Goal: Task Accomplishment & Management: Complete application form

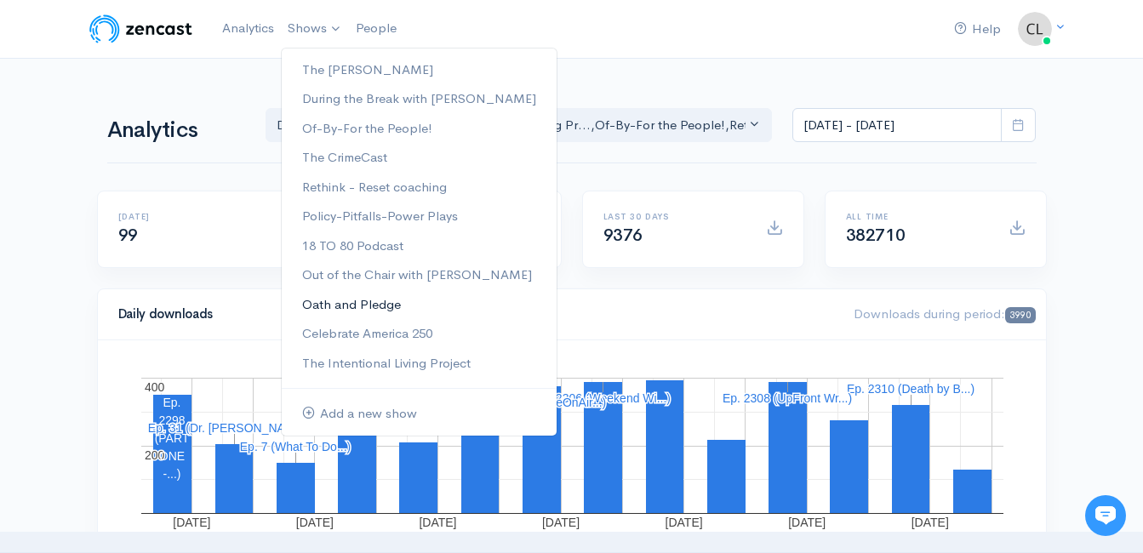
click at [352, 304] on link "Oath and Pledge" at bounding box center [419, 305] width 275 height 30
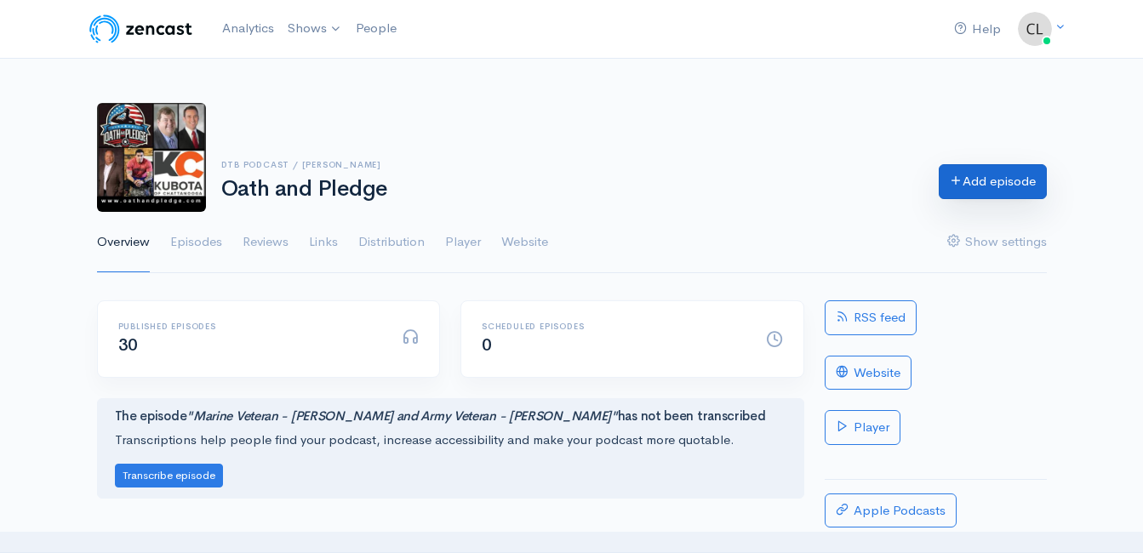
click at [1001, 190] on link "Add episode" at bounding box center [993, 181] width 108 height 35
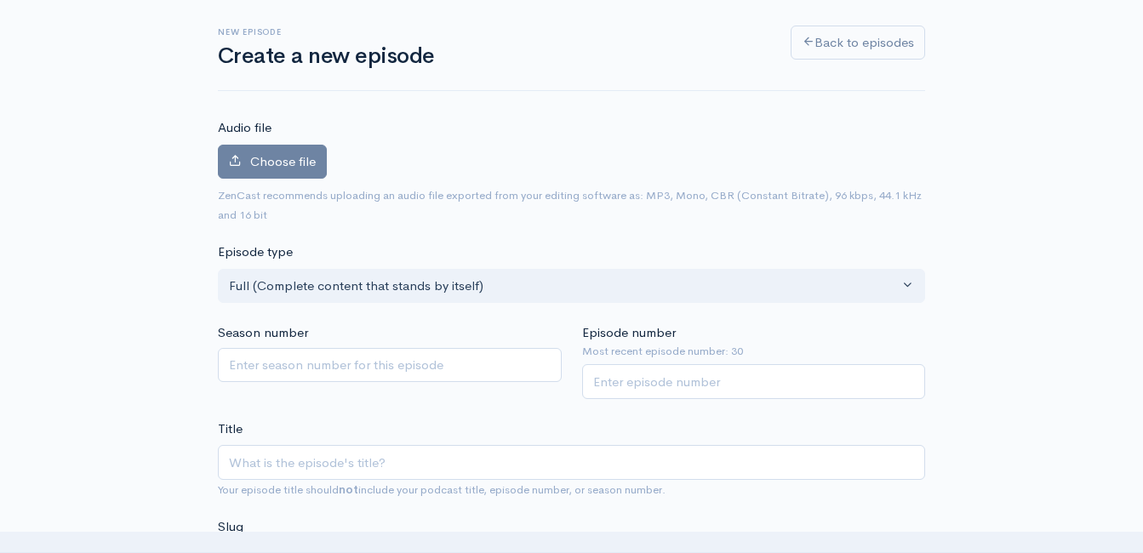
scroll to position [181, 0]
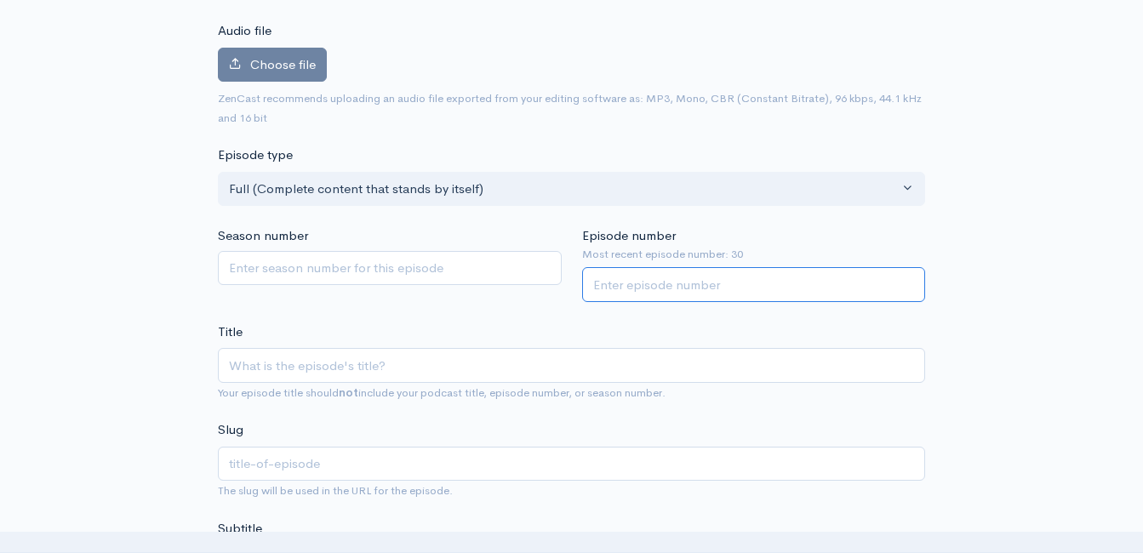
click at [615, 279] on input "Episode number" at bounding box center [754, 284] width 344 height 35
type input "31"
click at [581, 360] on input "Title" at bounding box center [571, 365] width 707 height 35
type input "J"
type input "j"
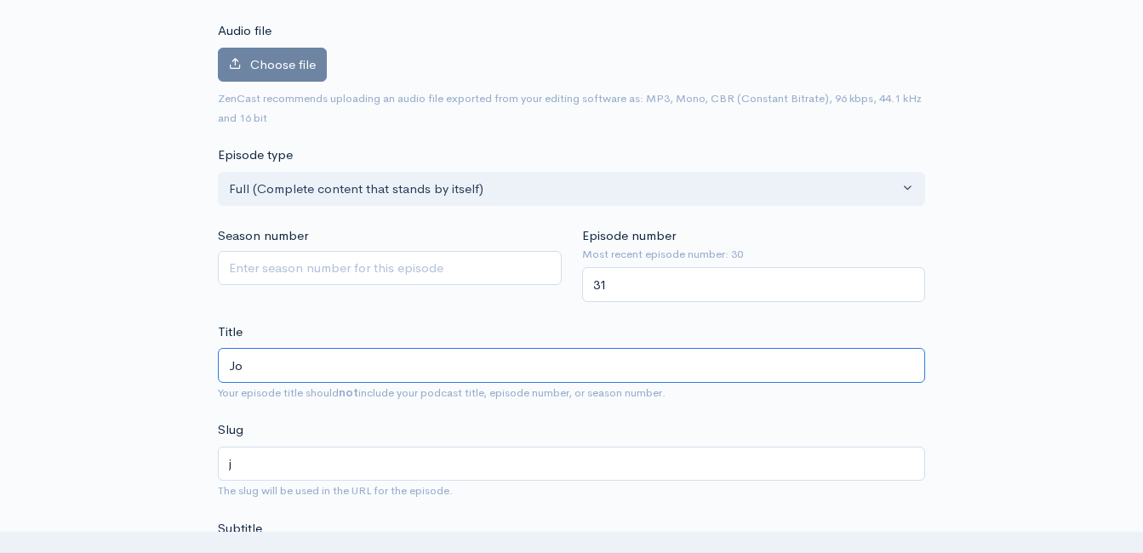
type input "Jos"
type input "jos"
type input "Josh"
type input "josh"
type input "Josh R"
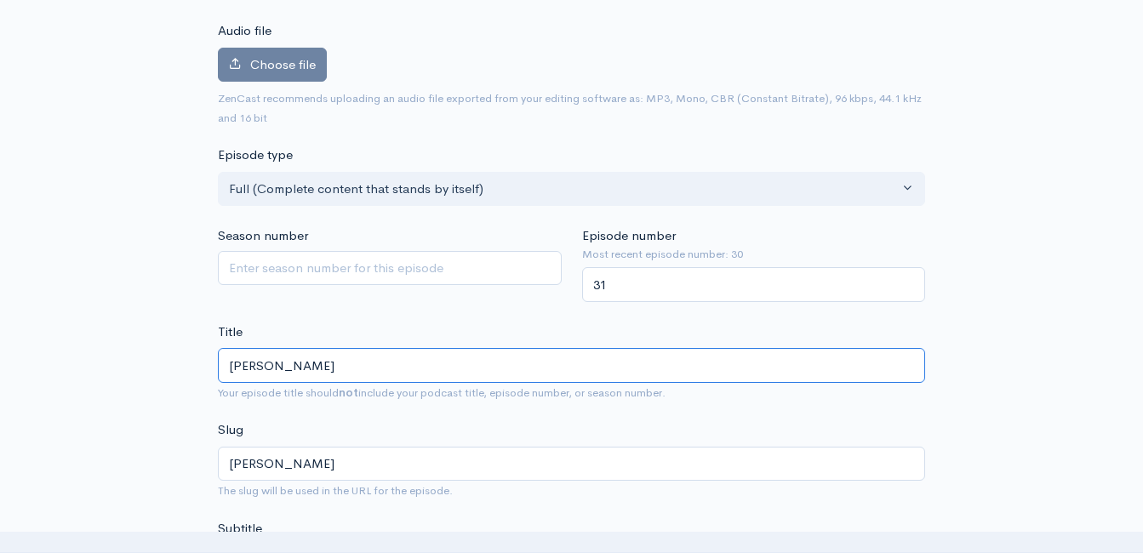
type input "josh-r"
type input "Josh Ro"
type input "josh-ro"
type input "Josh Roe"
type input "josh-roe"
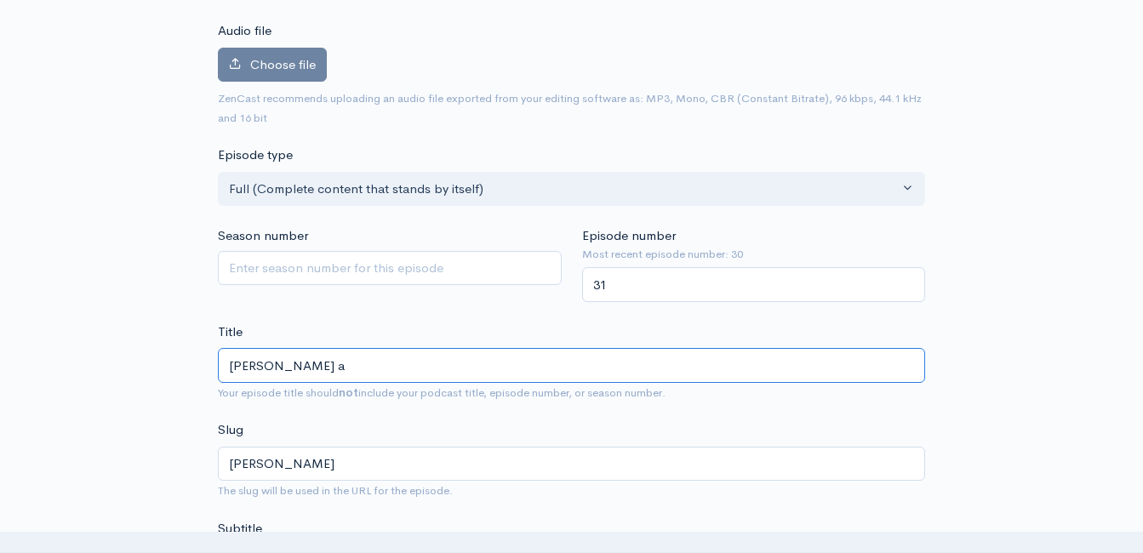
type input "Josh Roe an"
type input "josh-roe-an"
type input "Josh Roe and"
type input "josh-roe-and"
type input "Josh Roe and J"
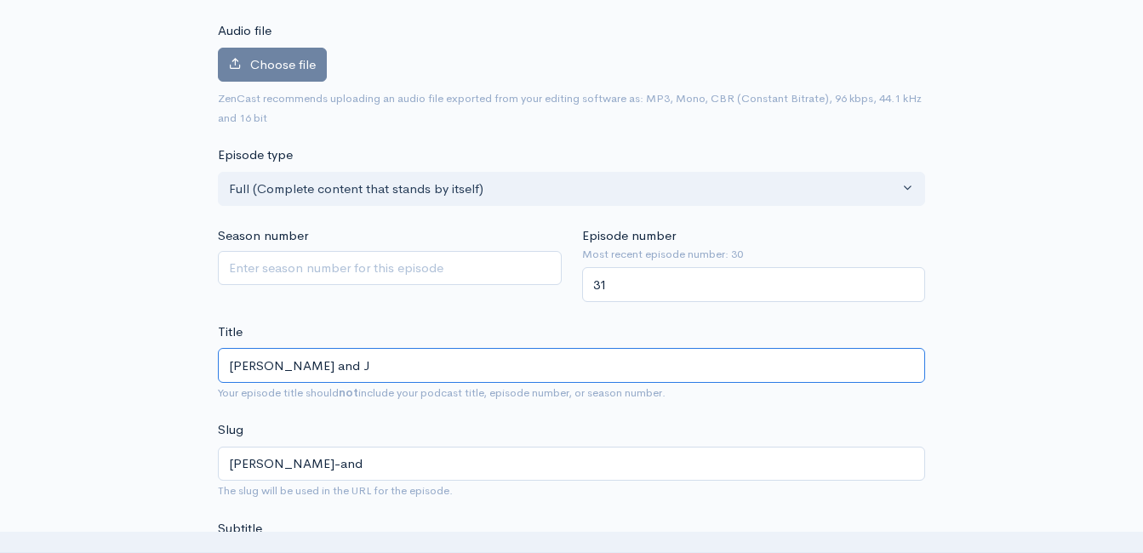
type input "josh-roe-and-j"
type input "Josh Roe and Jo"
type input "josh-roe-and-jo"
type input "Josh Roe and Joh"
type input "josh-roe-and-joh"
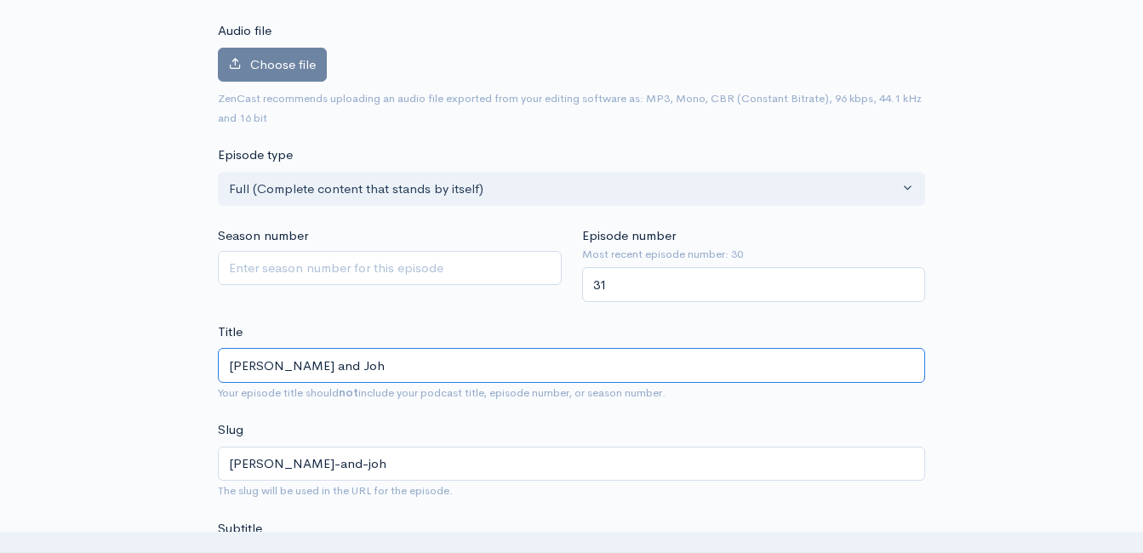
type input "Josh Roe and John"
type input "josh-roe-and-john"
type input "Josh Roe and John B"
type input "josh-roe-and-john-b"
type input "Josh Roe and John Ba"
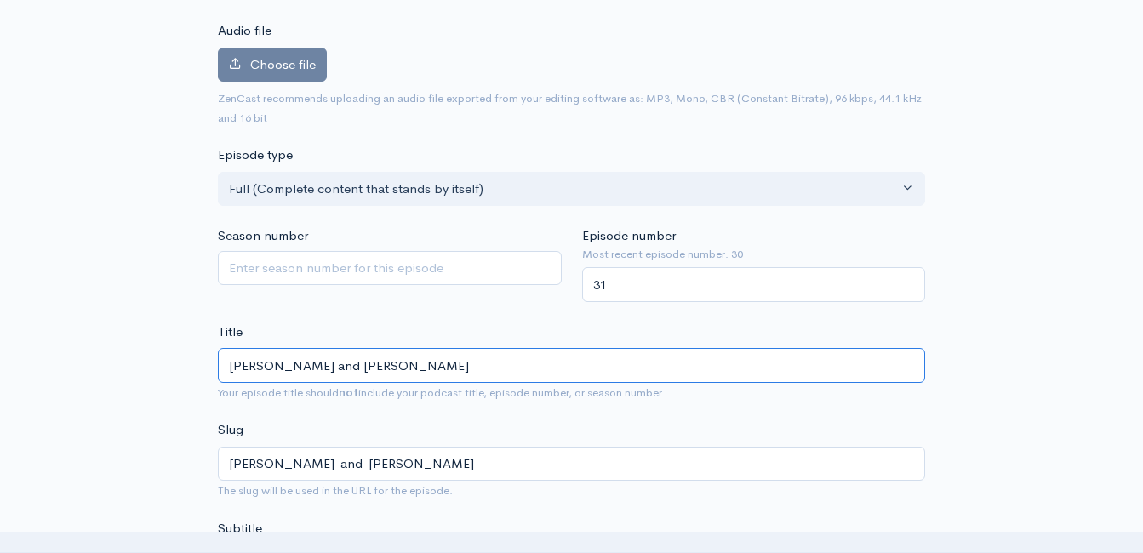
type input "josh-roe-and-john-ba"
type input "Josh Roe and John Bal"
type input "josh-roe-and-john-bal"
type input "Josh Roe and John Ball"
type input "josh-roe-and-john-ball"
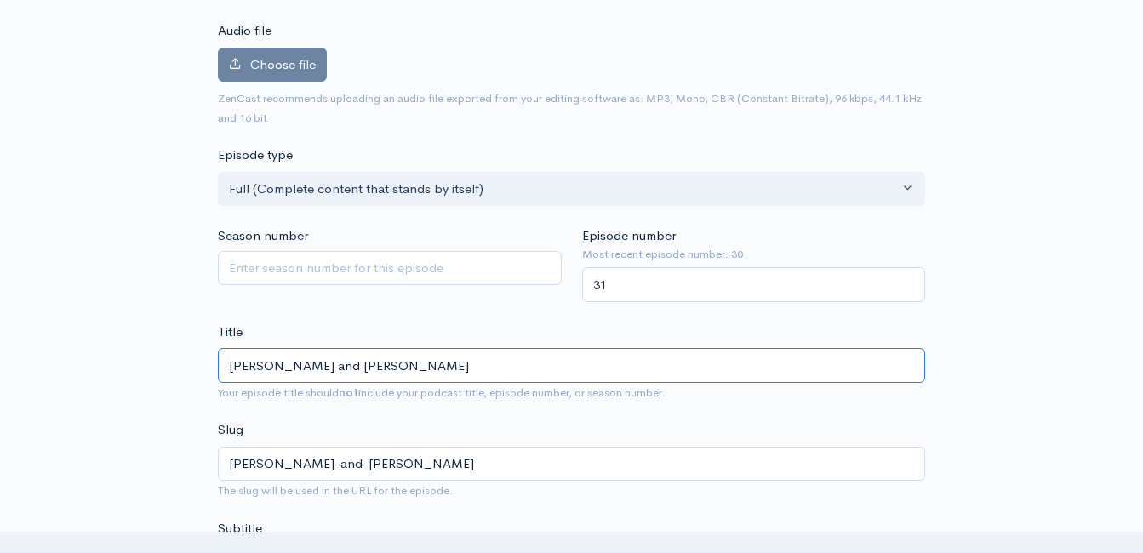
type input "Josh Roe and John Ballin"
type input "josh-roe-and-john-ballin"
type input "Josh Roe and John Balling"
type input "josh-roe-and-john-balling"
type input "Josh Roe and John Ballingre"
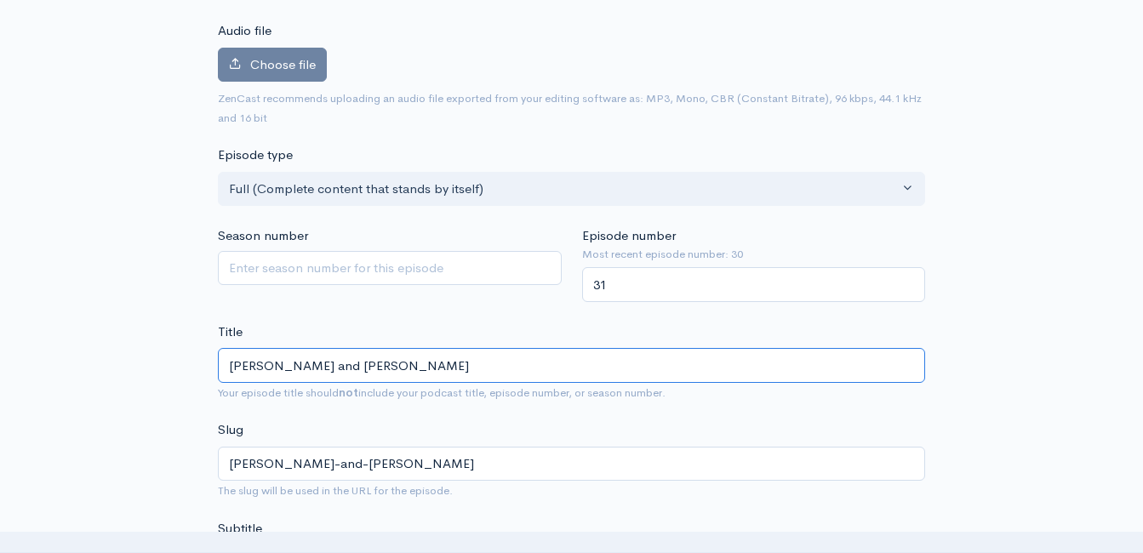
type input "josh-roe-and-john-ballingre"
type input "Josh Roe and John Ballingrer"
type input "josh-roe-and-john-ballingrer"
type input "Josh Roe and John Ballingre"
type input "josh-roe-and-john-ballingre"
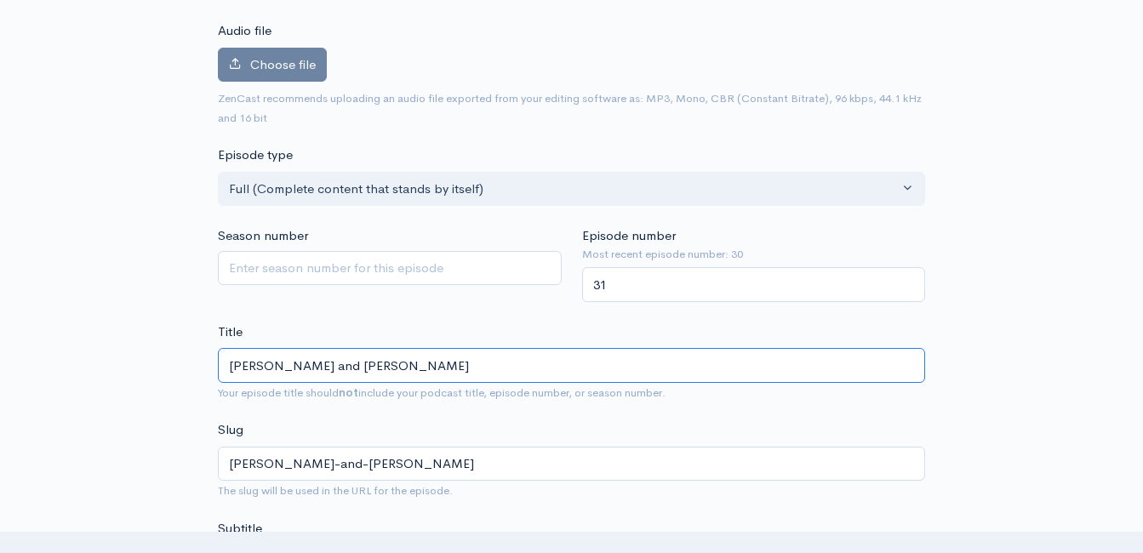
type input "Josh Roe and John Ballingr"
type input "josh-roe-and-john-ballingr"
type input "Josh Roe and John Balling"
type input "josh-roe-and-john-balling"
type input "Josh Roe and John Ballinger"
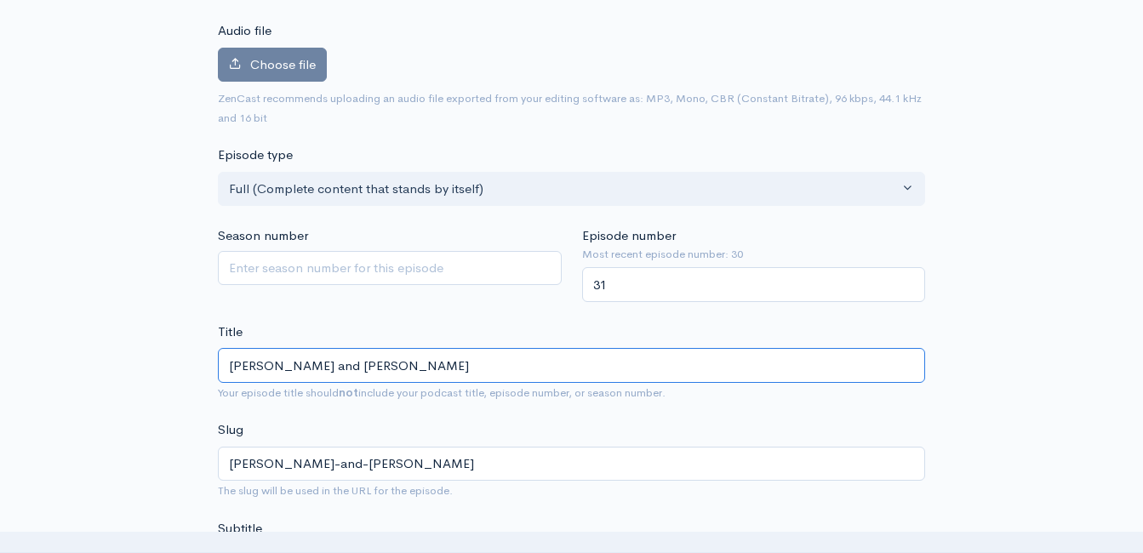
type input "josh-roe-and-john-ballinger"
type input "Josh Roe and John Ballinger - V"
type input "josh-roe-and-john-ballinger-v"
type input "Josh Roe and John Ballinger - Vi"
type input "josh-roe-and-john-ballinger-vi"
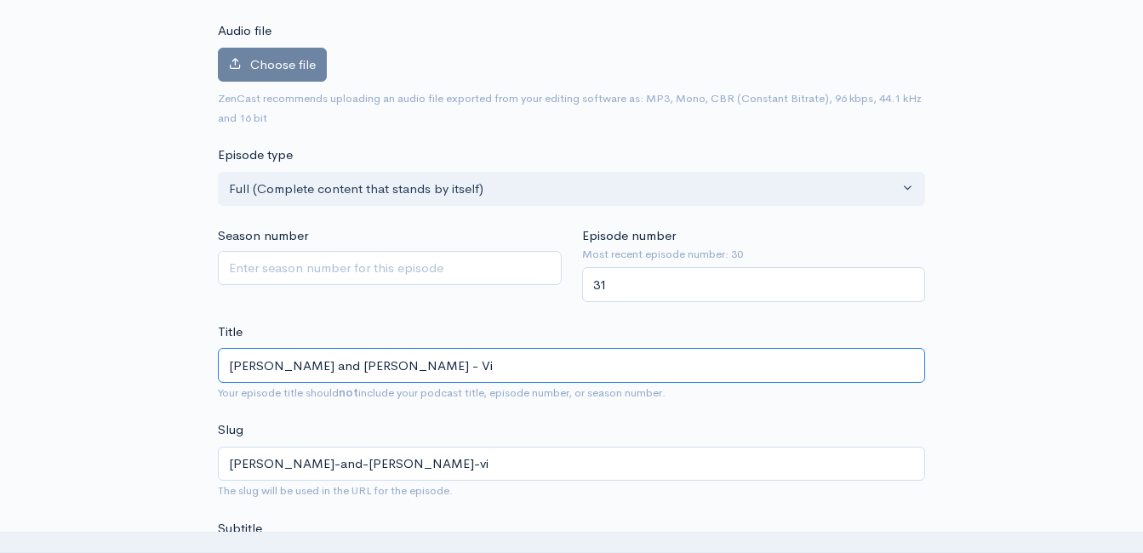
type input "Josh Roe and John Ballinger - V"
type input "josh-roe-and-john-ballinger-v"
type input "Josh Roe and John Ballinger -"
type input "josh-roe-and-john-ballinger"
type input "Josh Roe and John Ballinger - C"
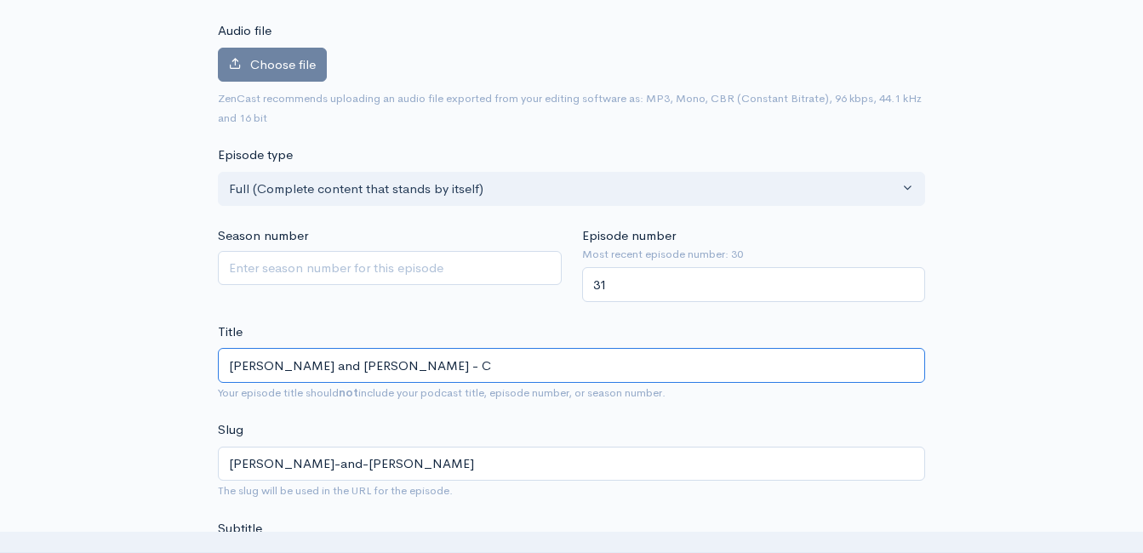
type input "josh-roe-and-john-ballinger-c"
type input "Josh Roe and John Ballinger - Con"
type input "josh-roe-and-john-ballinger-con"
type input "Josh Roe and John Ballinger - Conv"
type input "josh-roe-and-john-ballinger-conv"
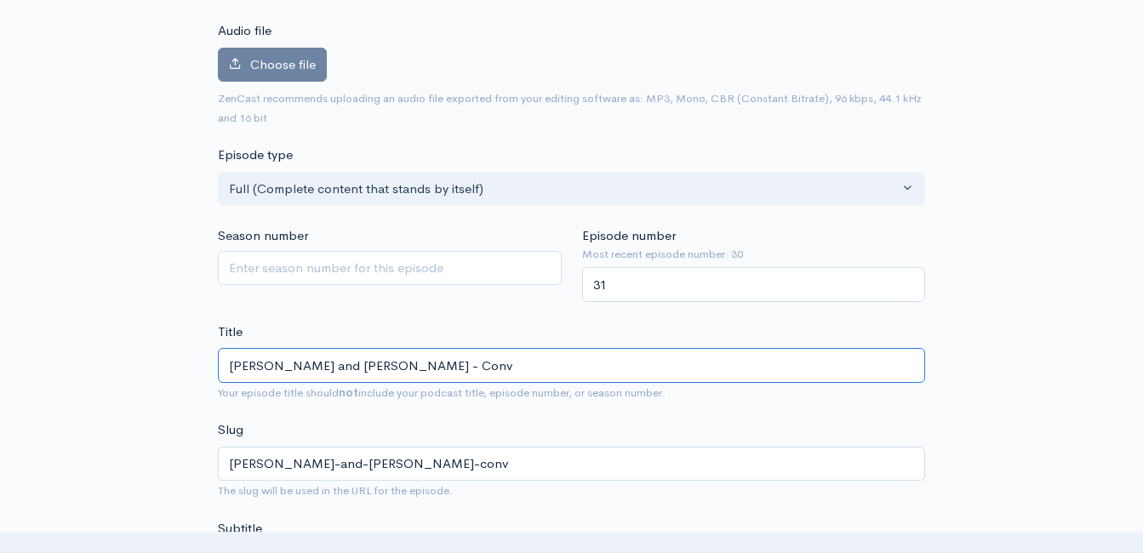
type input "Josh Roe and John Ballinger - Conve"
type input "josh-roe-and-john-ballinger-conve"
type input "Josh Roe and John Ballinger - Conver"
type input "josh-roe-and-john-ballinger-conver"
type input "Josh Roe and John Ballinger - Convers"
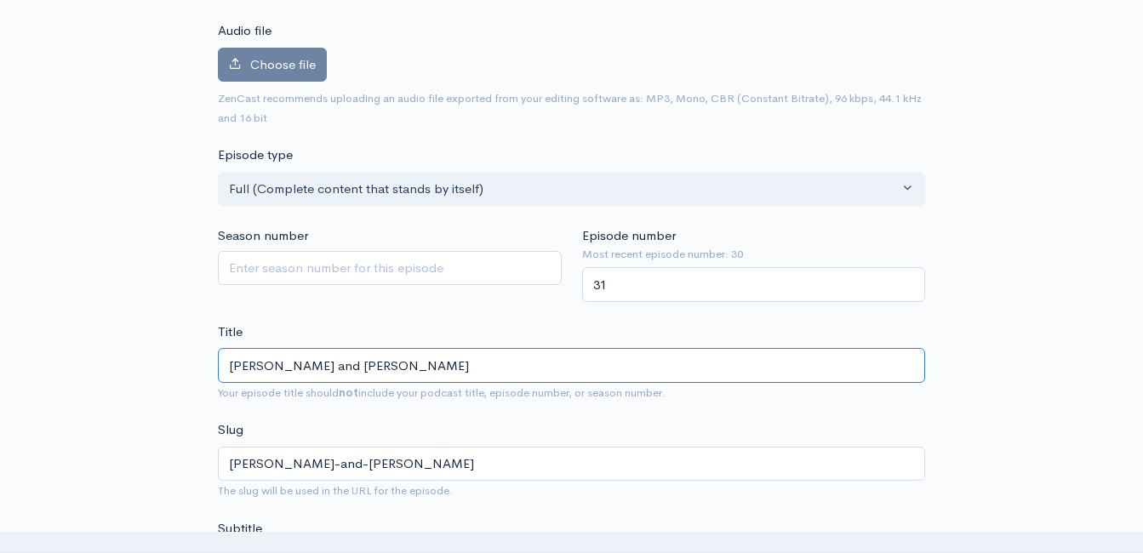
type input "josh-roe-and-john-ballinger-convers"
type input "Josh Roe and John Ballinger - Conversa"
type input "josh-roe-and-john-ballinger-conversa"
type input "Josh Roe and John Ballinger - Conversat"
type input "josh-roe-and-john-ballinger-conversat"
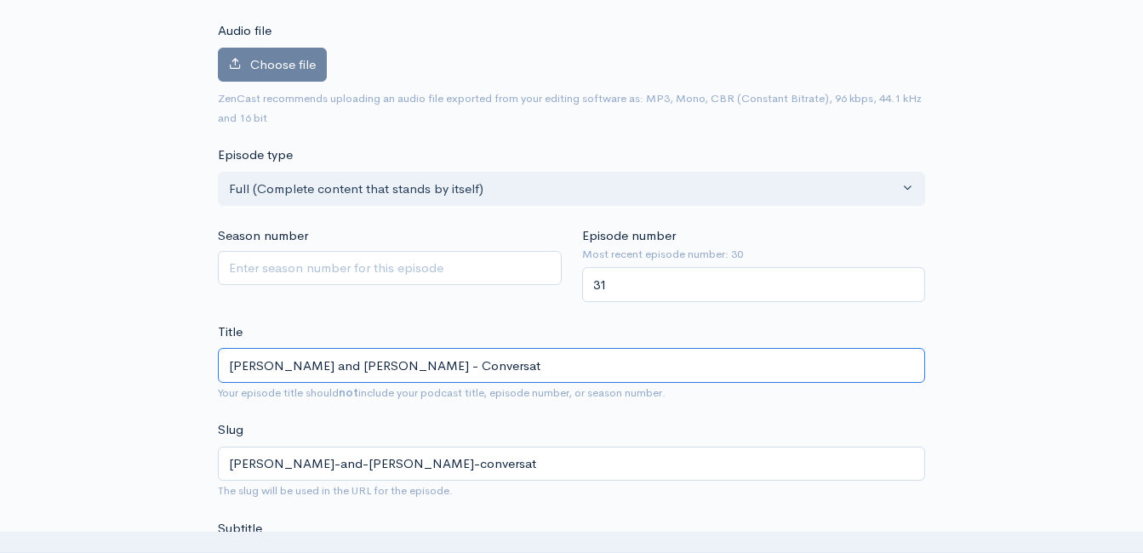
type input "Josh Roe and John Ballinger - Conversati"
type input "josh-roe-and-john-ballinger-conversati"
type input "Josh Roe and John Ballinger - Conversation"
type input "josh-roe-and-john-ballinger-conversation"
type input "Josh Roe and John Ballinger - Conversations"
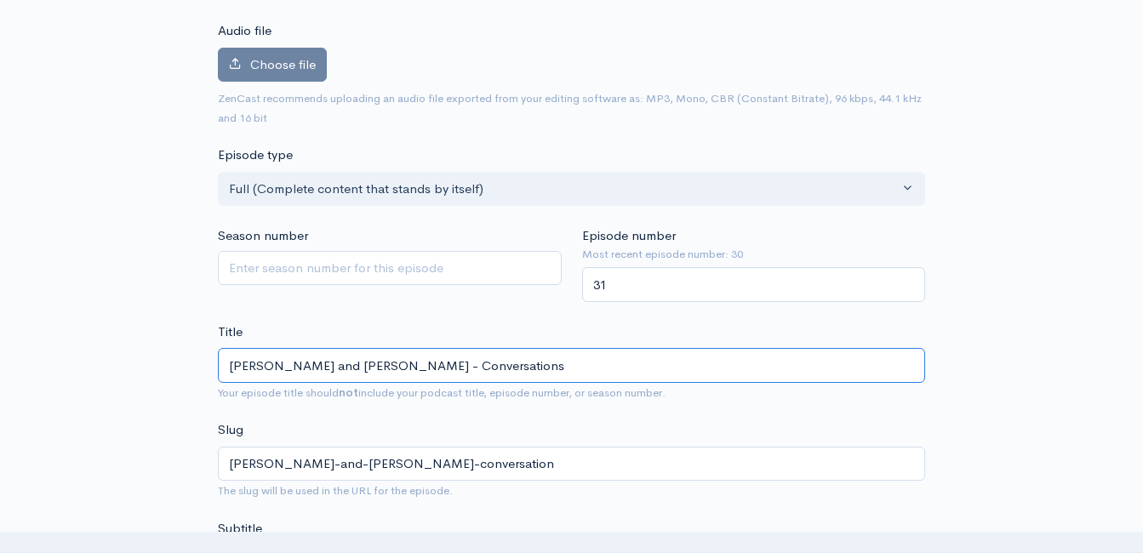
type input "josh-roe-and-john-ballinger-conversations"
type input "Josh Roe and John Ballinger - Conversations w"
type input "josh-roe-and-john-ballinger-conversations-w"
type input "Josh Roe and John Ballinger - Conversations wit"
type input "josh-roe-and-john-ballinger-conversations-wit"
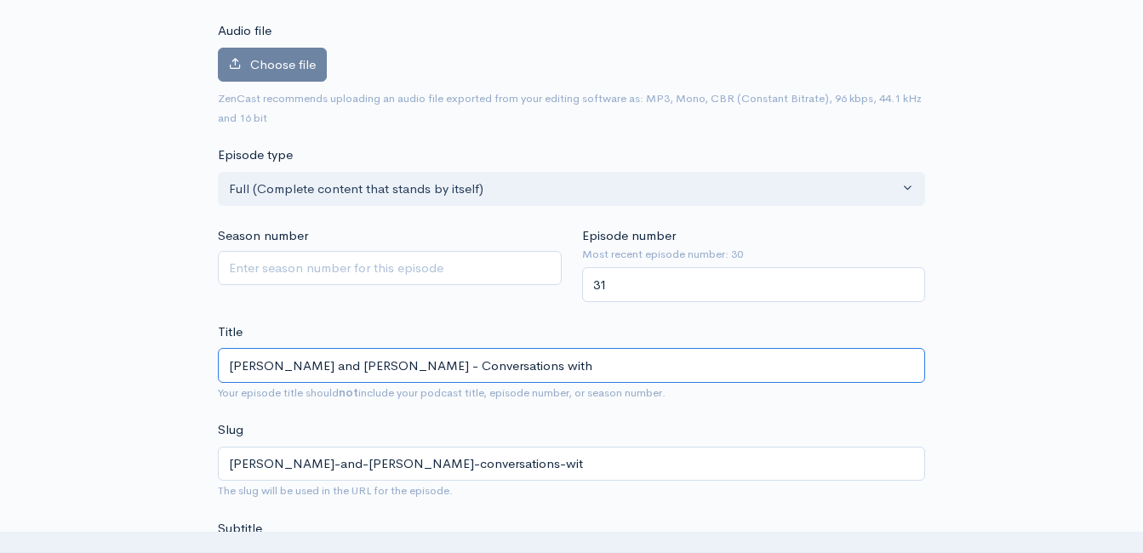
type input "Josh Roe and John Ballinger - Conversations with"
type input "josh-roe-and-john-ballinger-conversations-with"
type input "Josh Roe and John Ballinger - Conversations with W"
type input "josh-roe-and-john-ballinger-conversations-with-w"
type input "Josh Roe and John Ballinger - Conversations with Wa"
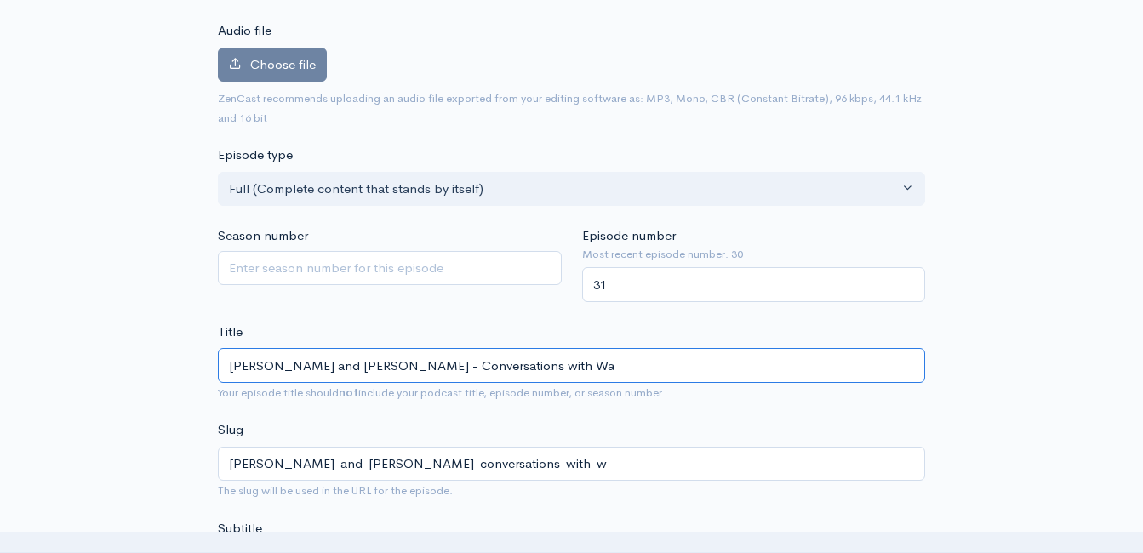
type input "josh-roe-and-john-ballinger-conversations-with-wa"
type input "Josh Roe and John Ballinger - Conversations with War"
type input "josh-roe-and-john-ballinger-conversations-with-war"
drag, startPoint x: 565, startPoint y: 364, endPoint x: 403, endPoint y: 373, distance: 162.0
click at [403, 373] on input "Josh Roe and John Ballinger - Conversations with War" at bounding box center [571, 365] width 707 height 35
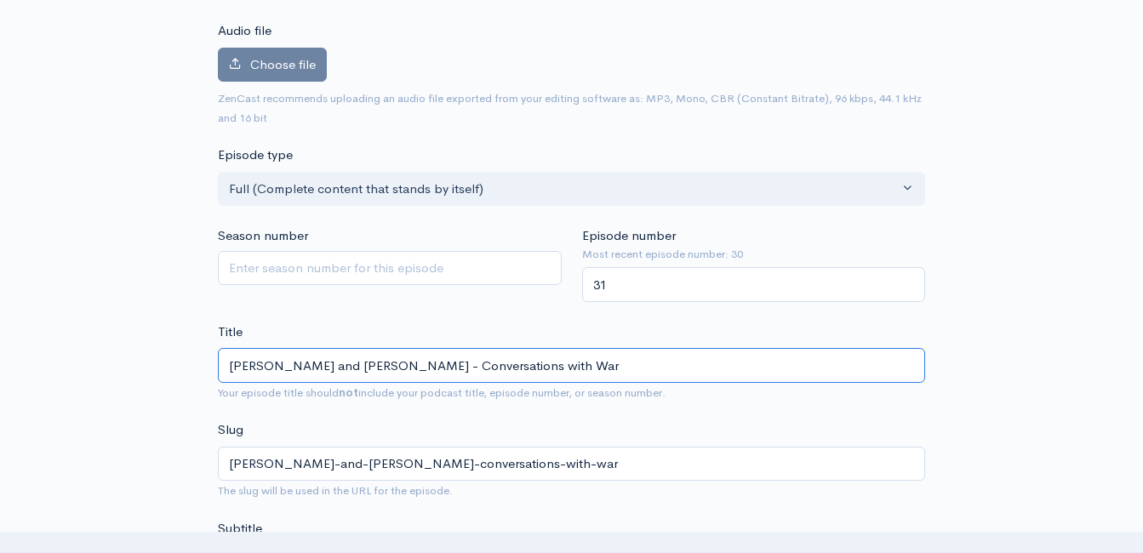
type input "Josh Roe and John Ballinger -"
type input "josh-roe-and-john-ballinger"
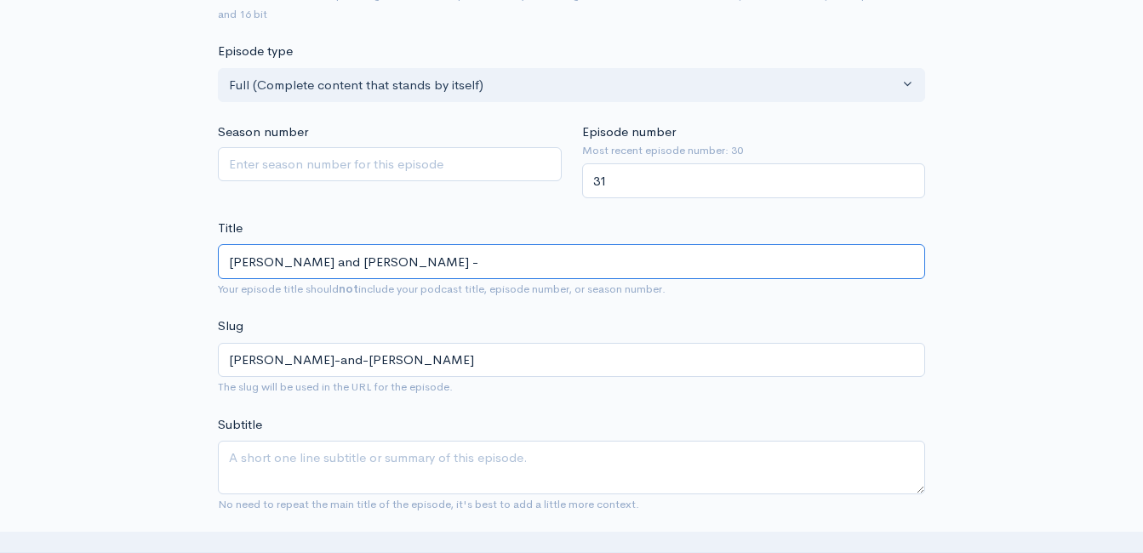
scroll to position [352, 0]
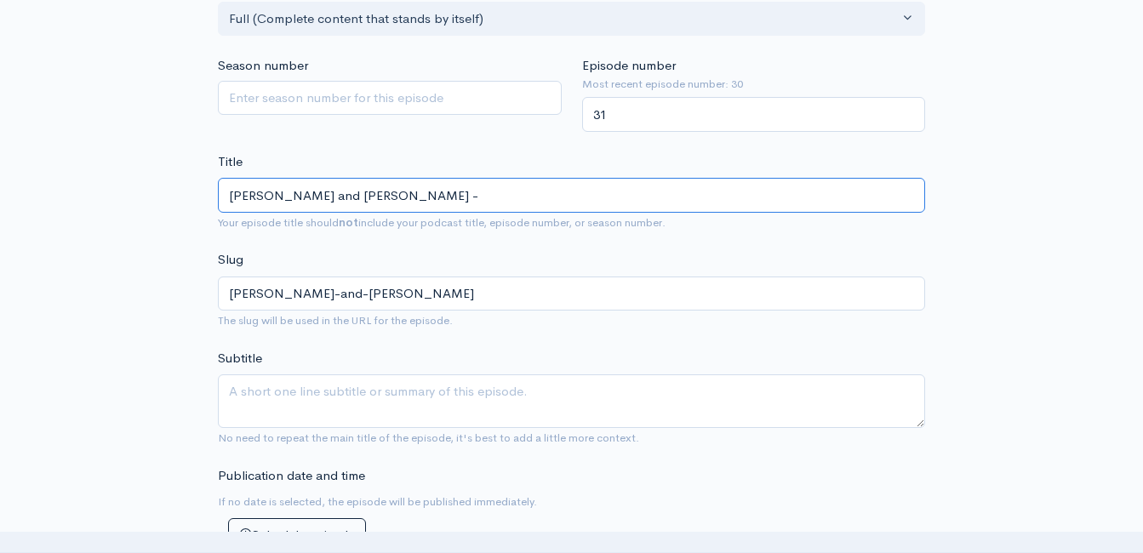
click at [415, 196] on input "Josh Roe and John Ballinger -" at bounding box center [571, 195] width 707 height 35
type input "Josh Roe and John Ballinger - C"
type input "josh-roe-and-john-ballinger-c"
type input "Josh Roe and John Ballinger - Cc"
type input "josh-roe-and-john-ballinger-cc"
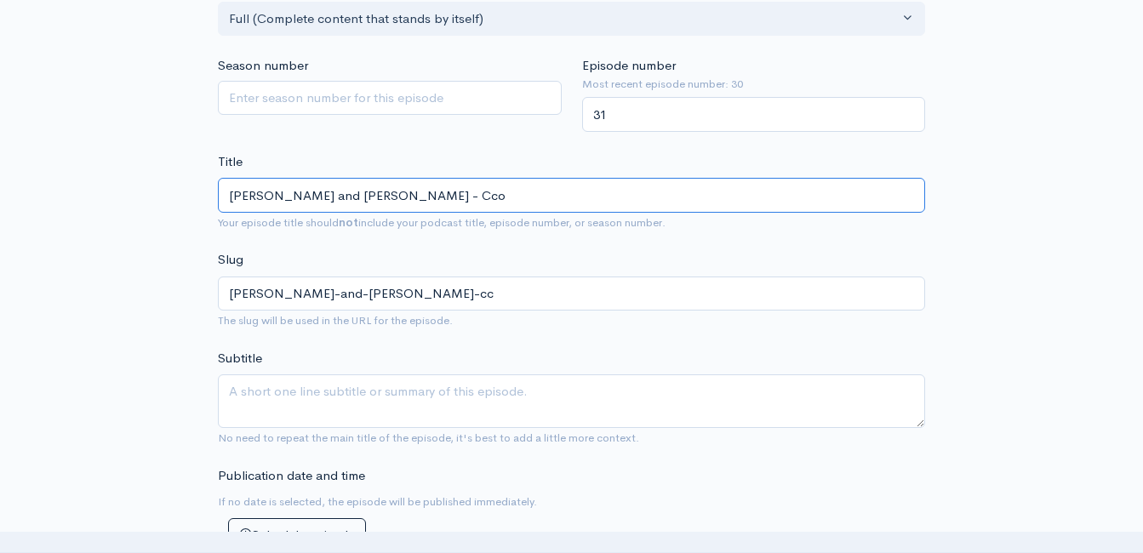
type input "Josh Roe and John Ballinger - Ccon"
type input "josh-roe-and-john-ballinger-ccon"
type input "Josh Roe and John Ballinger - Cconv"
type input "josh-roe-and-john-ballinger-cconv"
type input "Josh Roe and John Ballinger - Cconve"
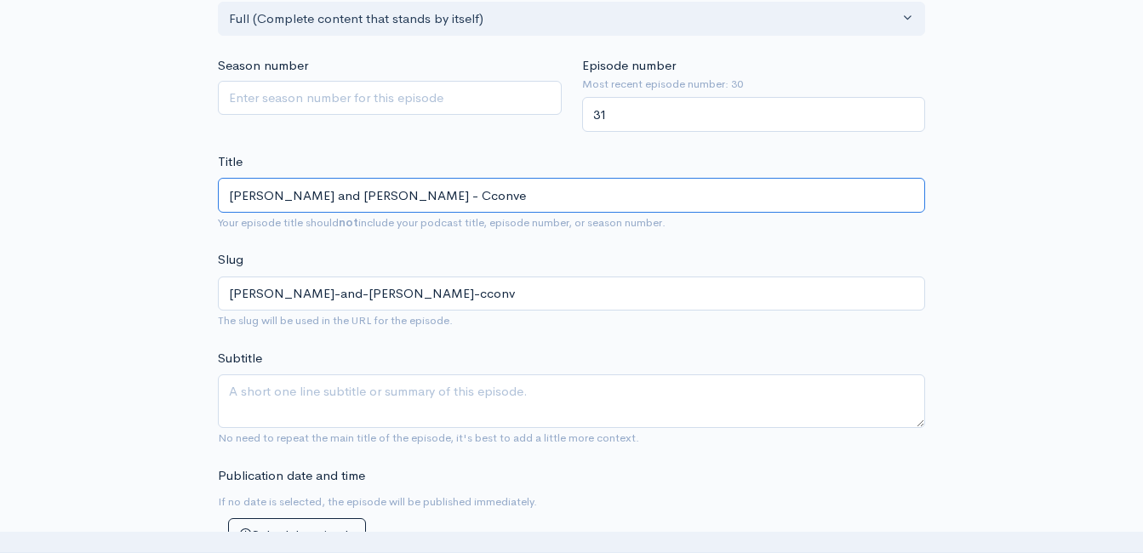
type input "josh-roe-and-john-ballinger-cconve"
type input "Josh Roe and John Ballinger - Cconv"
type input "josh-roe-and-john-ballinger-cconv"
type input "Josh Roe and John Ballinger - Ccon"
type input "josh-roe-and-john-ballinger-ccon"
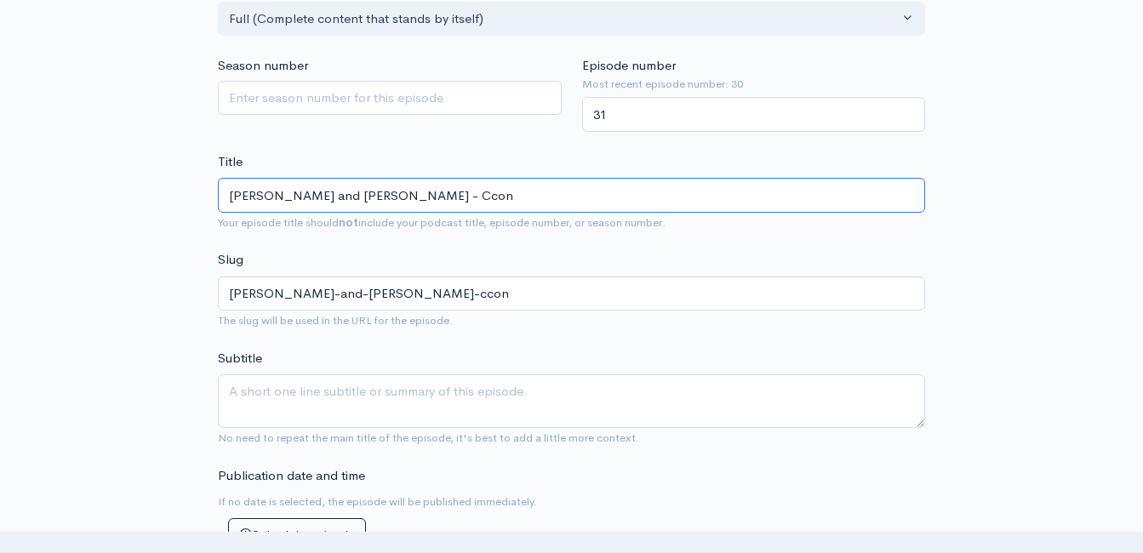
type input "Josh Roe and John Ballinger - Cco"
type input "josh-roe-and-john-ballinger-cco"
type input "Josh Roe and John Ballinger - Cc"
type input "josh-roe-and-john-ballinger-cc"
type input "Josh Roe and John Ballinger - C"
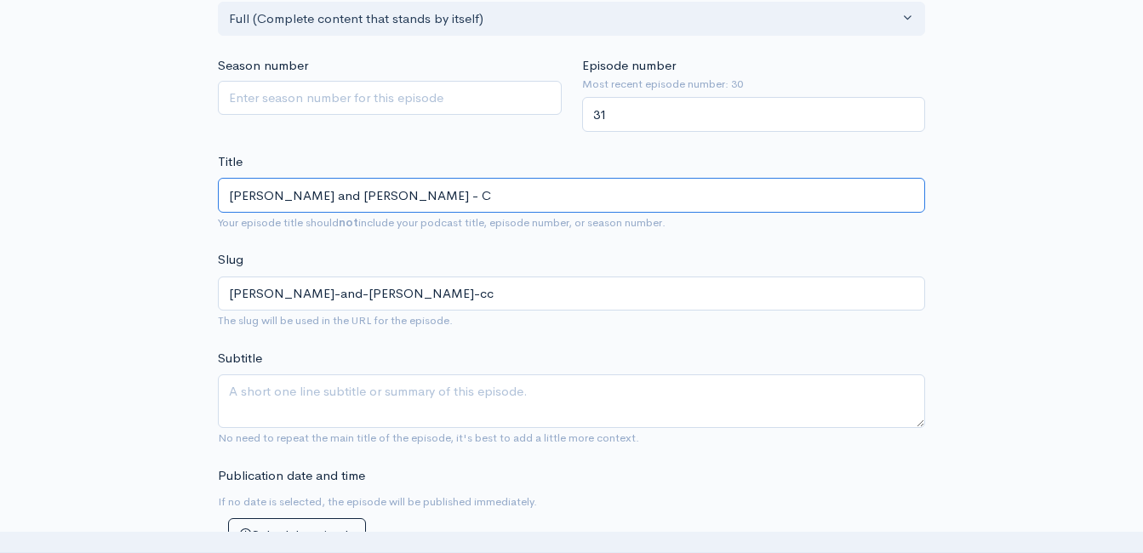
type input "josh-roe-and-john-ballinger-c"
type input "Josh Roe and John Ballinger -"
type input "josh-roe-and-john-ballinger"
type input "Josh Roe and John Ballinger: T"
type input "josh-roe-and-john-ballinger-t"
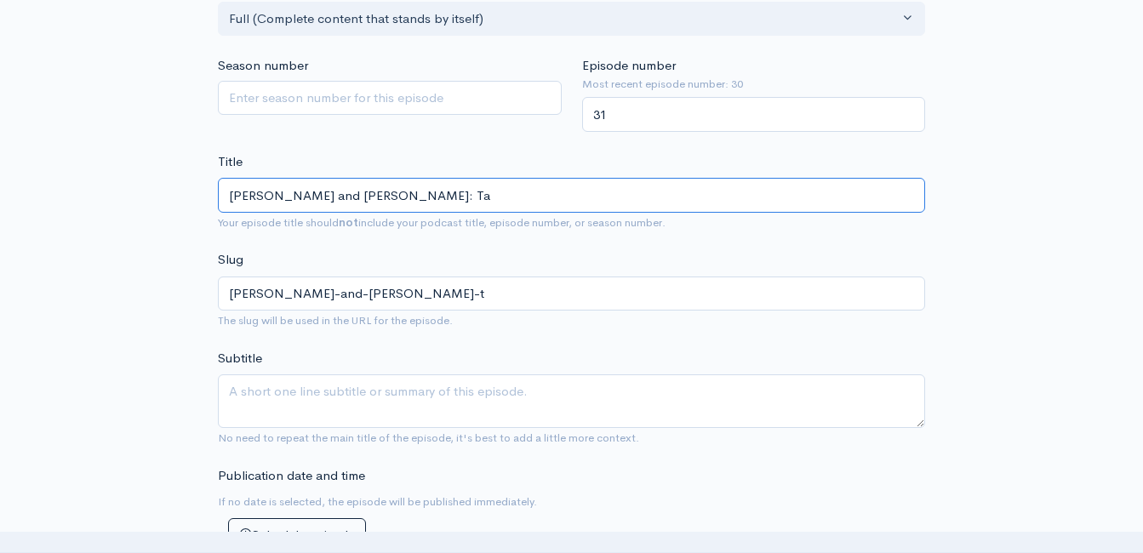
type input "Josh Roe and John Ballinger: Tal"
type input "josh-roe-and-john-ballinger-tal"
type input "Josh Roe and John Ballinger: Talk"
type input "josh-roe-and-john-ballinger-talk"
type input "Josh Roe and John Ballinger: Talkin"
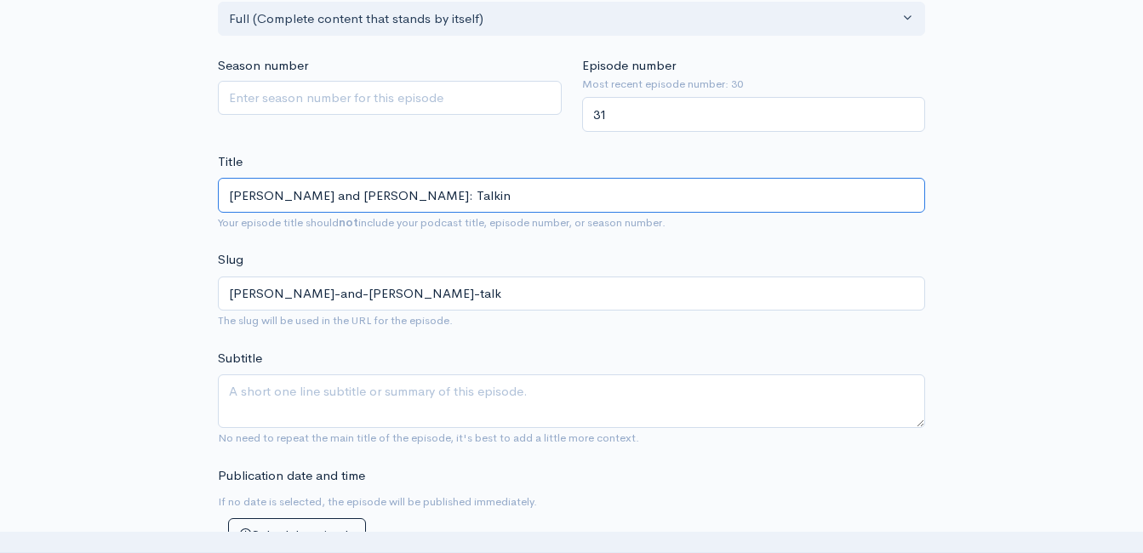
type input "josh-roe-and-john-ballinger-talkin"
type input "Josh Roe and John Ballinger: Talking"
type input "josh-roe-and-john-ballinger-talking"
type input "Josh Roe and John Ballinger: Talking w"
type input "josh-roe-and-john-ballinger-talking-w"
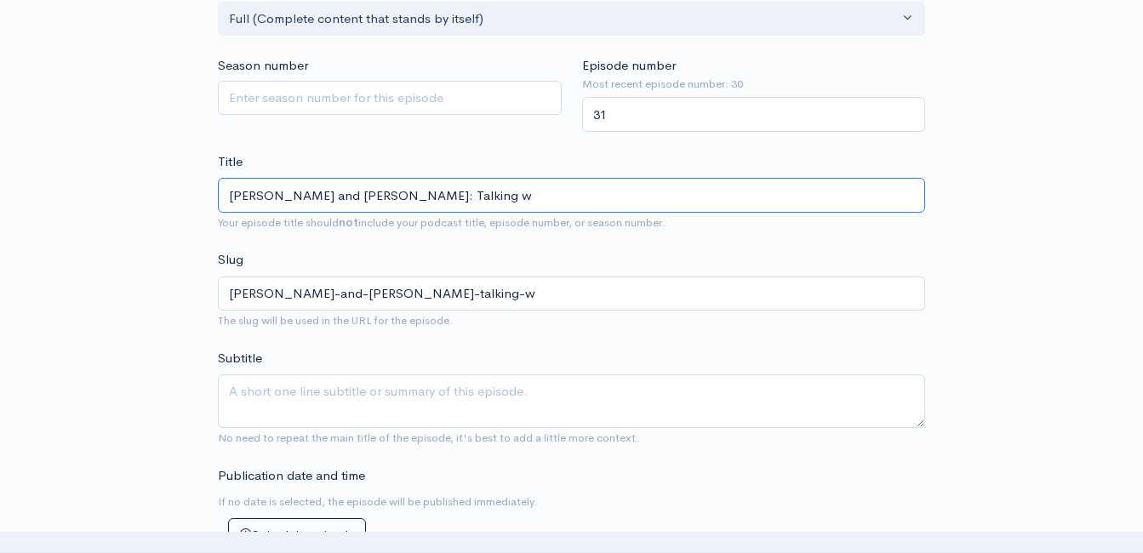
type input "Josh Roe and John Ballinger: Talking wi"
type input "josh-roe-and-john-ballinger-talking-wi"
type input "Josh Roe and John Ballinger: Talking with"
type input "josh-roe-and-john-ballinger-talking-with"
type input "Josh Roe and John Ballinger: Talking with V"
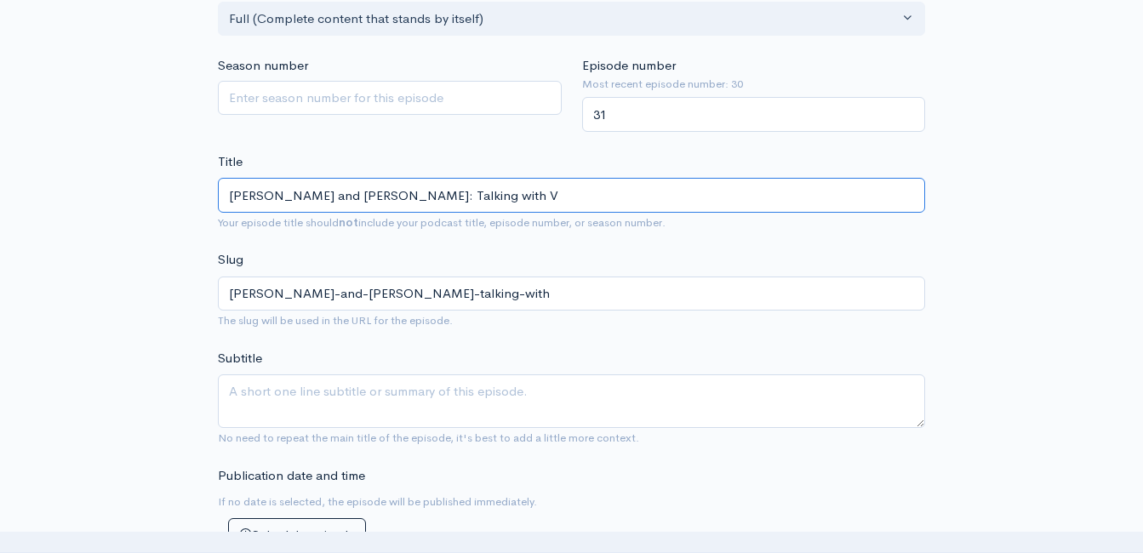
type input "josh-roe-and-john-ballinger-talking-with-v"
type input "Josh Roe and John Ballinger: Talking with Ve"
type input "josh-roe-and-john-ballinger-talking-with-ve"
type input "Josh Roe and John Ballinger: Talking with Vei"
type input "josh-roe-and-john-ballinger-talking-with-vei"
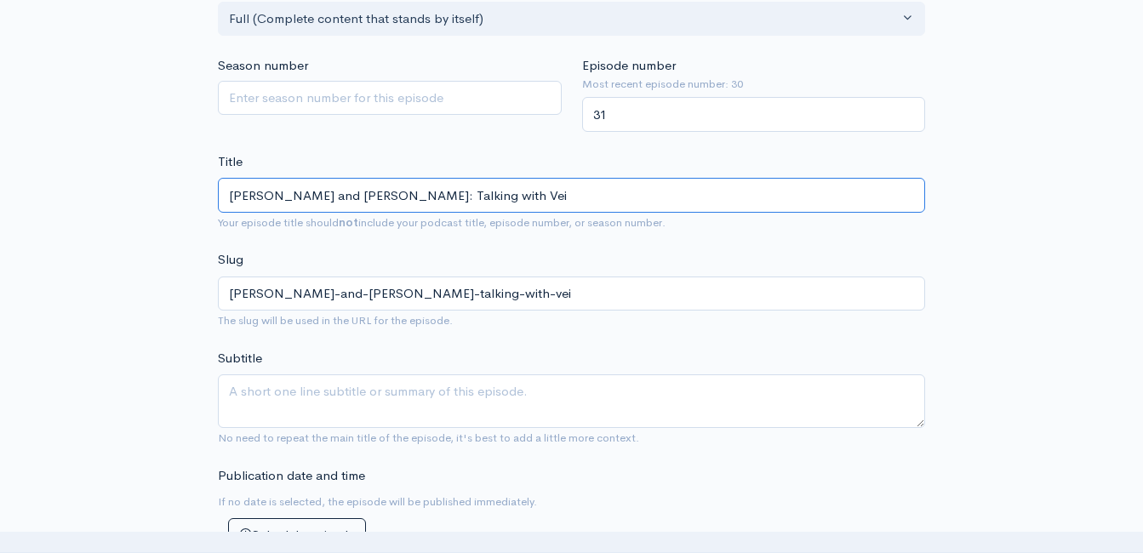
type input "Josh Roe and John Ballinger: Talking with Veit"
type input "josh-roe-and-john-ballinger-talking-with-veit"
type input "Josh Roe and John Ballinger: Talking with Veitm"
type input "josh-roe-and-john-ballinger-talking-with-veitm"
type input "Josh Roe and John Ballinger: Talking with Veit"
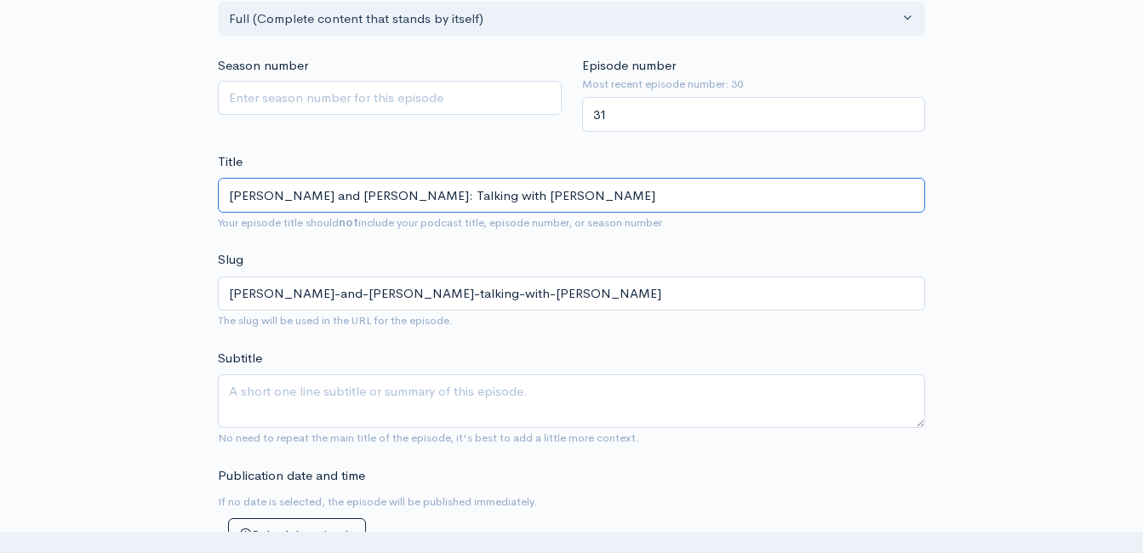
type input "josh-roe-and-john-ballinger-talking-with-veit"
type input "Josh Roe and John Ballinger: Talking with Veitn"
type input "josh-roe-and-john-ballinger-talking-with-veitn"
type input "Josh Roe and John Ballinger: Talking with Veitna"
type input "josh-roe-and-john-ballinger-talking-with-veitna"
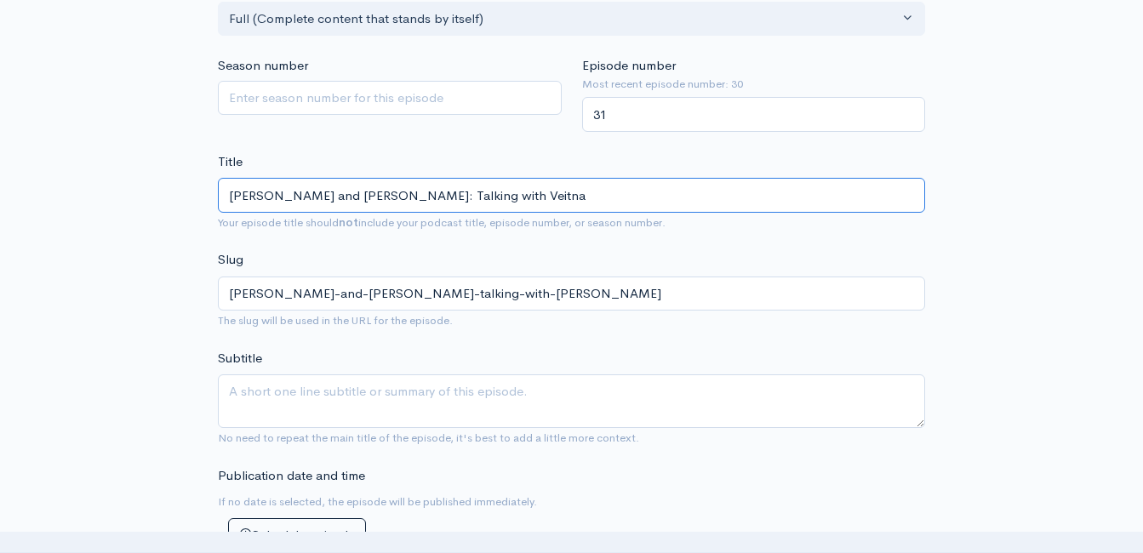
type input "Josh Roe and John Ballinger: Talking with Veitnam"
type input "josh-roe-and-john-ballinger-talking-with-veitnam"
type input "Josh Roe and John Ballinger: T"
type input "josh-roe-and-john-ballinger-t"
type input "Josh Roe and John Ballinger:"
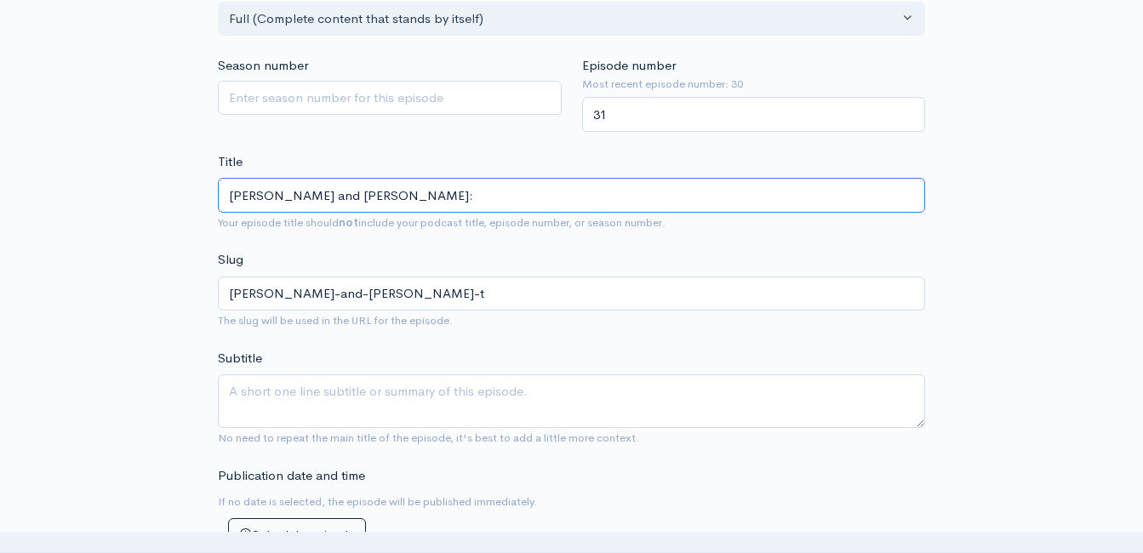
type input "josh-roe-and-john-ballinger"
type input "Josh Roe and John BallingerH"
type input "josh-roe-and-john-ballingerh"
type input "Josh Roe and John BallingerHo"
type input "josh-roe-and-john-ballingerho"
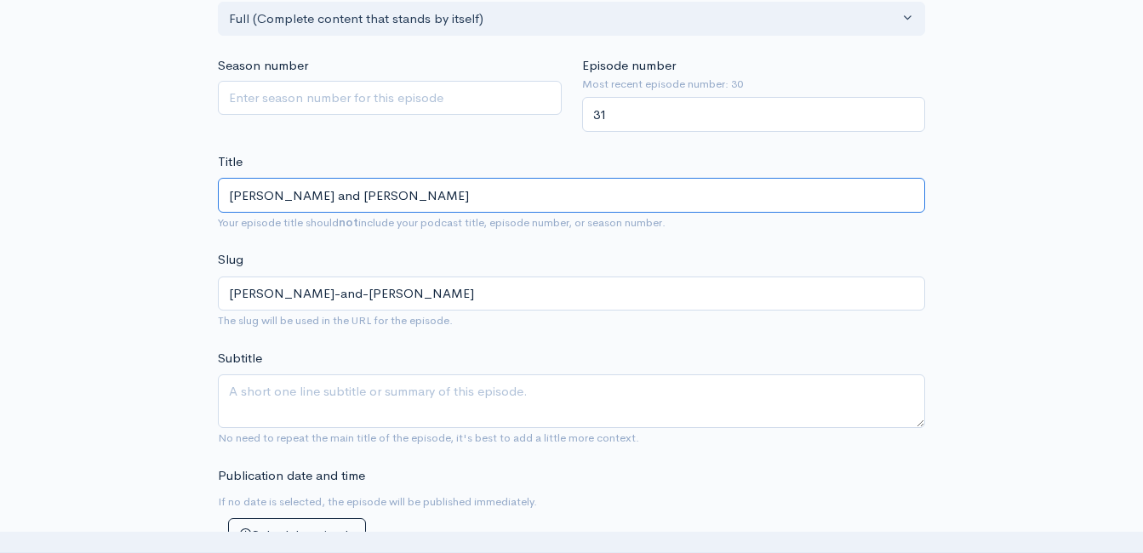
type input "Josh Roe and John BallingerH"
type input "josh-roe-and-john-ballingerh"
type input "Josh Roe and John Ballinger"
type input "josh-roe-and-john-ballinger"
type input "Josh Roe and John Ballinge"
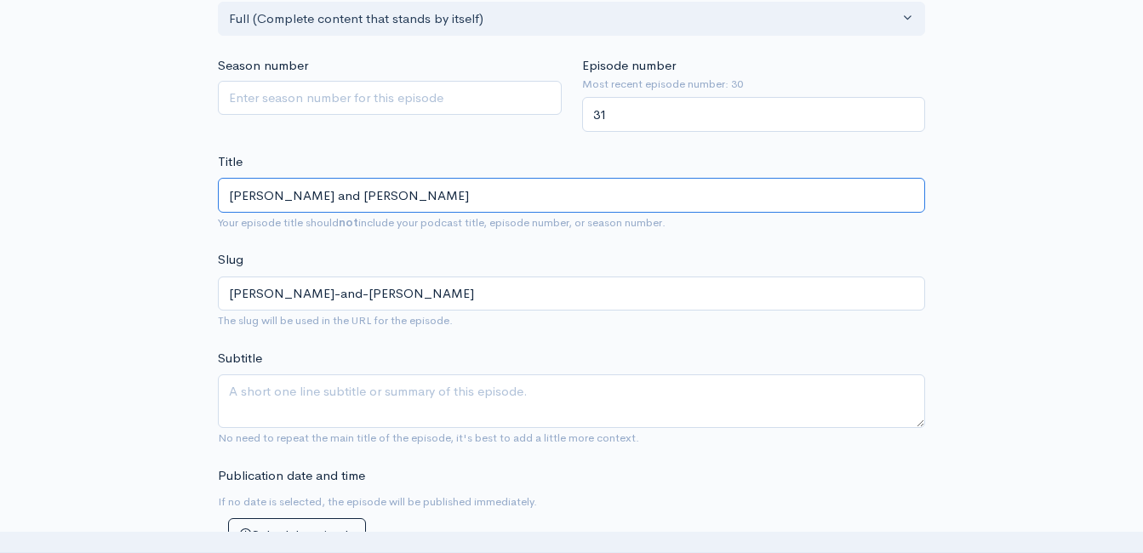
type input "josh-roe-and-john-ballinge"
type input "Josh Roe and John Ballinger"
type input "josh-roe-and-john-ballinger"
type input "Josh Roe and John Ballinger: T"
type input "josh-roe-and-john-ballinger-t"
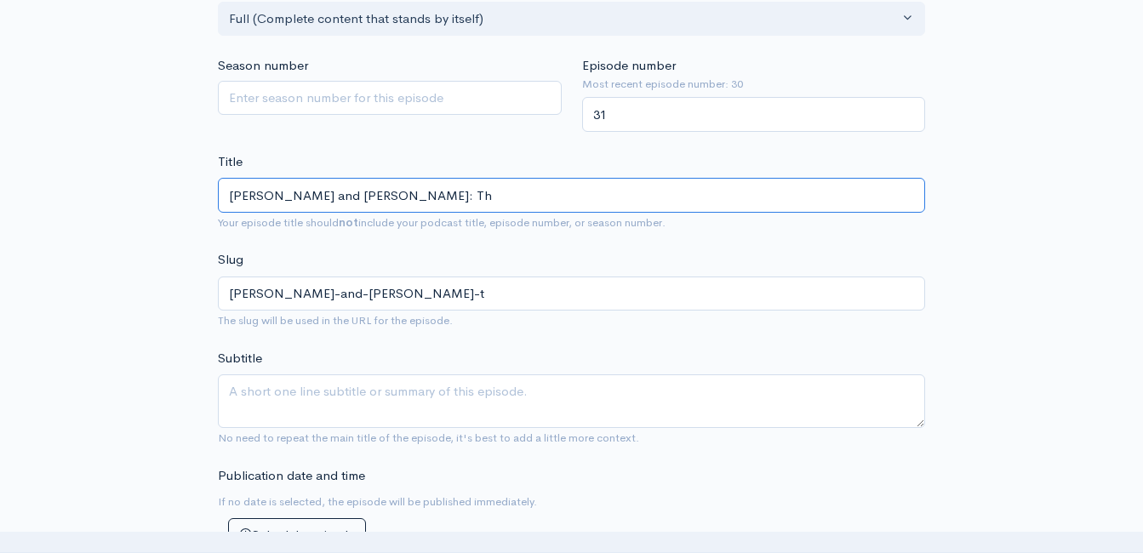
type input "Josh Roe and John Ballinger: The"
type input "josh-roe-and-john-ballinger-the"
type input "Josh Roe and John Ballinger: The P"
type input "josh-roe-and-john-ballinger-the-p"
type input "Josh Roe and John Ballinger: The Pow"
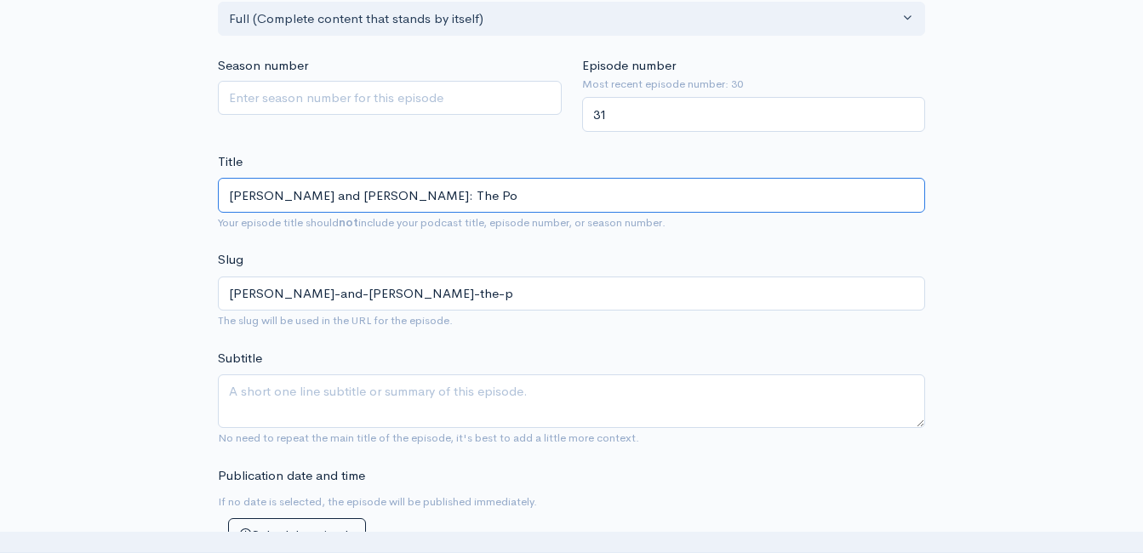
type input "josh-roe-and-john-ballinger-the-po"
type input "Josh Roe and John Ballinger: The Powe"
type input "josh-roe-and-john-ballinger-the-powe"
type input "Josh Roe and John Ballinger: The Power"
type input "josh-roe-and-john-ballinger-the-power"
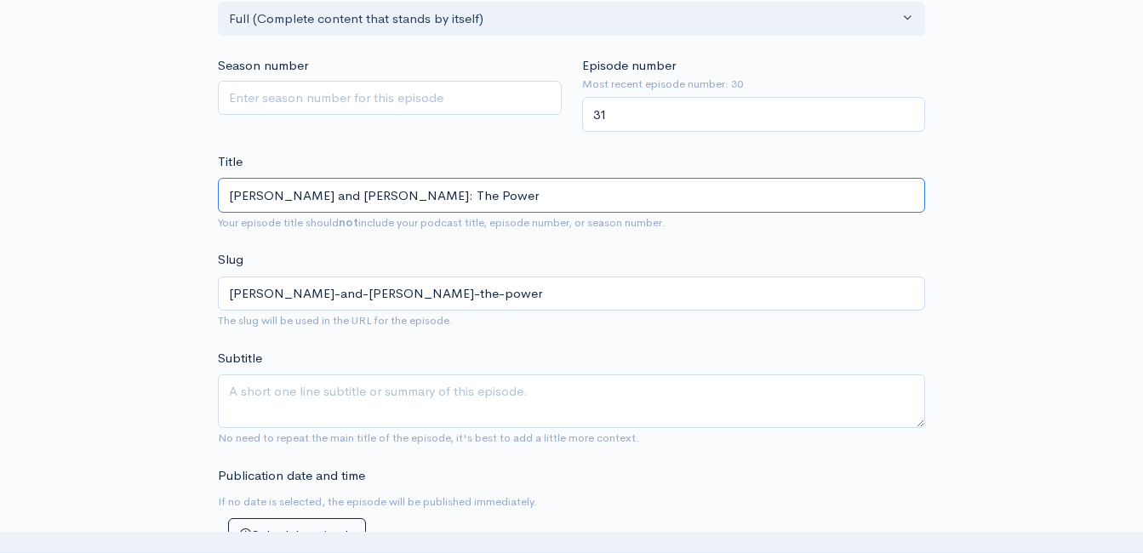
type input "Josh Roe and John Ballinger: The Power b"
type input "josh-roe-and-john-ballinger-the-power-b"
type input "Josh Roe and John Ballinger: The Power be"
type input "josh-roe-and-john-ballinger-the-power-be"
type input "Josh Roe and John Ballinger: The Power b"
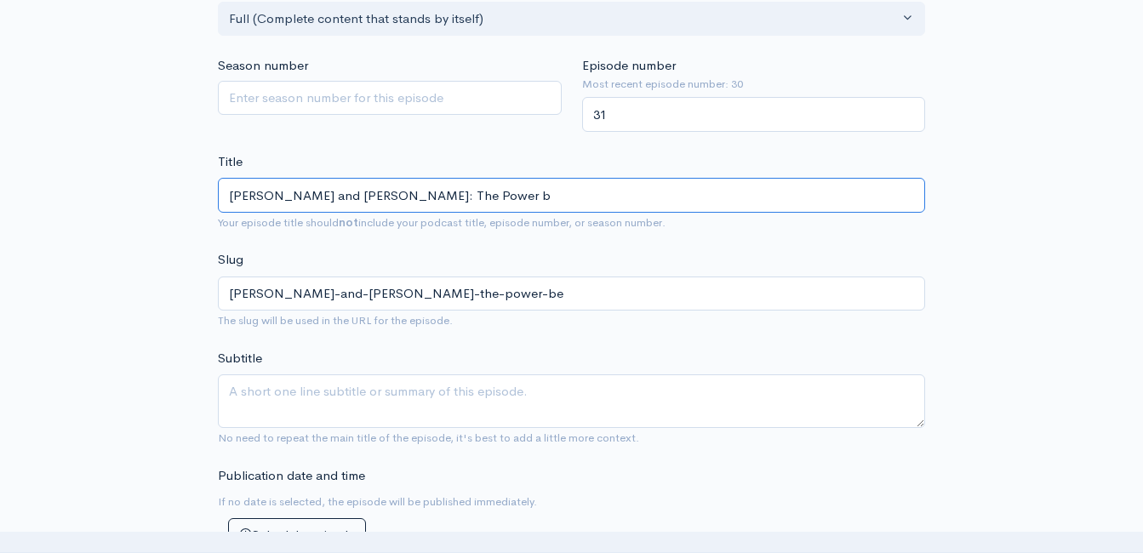
type input "josh-roe-and-john-ballinger-the-power-b"
type input "Josh Roe and John Ballinger: The Power"
type input "josh-roe-and-john-ballinger-the-power"
type input "Josh Roe and John Ballinger: The Power B"
type input "josh-roe-and-john-ballinger-the-power-b"
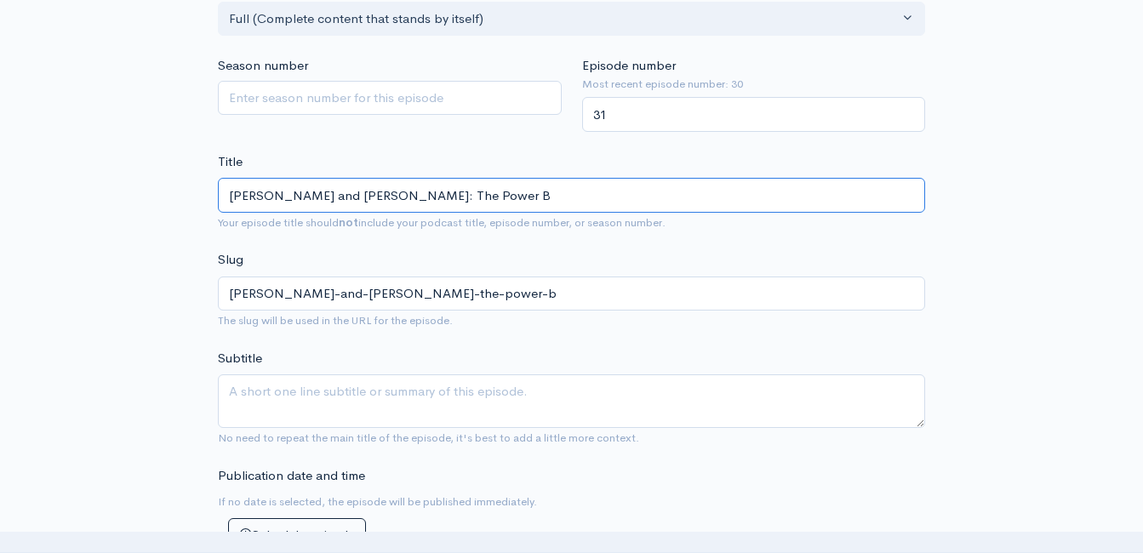
type input "Josh Roe and John Ballinger: The Power Bh"
type input "josh-roe-and-john-ballinger-the-power-bh"
type input "Josh Roe and John Ballinger: The Power B"
type input "josh-roe-and-john-ballinger-the-power-b"
type input "Josh Roe and John Ballinger: The Power Be"
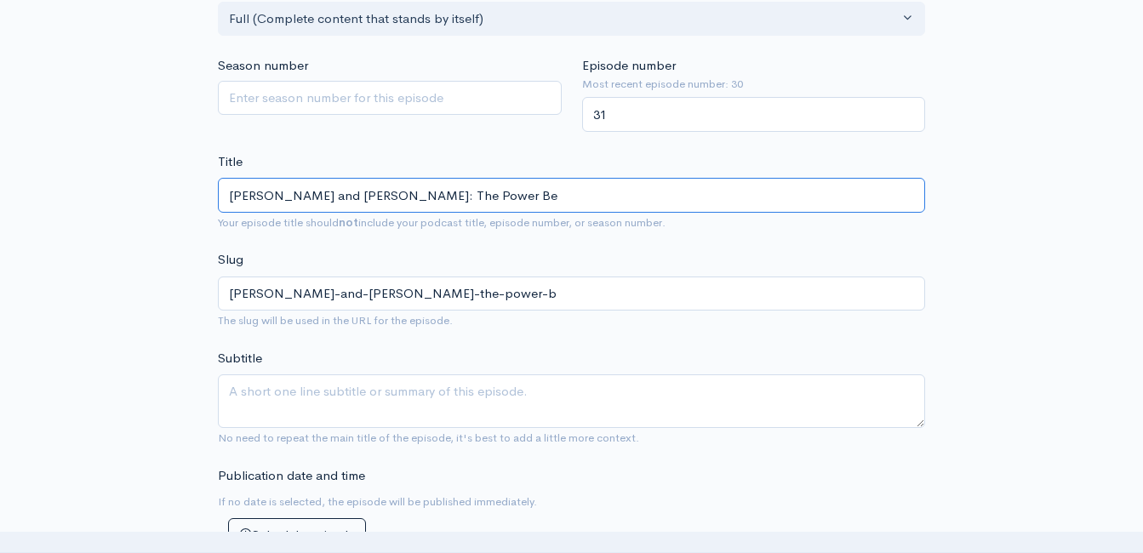
type input "josh-roe-and-john-ballinger-the-power-be"
type input "Josh Roe and John Ballinger: The Power Behd"
type input "josh-roe-and-john-ballinger-the-power-behd"
type input "Josh Roe and John Ballinger: The Power Behdin"
type input "josh-roe-and-john-ballinger-the-power-behdin"
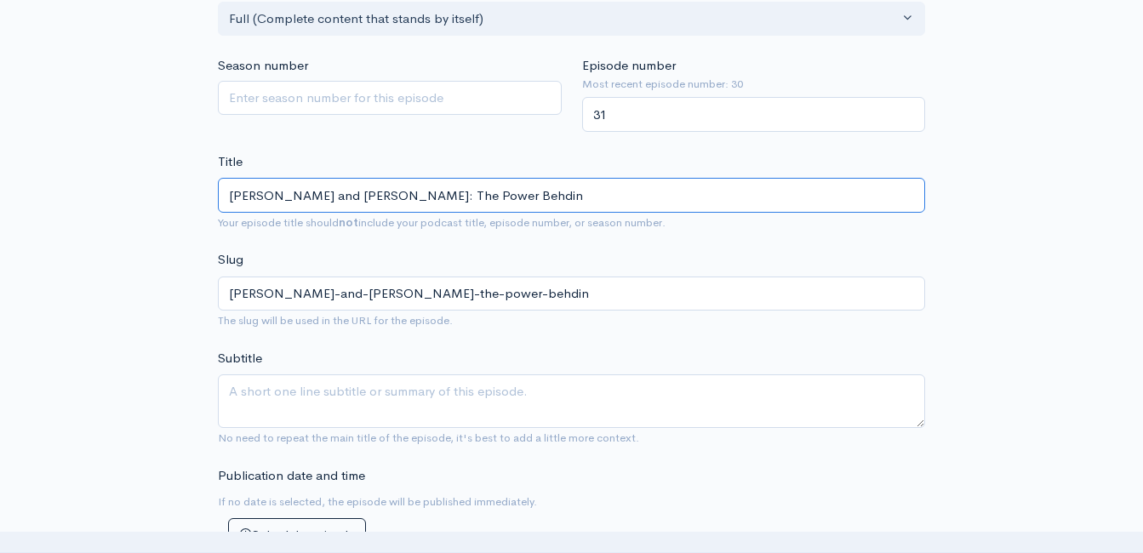
type input "Josh Roe and John Ballinger: The Power Behdi"
type input "josh-roe-and-john-ballinger-the-power-behdi"
type input "Josh Roe and John Ballinger: The Power Behd"
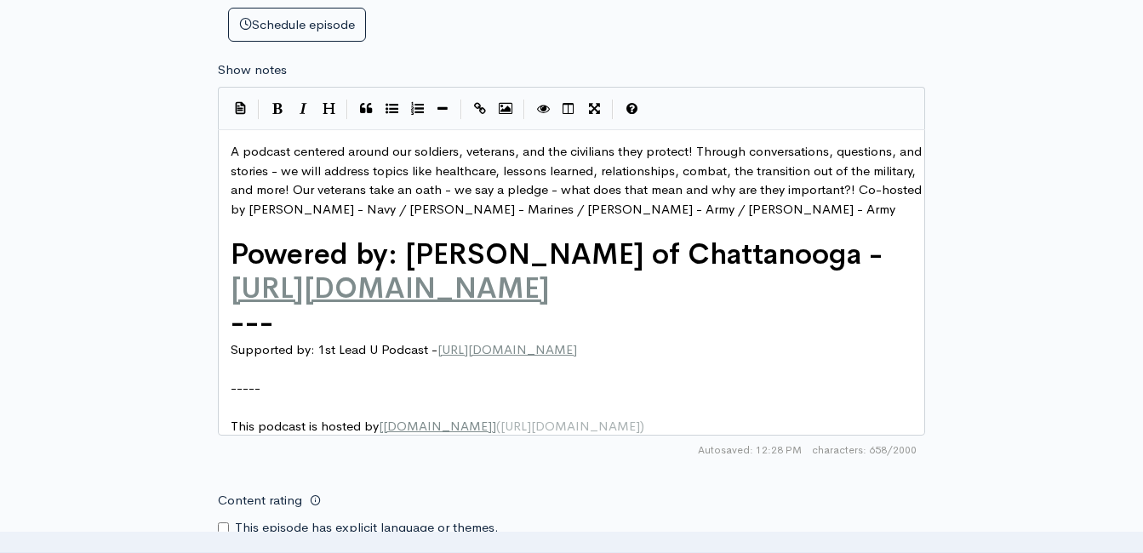
scroll to position [6, 0]
click at [230, 152] on pre "A podcast centered around our soldiers, veterans, and the civilians they protec…" at bounding box center [577, 180] width 701 height 77
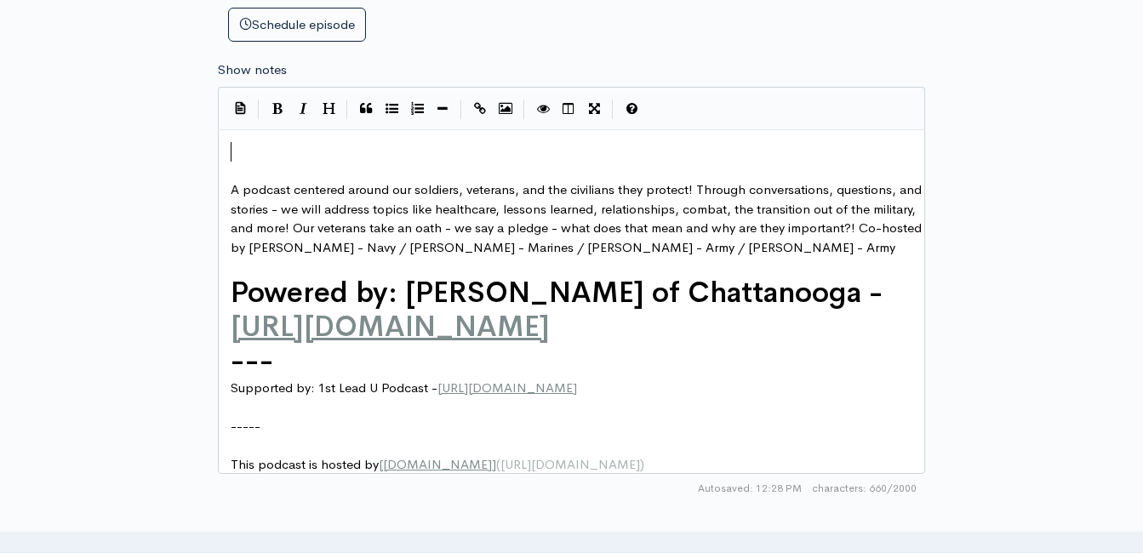
click at [269, 151] on pre "​" at bounding box center [577, 152] width 701 height 20
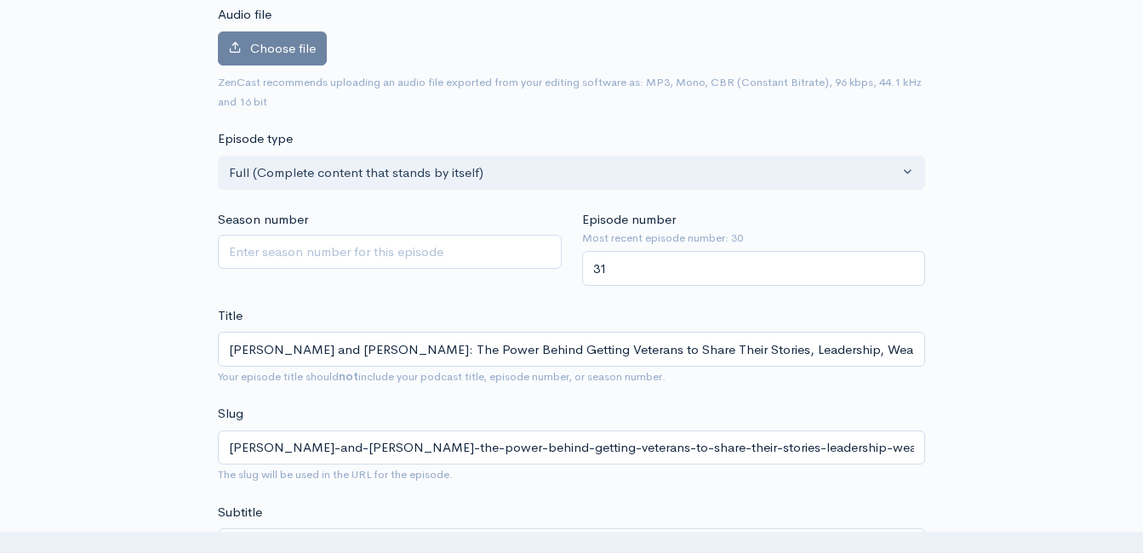
scroll to position [0, 0]
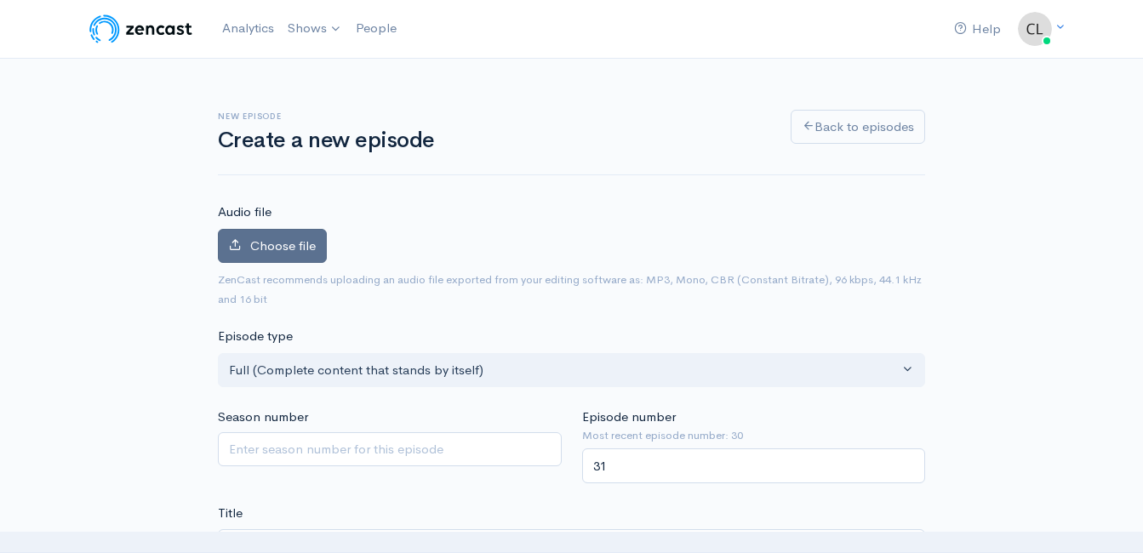
click at [296, 232] on label "Choose file" at bounding box center [272, 246] width 109 height 35
click at [0, 0] on input "Choose file" at bounding box center [0, 0] width 0 height 0
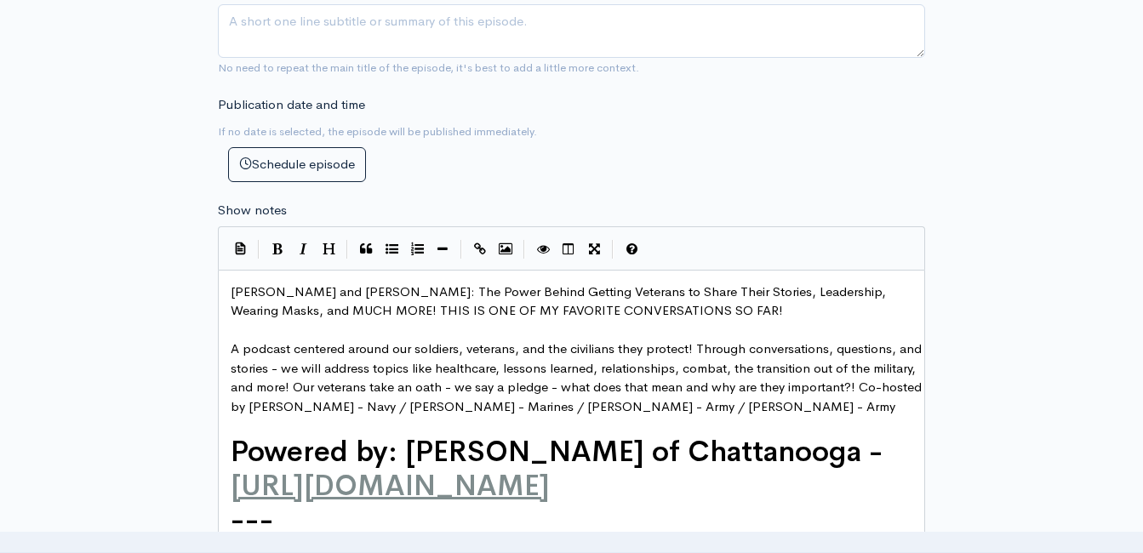
scroll to position [766, 0]
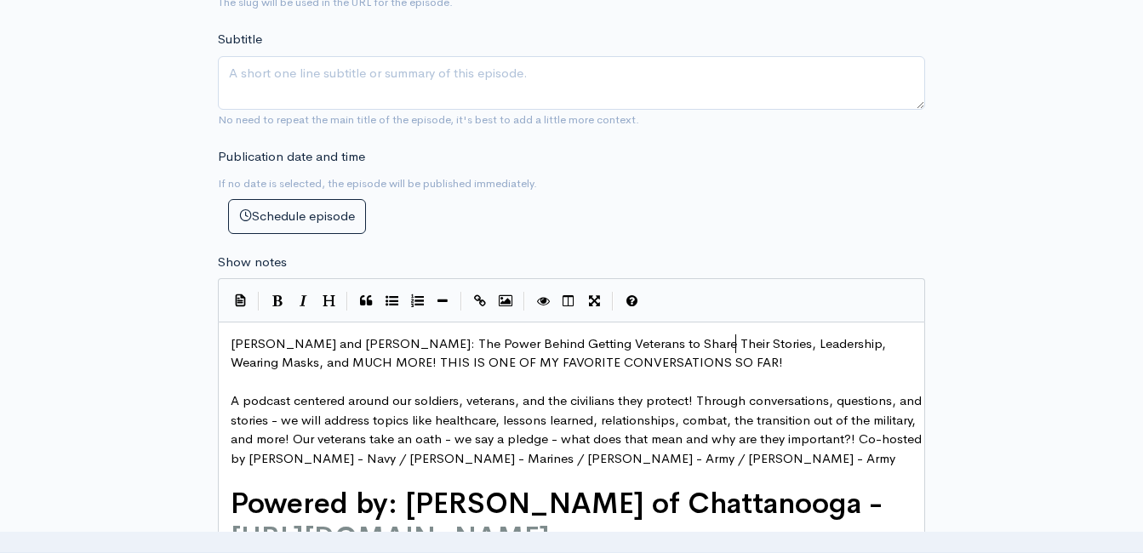
click at [735, 346] on span "Josh Roe and John Ballinger: The Power Behind Getting Veterans to Share Their S…" at bounding box center [560, 353] width 659 height 36
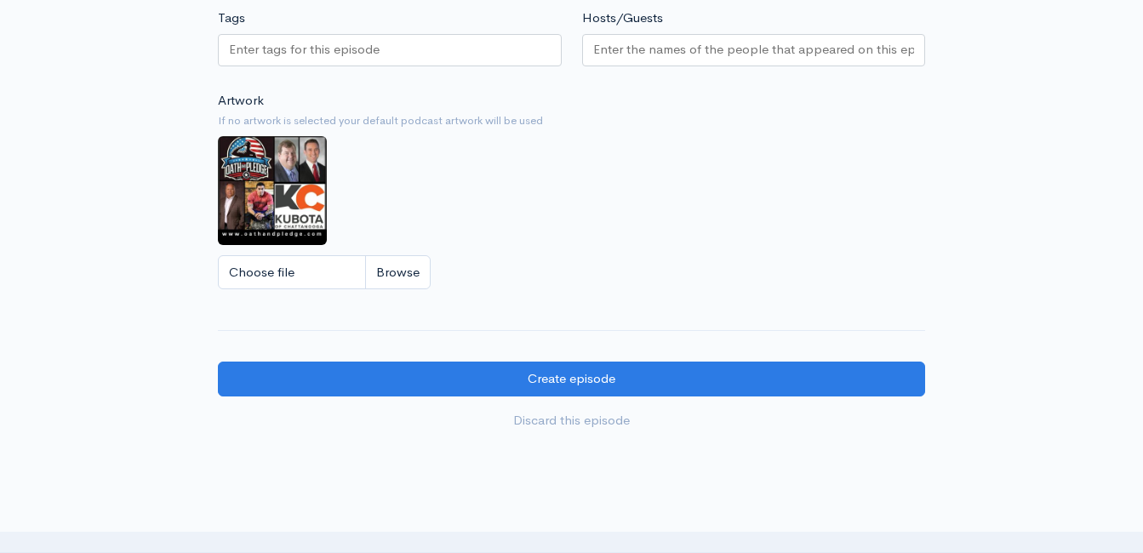
scroll to position [1617, 0]
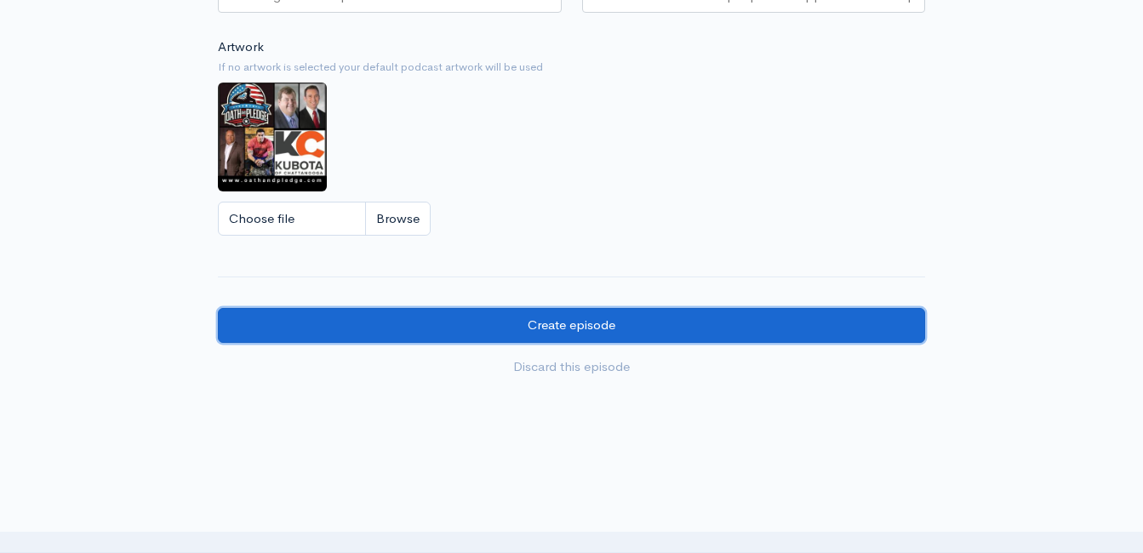
click at [608, 333] on input "Create episode" at bounding box center [571, 325] width 707 height 35
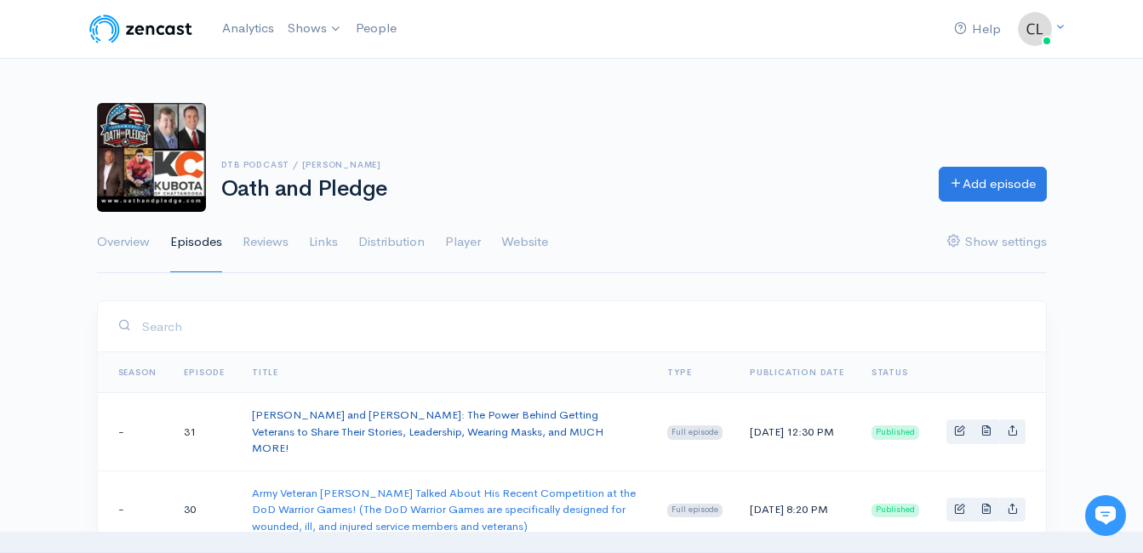
click at [494, 415] on link "Josh Roe and John Ballinger: The Power Behind Getting Veterans to Share Their S…" at bounding box center [428, 432] width 352 height 48
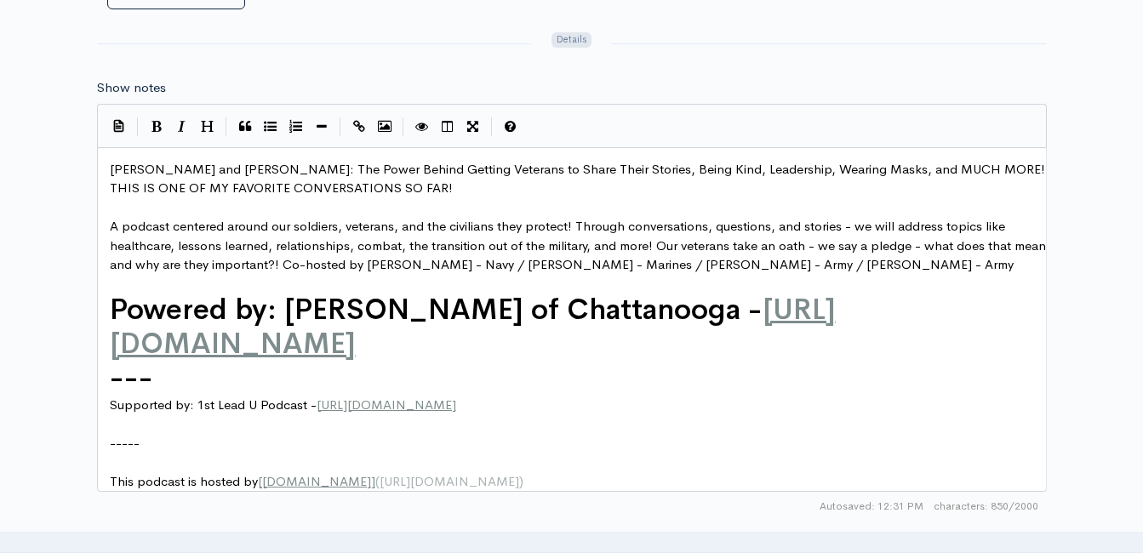
scroll to position [7, 0]
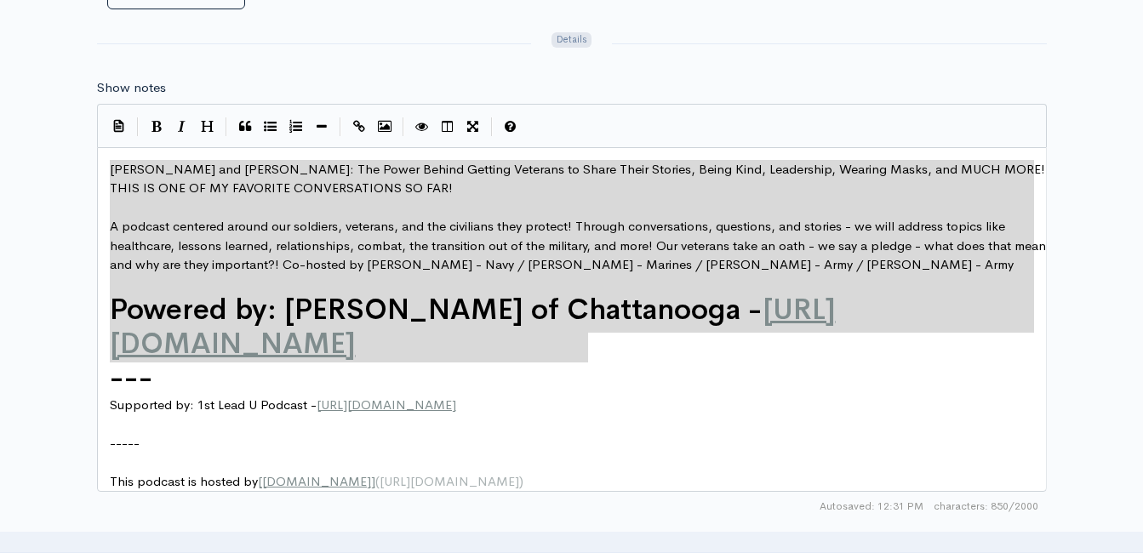
drag, startPoint x: 598, startPoint y: 348, endPoint x: 106, endPoint y: 170, distance: 522.4
type textarea "Josh Roe and John Ballinger: The Power Behind Getting Veterans to Share Their S…"
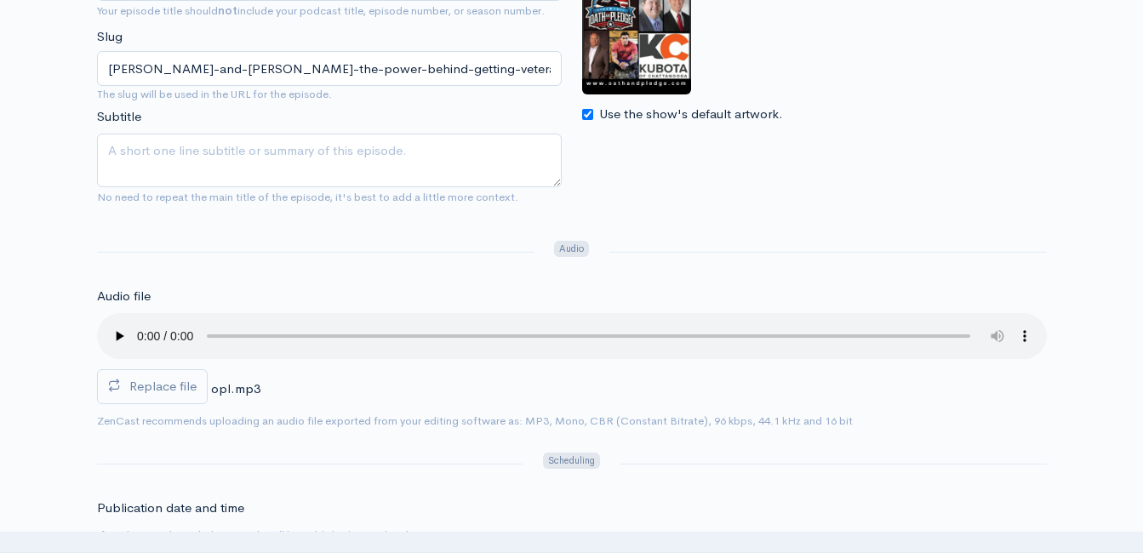
scroll to position [340, 0]
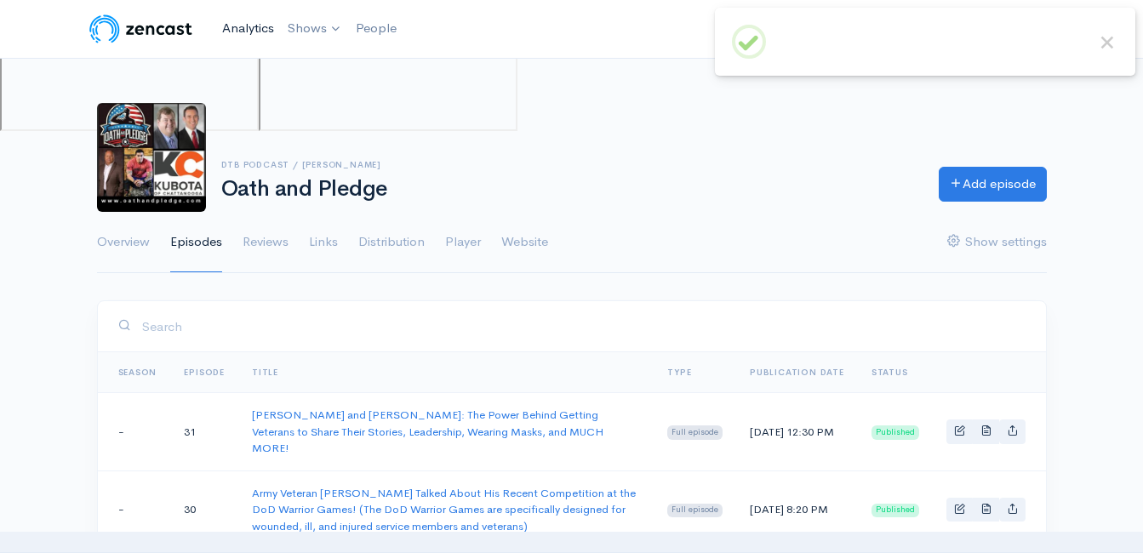
click at [236, 29] on link "Analytics" at bounding box center [248, 28] width 66 height 37
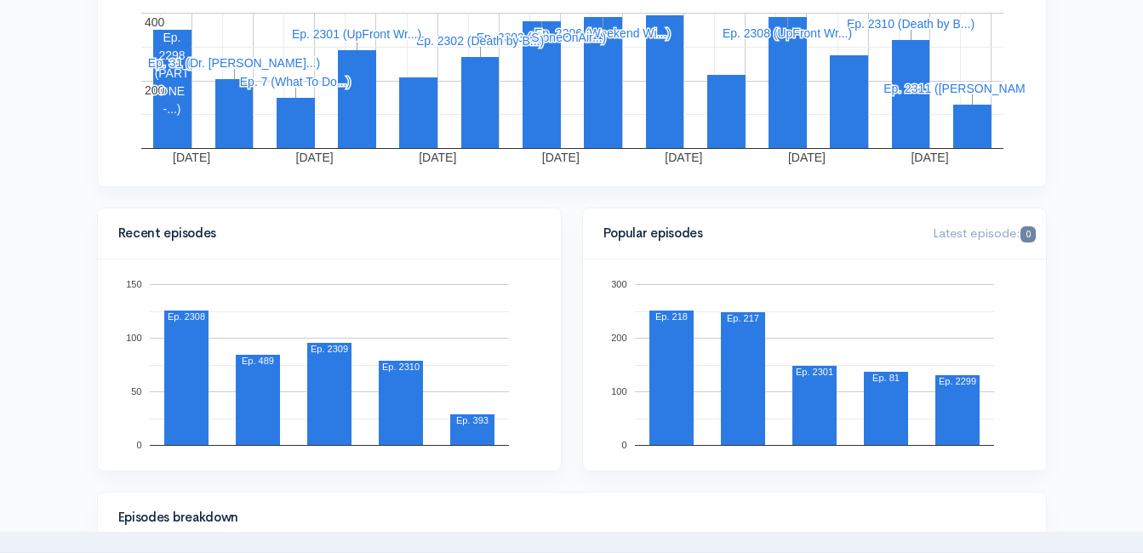
scroll to position [340, 0]
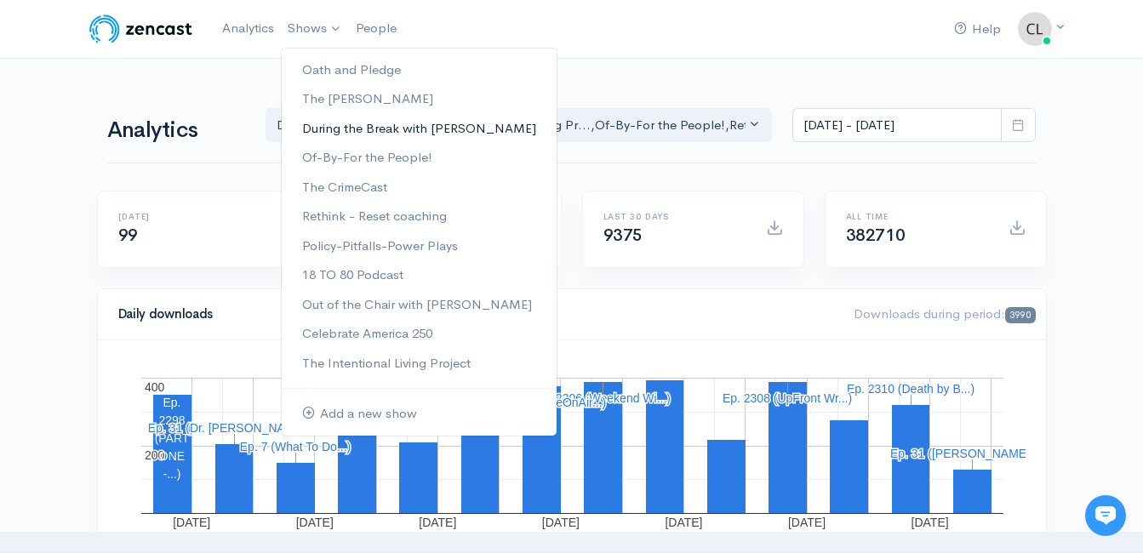
click at [329, 132] on link "During the Break with [PERSON_NAME]" at bounding box center [419, 129] width 275 height 30
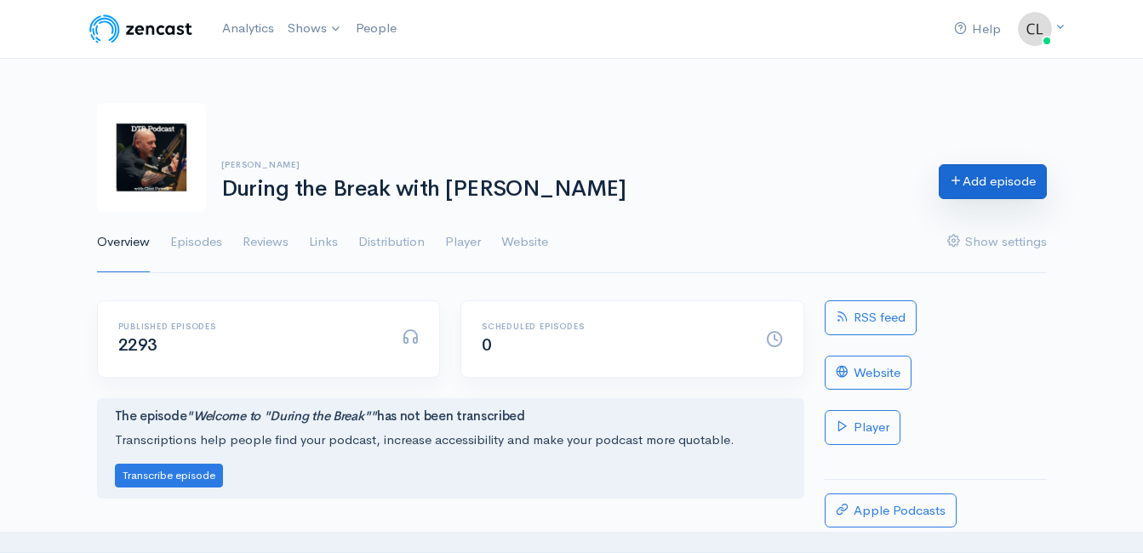
click at [983, 179] on link "Add episode" at bounding box center [993, 181] width 108 height 35
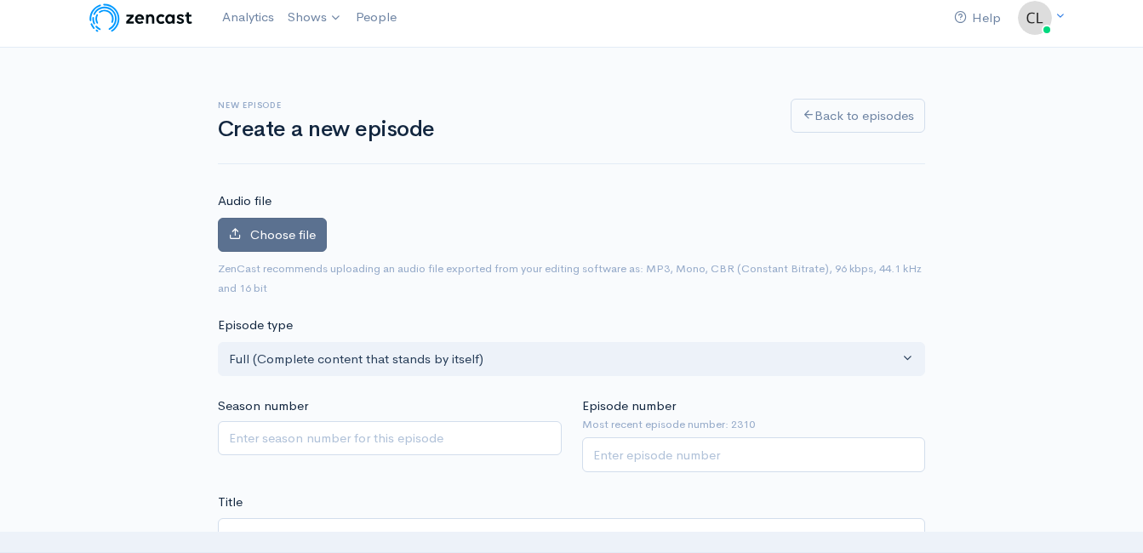
click at [255, 246] on label "Choose file" at bounding box center [272, 235] width 109 height 35
click at [0, 0] on input "Choose file" at bounding box center [0, 0] width 0 height 0
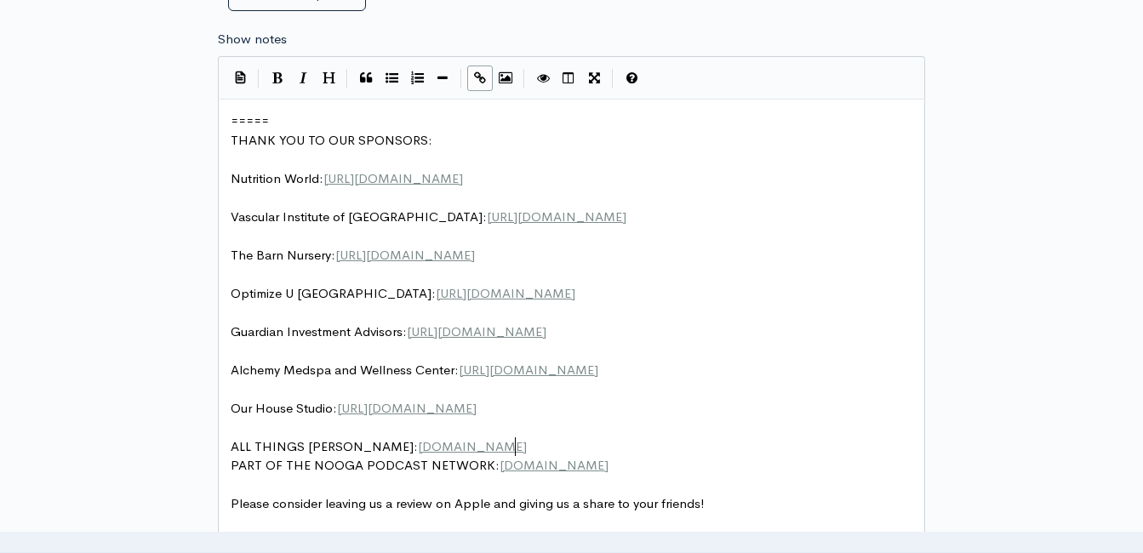
scroll to position [7, 0]
type textarea "ALL THINGS JEFF STYLES: www.thejeffstyles.com"
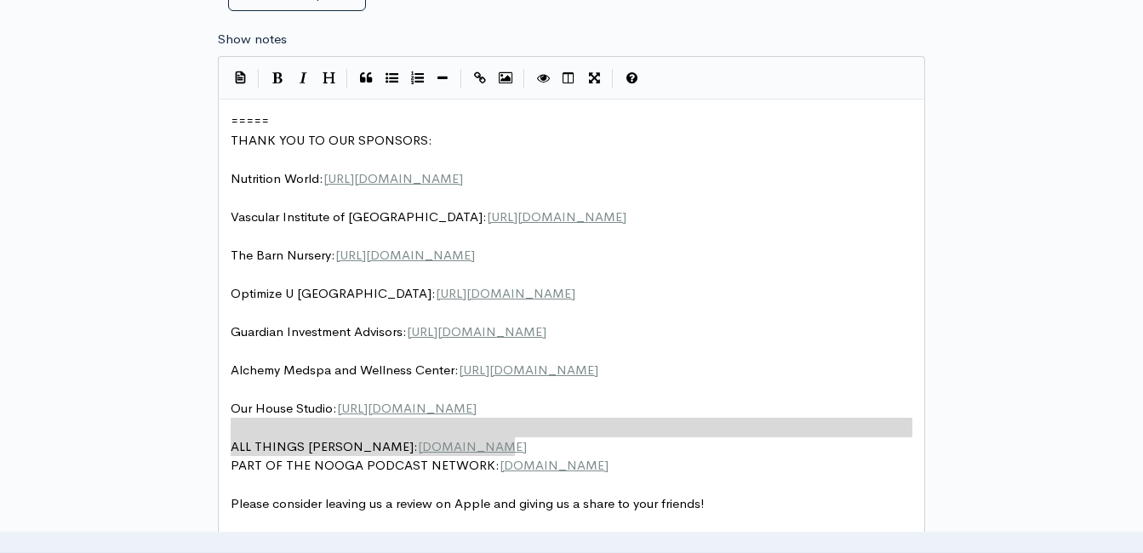
drag, startPoint x: 539, startPoint y: 444, endPoint x: 514, endPoint y: 427, distance: 30.0
click at [554, 409] on pre "Our House Studio: https://ourhousestudiosinc.com/" at bounding box center [577, 409] width 701 height 20
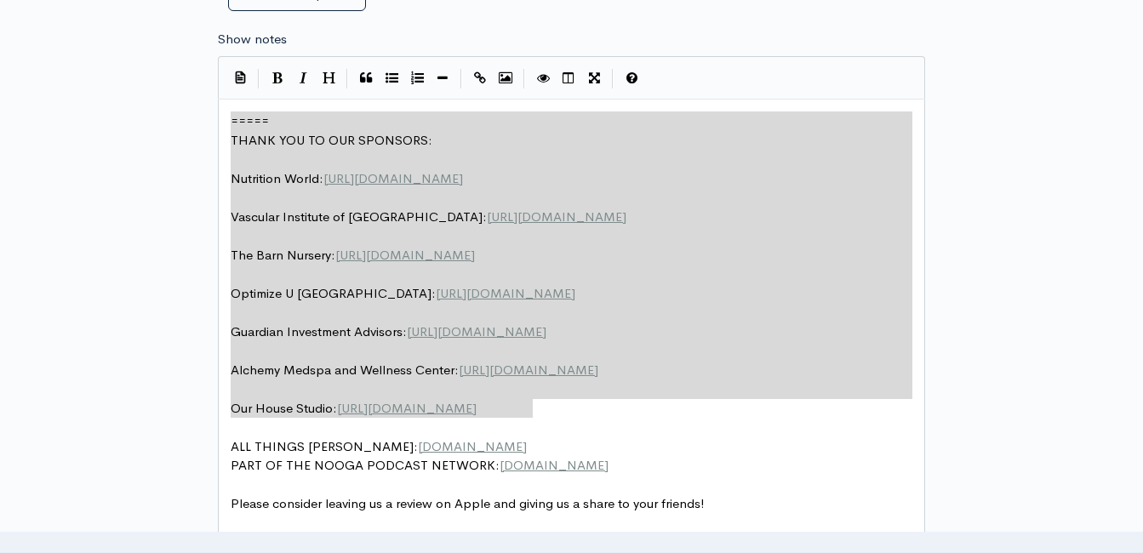
drag, startPoint x: 558, startPoint y: 408, endPoint x: 212, endPoint y: 111, distance: 455.7
type textarea "​===== THANK YOU TO OUR SPONSORS: Nutrition World: https://nutritionw.com/ Vasc…"
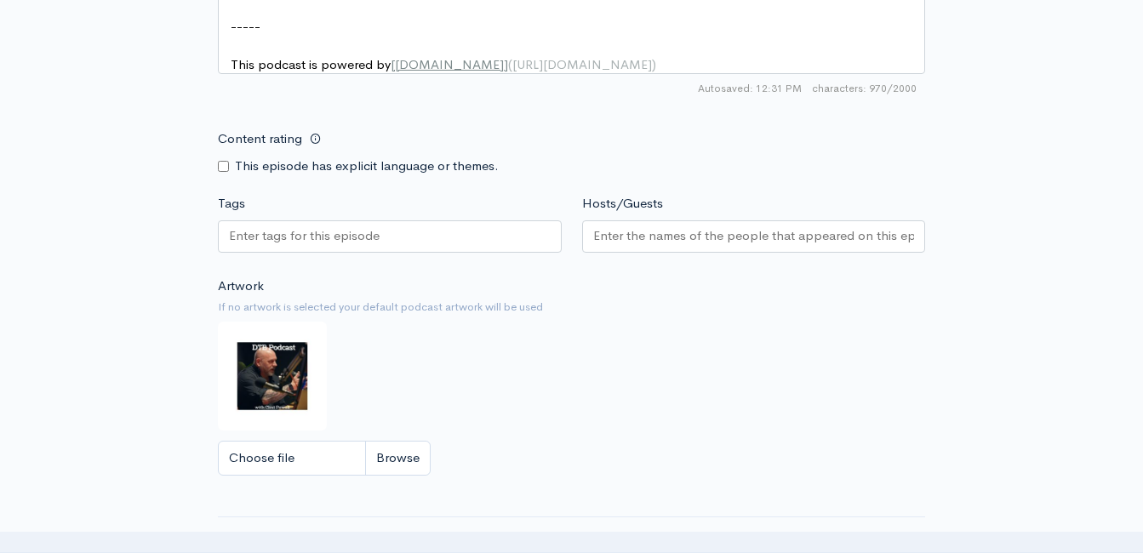
scroll to position [1376, 0]
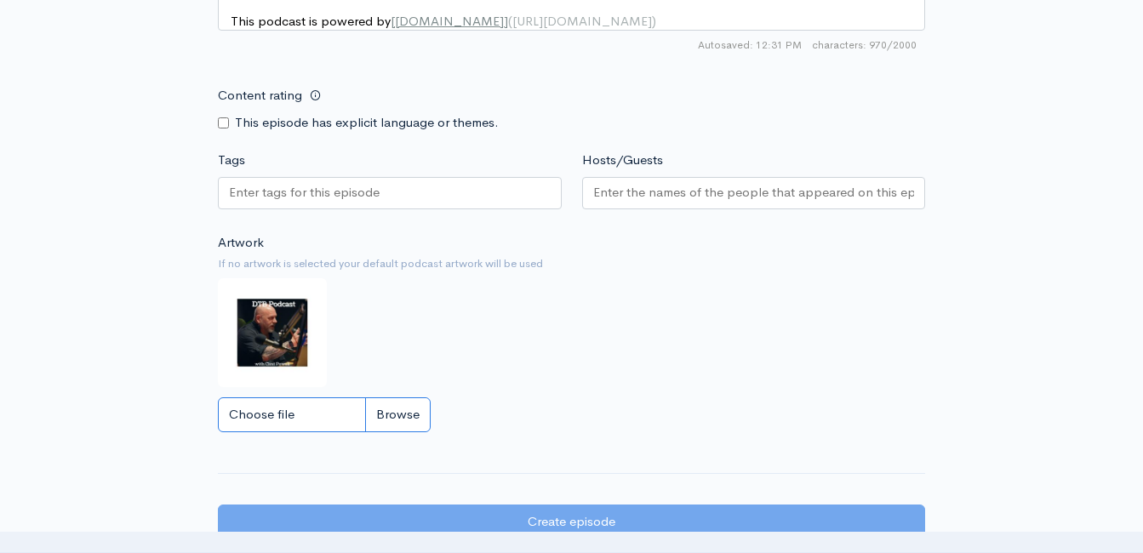
click at [412, 422] on input "Choose file" at bounding box center [324, 415] width 213 height 35
type input "C:\fakepath\488253977_1224897532978734_8860253485560630819_n.jpg"
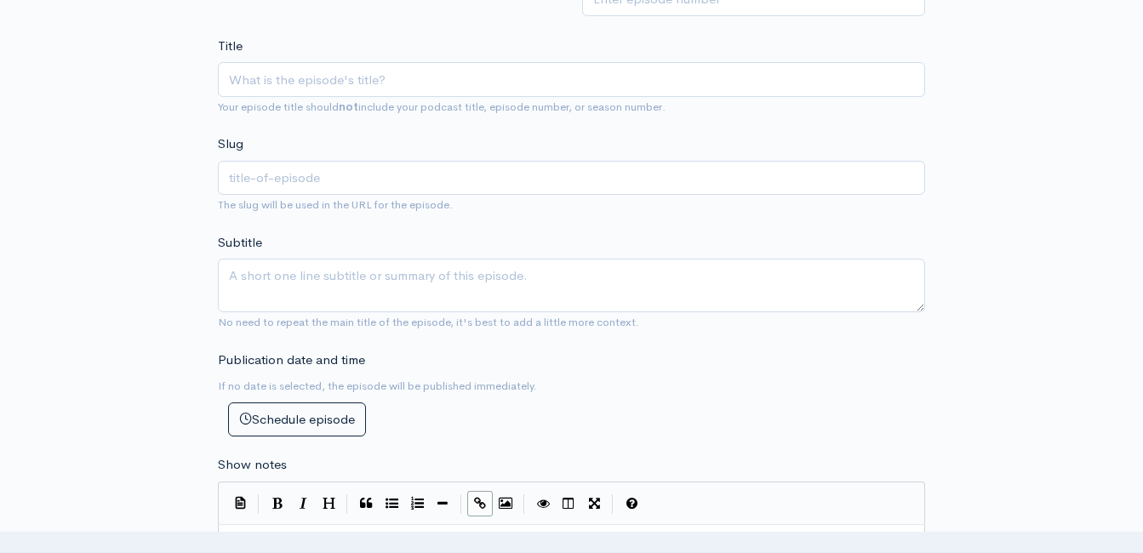
scroll to position [695, 0]
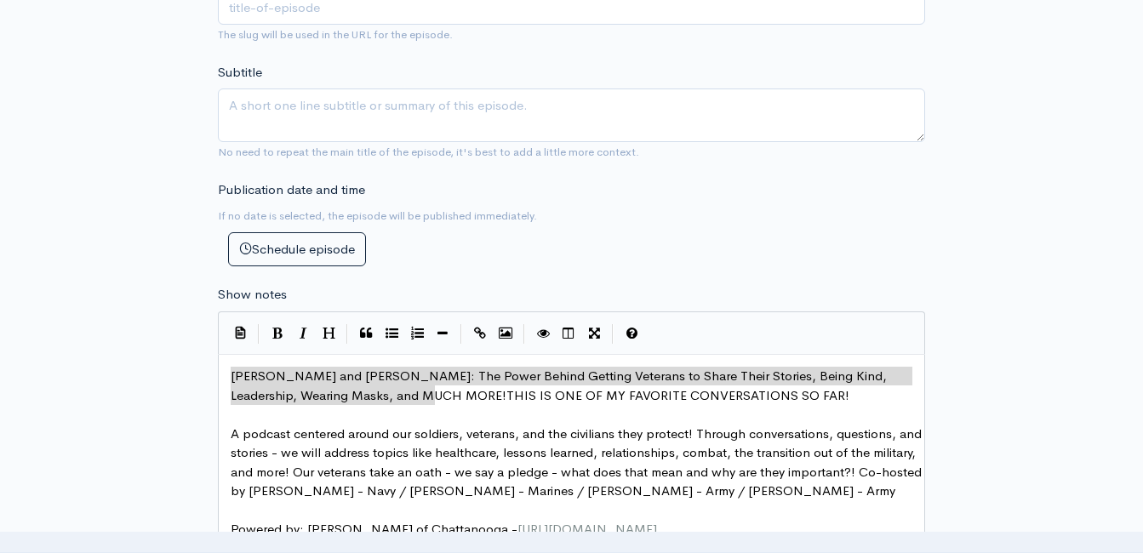
drag, startPoint x: 432, startPoint y: 394, endPoint x: 243, endPoint y: 380, distance: 190.3
type textarea "​Josh Roe and John Ballinger: The Power Behind Getting Veterans to Share Their …"
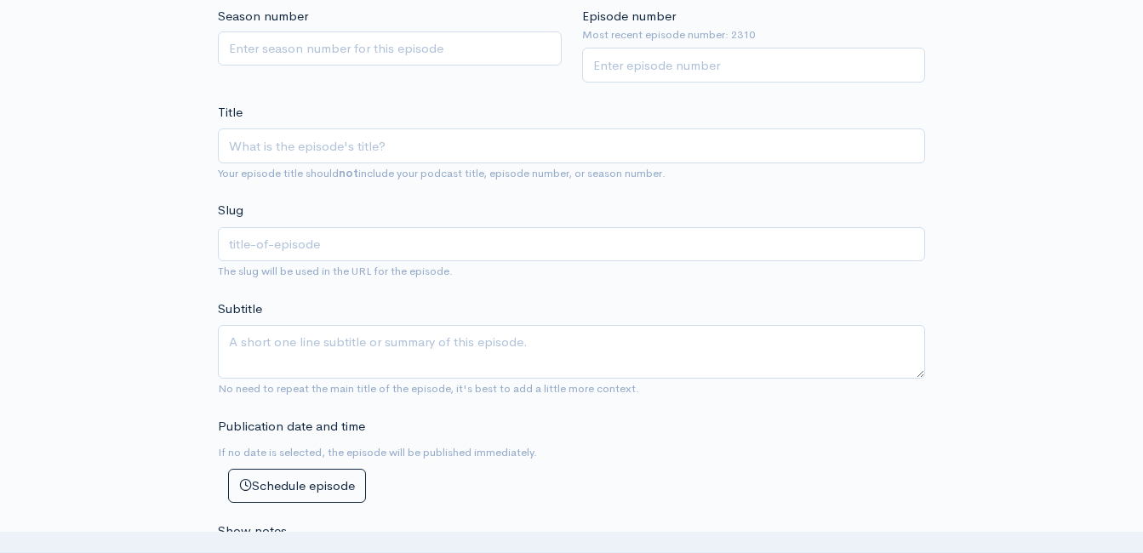
scroll to position [439, 0]
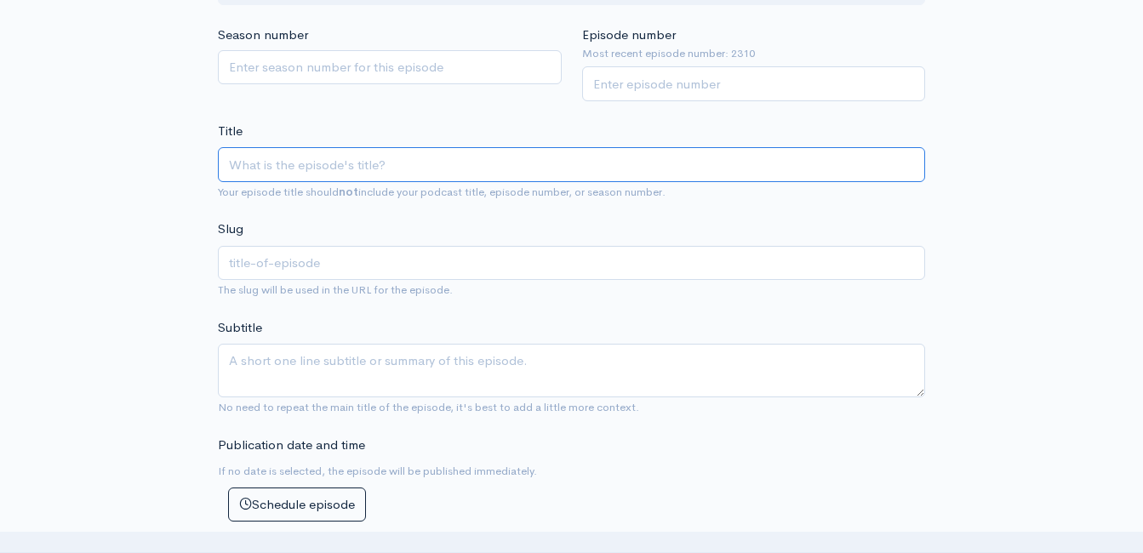
click at [255, 167] on input "Title" at bounding box center [571, 164] width 707 height 35
paste input "Josh Roe and John Ballinger: The Power Behind Getting Veterans to Share Their S…"
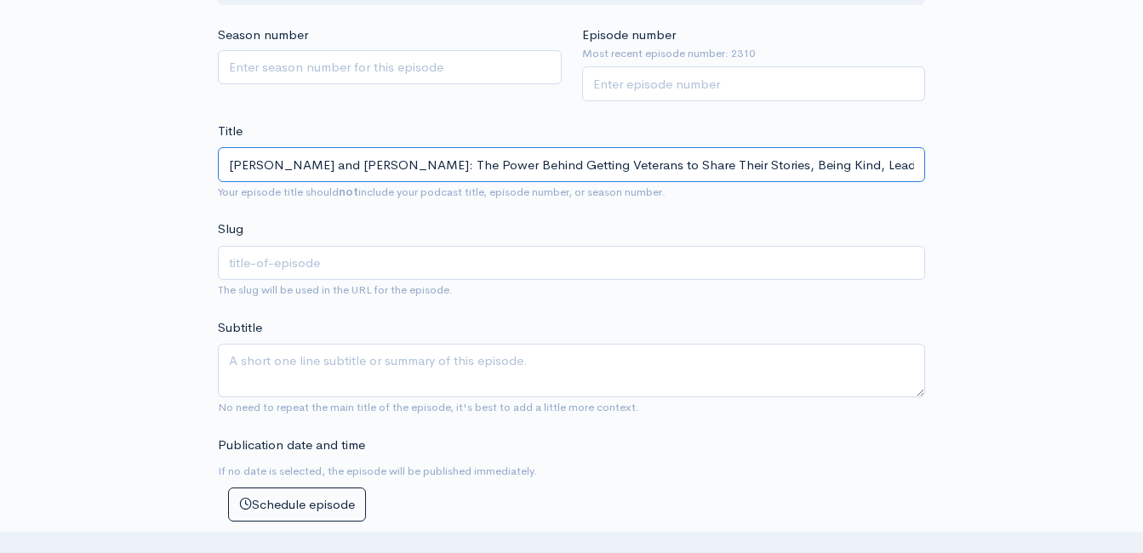
scroll to position [0, 163]
type input "Josh Roe and John Ballinger: The Power Behind Getting Veterans to Share Their S…"
type input "josh-roe-and-john-ballinger-the-power-behind-getting-veterans-to-share-their-st…"
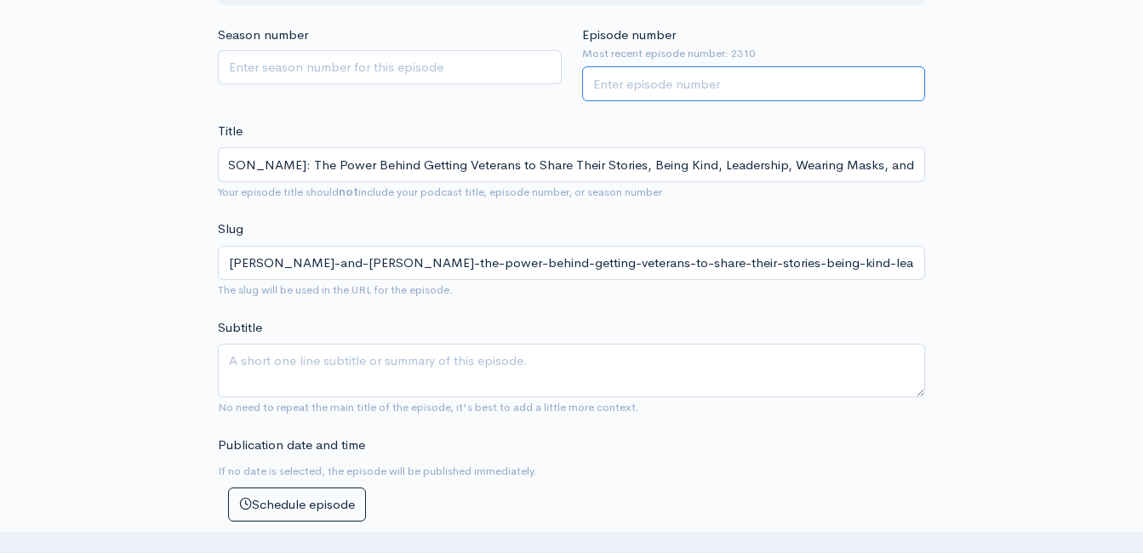
click at [668, 72] on input "Episode number" at bounding box center [754, 83] width 344 height 35
type input "2"
type textarea "Josh Roe and John Ballinger: The Power Behind Getting Veterans to Share Their S…"
type input "2311"
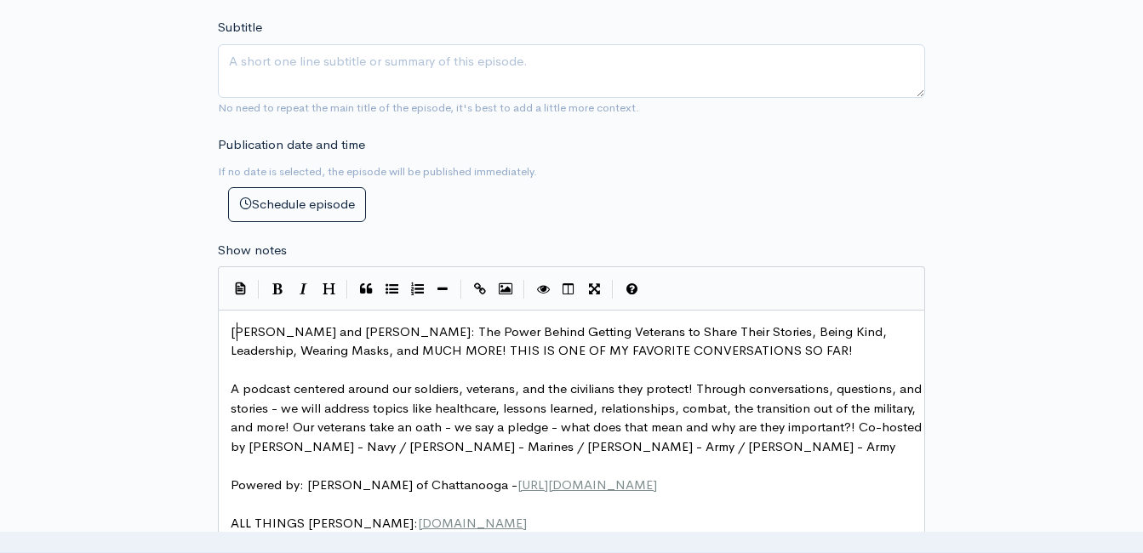
scroll to position [9, 0]
click at [232, 331] on span "Josh Roe and John Ballinger: The Power Behind Getting Veterans to Share Their S…" at bounding box center [561, 341] width 660 height 36
type textarea "Oath d"
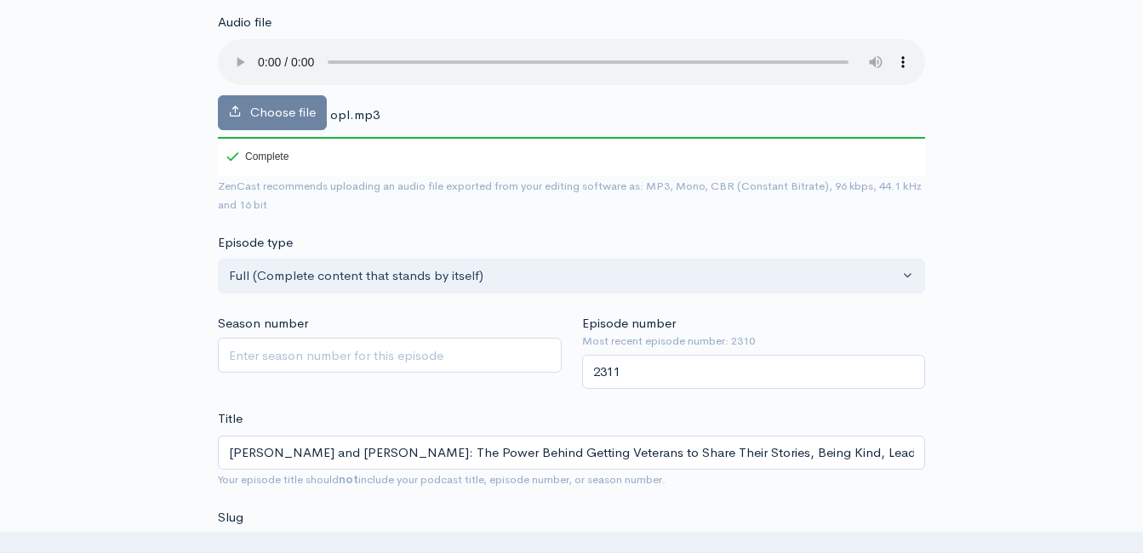
scroll to position [182, 0]
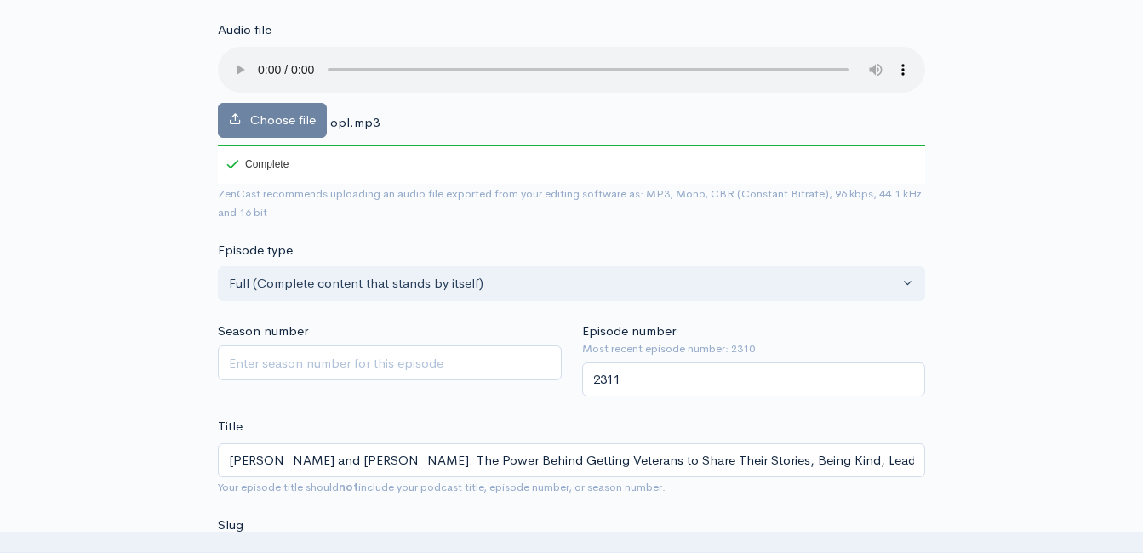
type textarea "and Pledge Share!"
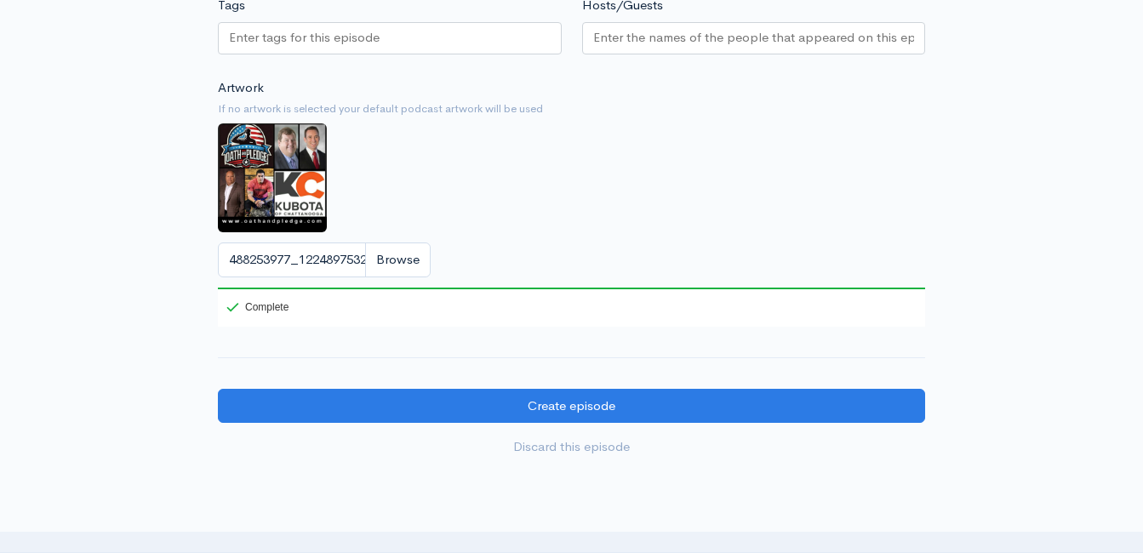
scroll to position [1629, 0]
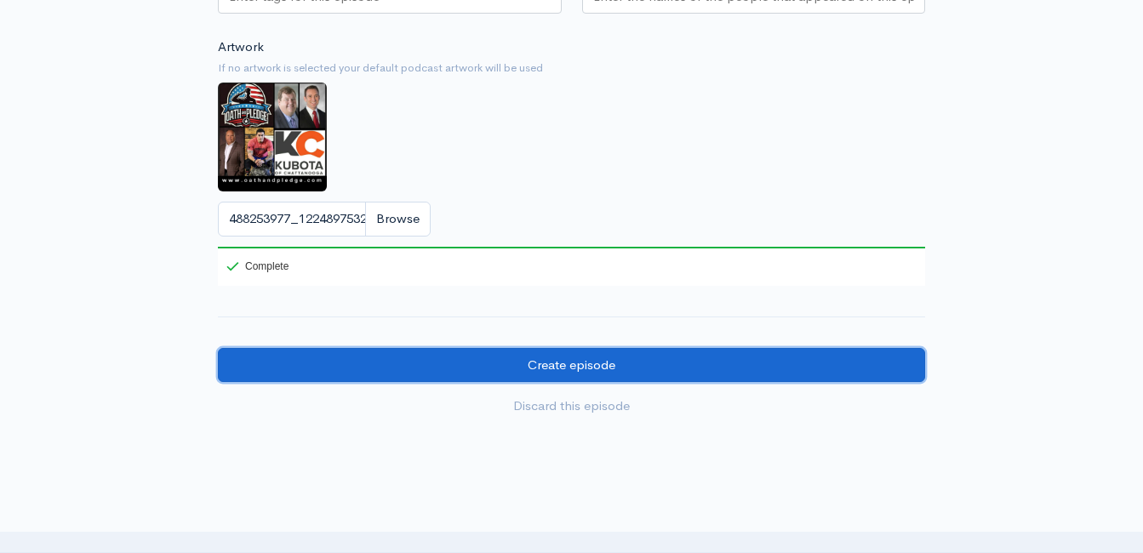
click at [685, 363] on input "Create episode" at bounding box center [571, 365] width 707 height 35
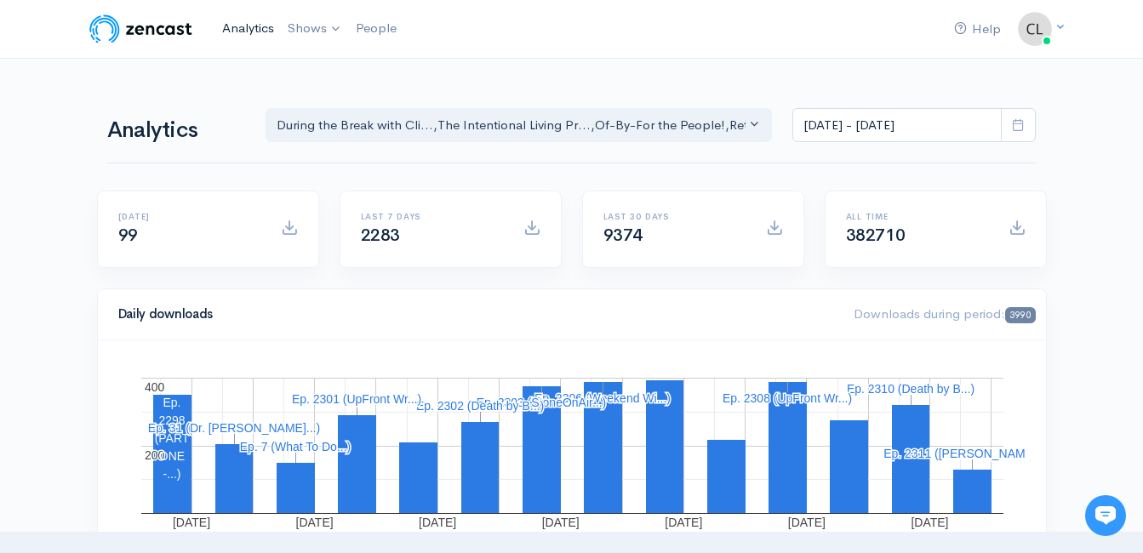
click at [261, 30] on link "Analytics" at bounding box center [248, 28] width 66 height 37
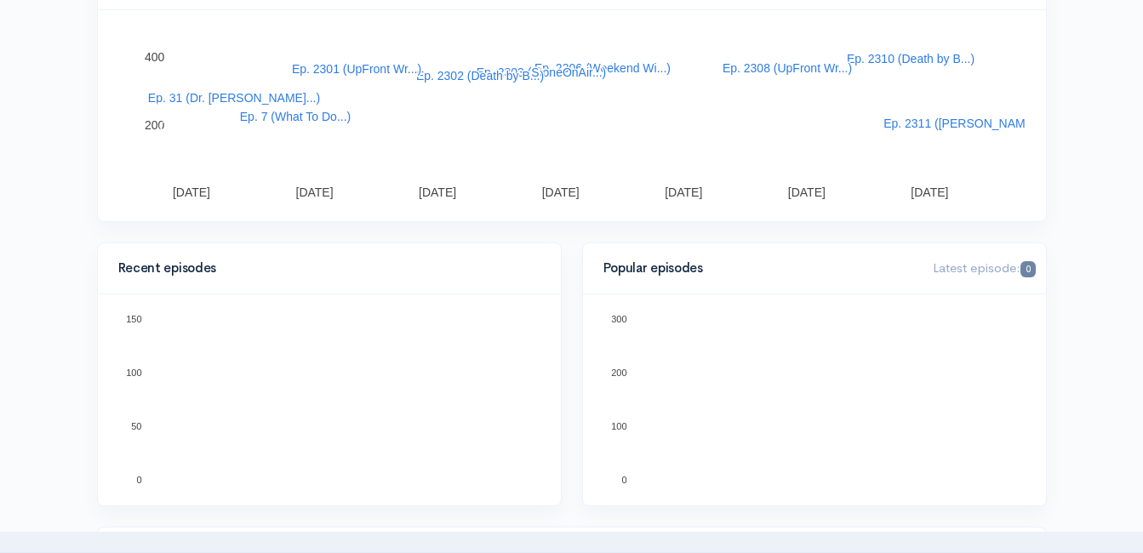
scroll to position [681, 0]
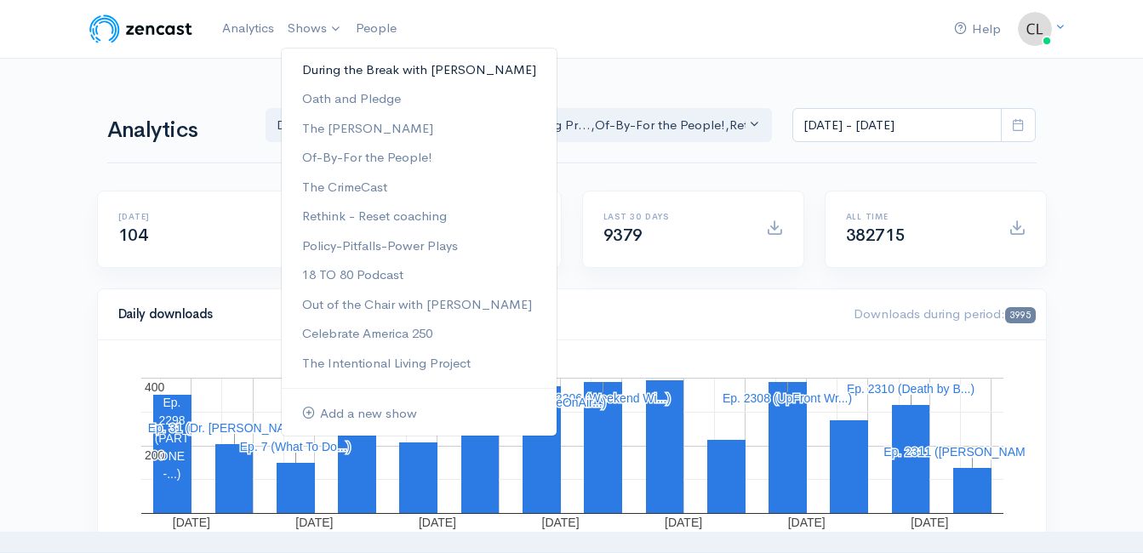
click at [318, 67] on link "During the Break with [PERSON_NAME]" at bounding box center [419, 70] width 275 height 30
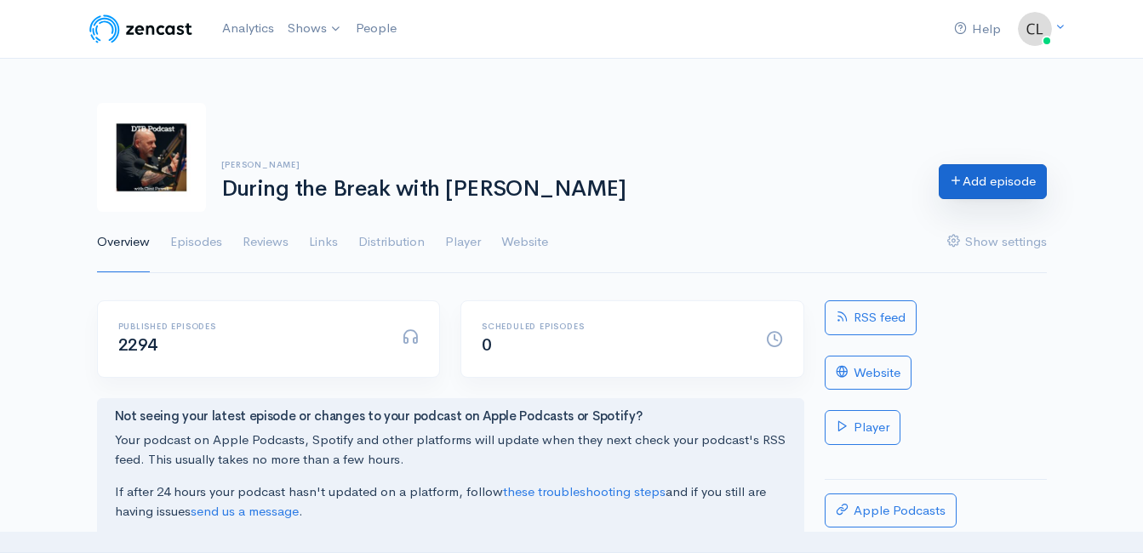
click at [954, 180] on icon at bounding box center [956, 180] width 13 height 13
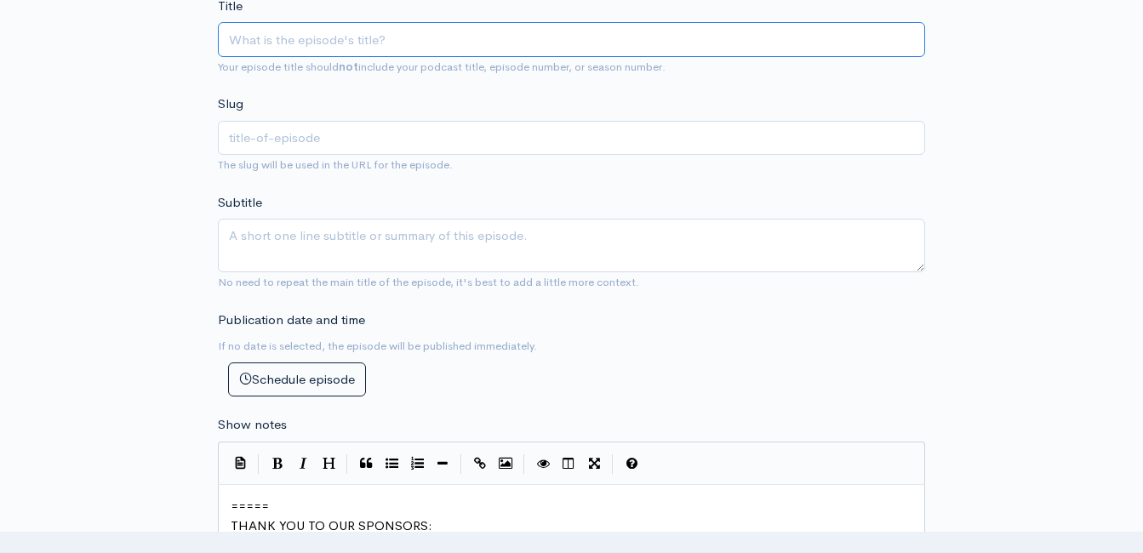
scroll to position [352, 0]
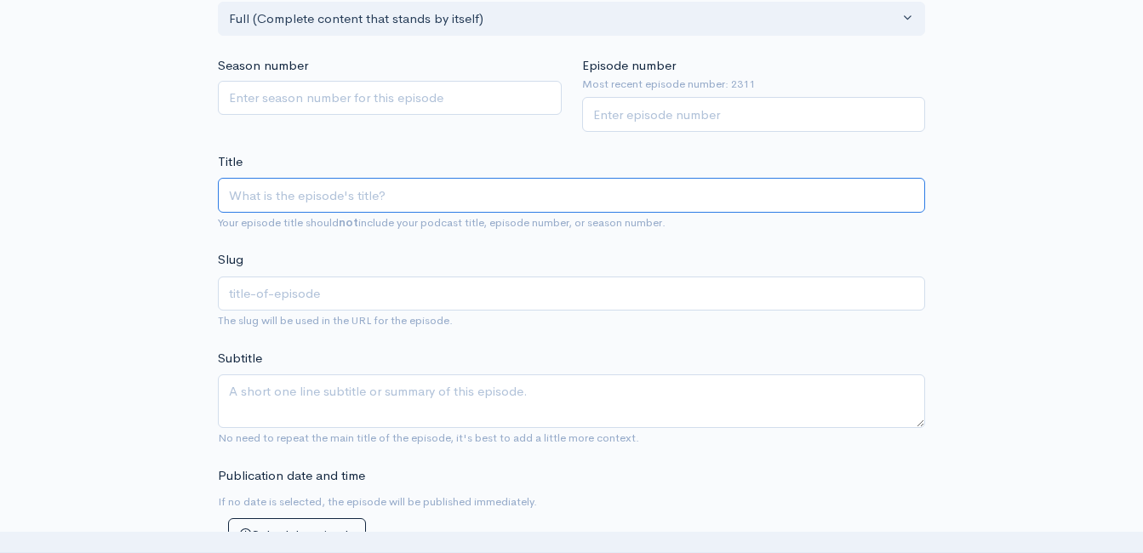
click at [481, 199] on input "Title" at bounding box center [571, 195] width 707 height 35
type input "O"
type input "o"
type input "Own"
type input "own"
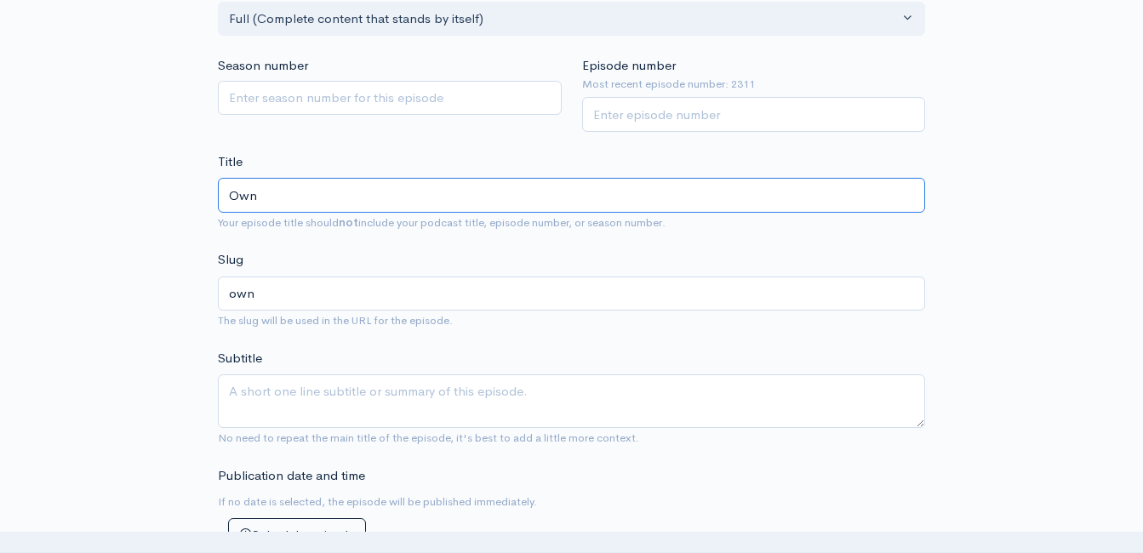
type input "Owne"
type input "owne"
type input "Owner"
type input "owner"
type input "Owner o"
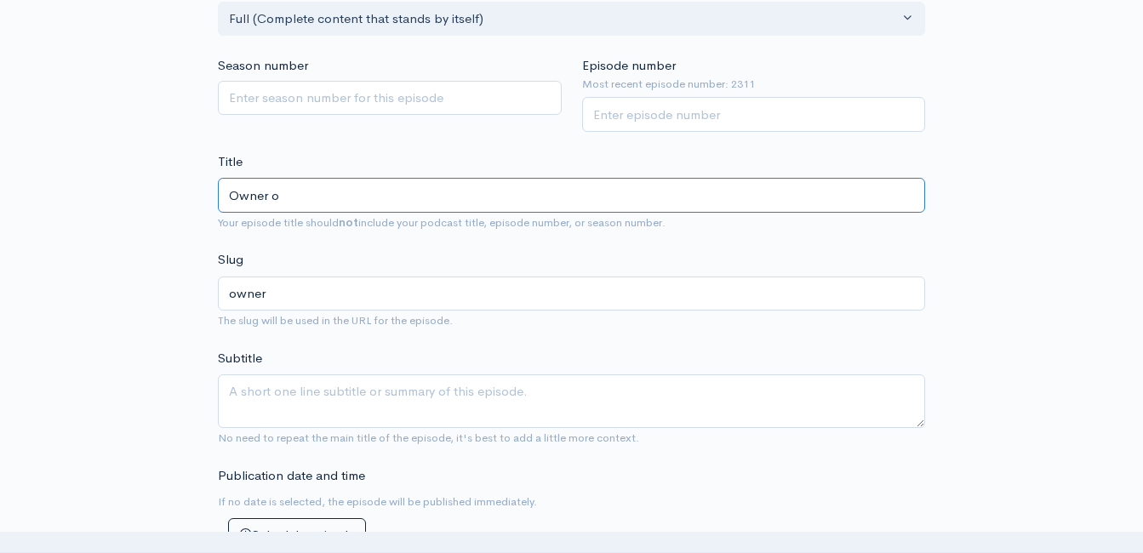
type input "owner-o"
type input "Owner of"
type input "owner-of"
type input "Owner of J"
type input "owner-of-j"
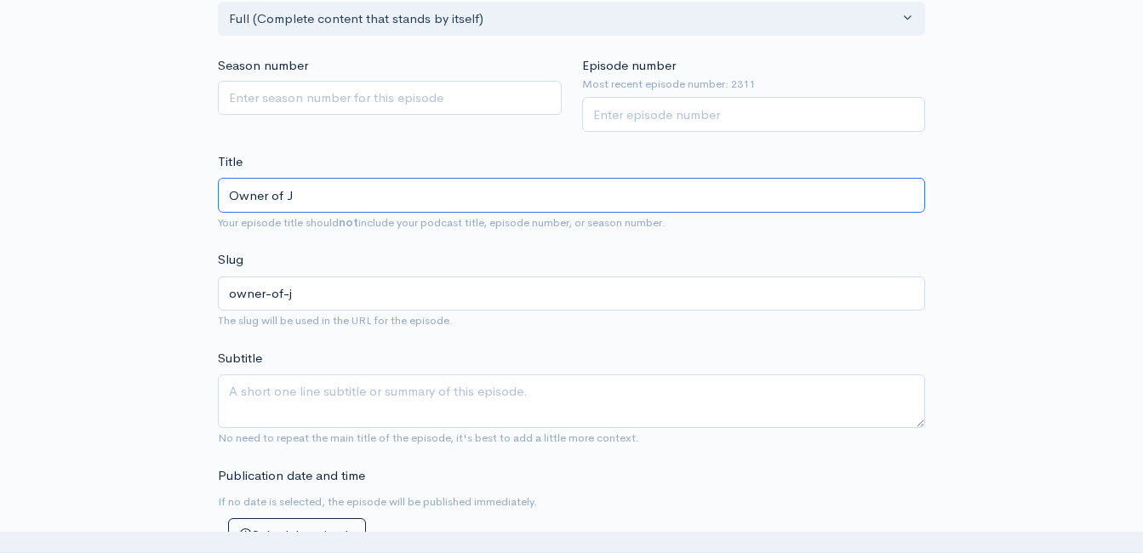
type input "Owner of Jo"
type input "owner-of-jo"
type input "Owner of J"
type input "owner-of-j"
type input "Owner of"
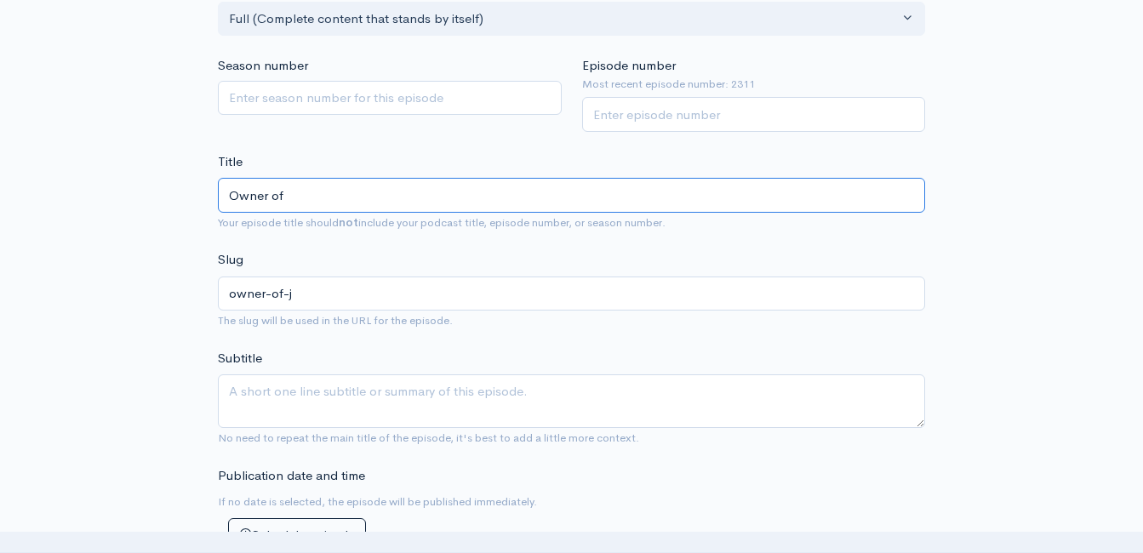
type input "owner-of"
type input "Owner of J"
type input "owner-of-j"
type input "Owner of Jo"
type input "owner-of-jo"
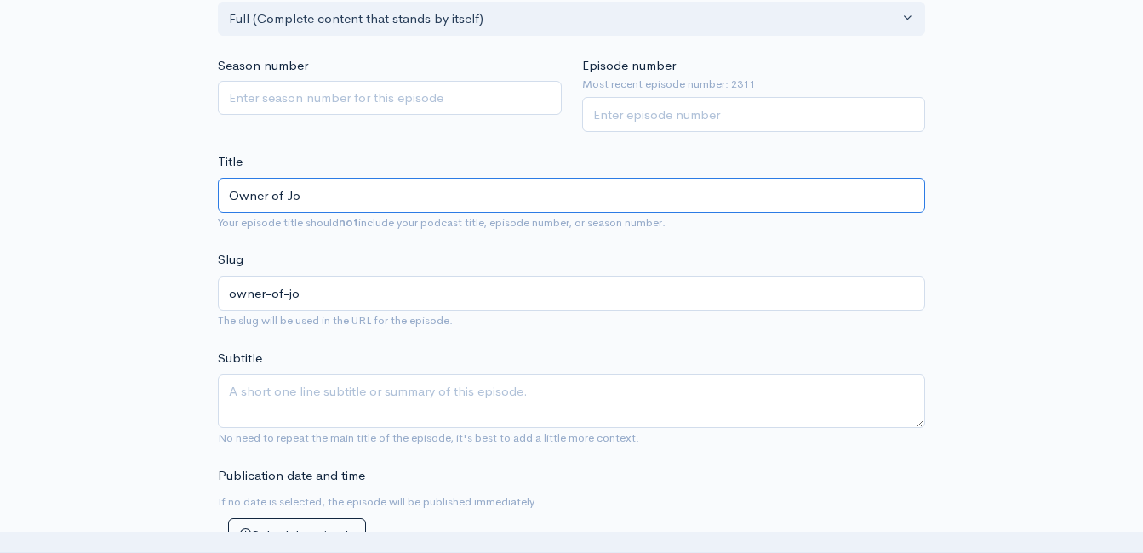
type input "Owner of Jou"
type input "owner-of-jou"
type input "Owner of Jour"
type input "owner-of-jour"
type input "Owner of Journ"
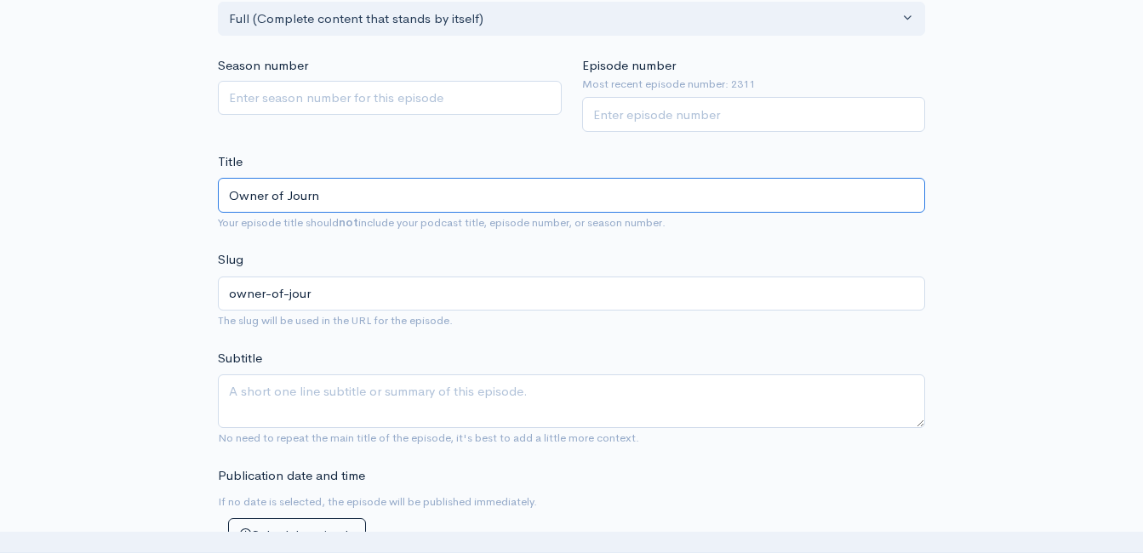
type input "owner-of-journ"
type input "Owner of Journe"
type input "owner-of-journe"
type input "Owner of Journey"
type input "owner-of-journey"
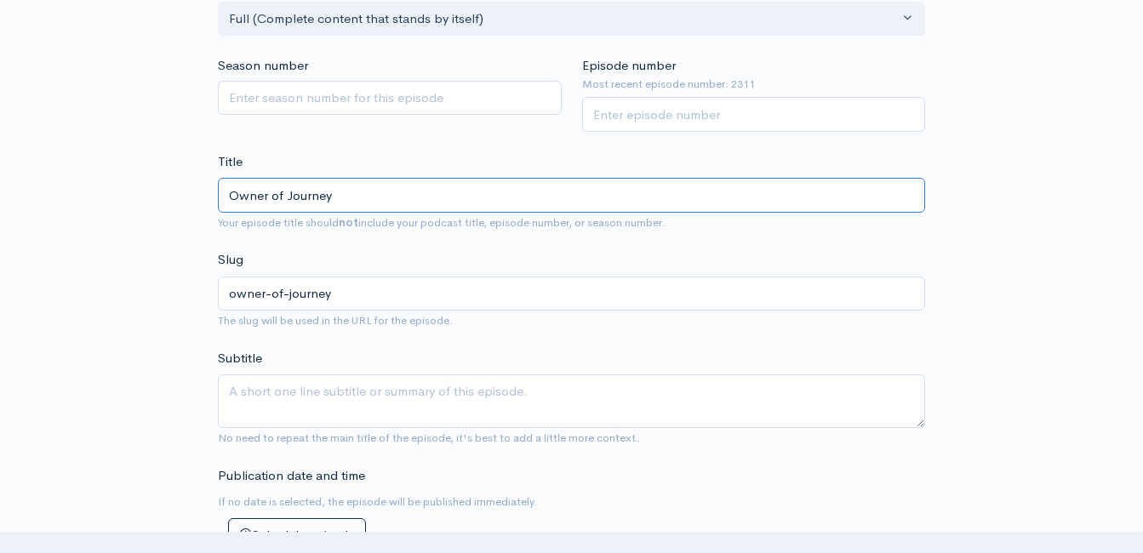
type input "Owner of Journey B"
type input "owner-of-journey-b"
type input "Owner of Journey Be"
type input "owner-of-journey-be"
type input "Owner of Journey [PERSON_NAME]"
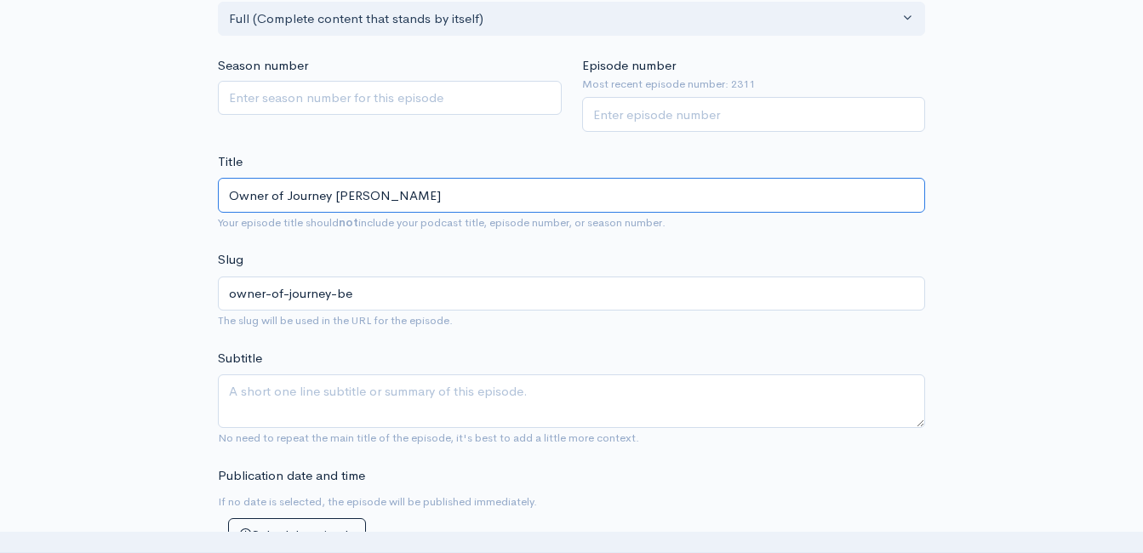
type input "owner-of-journey-bey"
type input "Owner of Journey [PERSON_NAME]"
type input "owner-of-journey-[GEOGRAPHIC_DATA]"
type input "Owner of Journey Beyond"
type input "owner-of-journey-beyond"
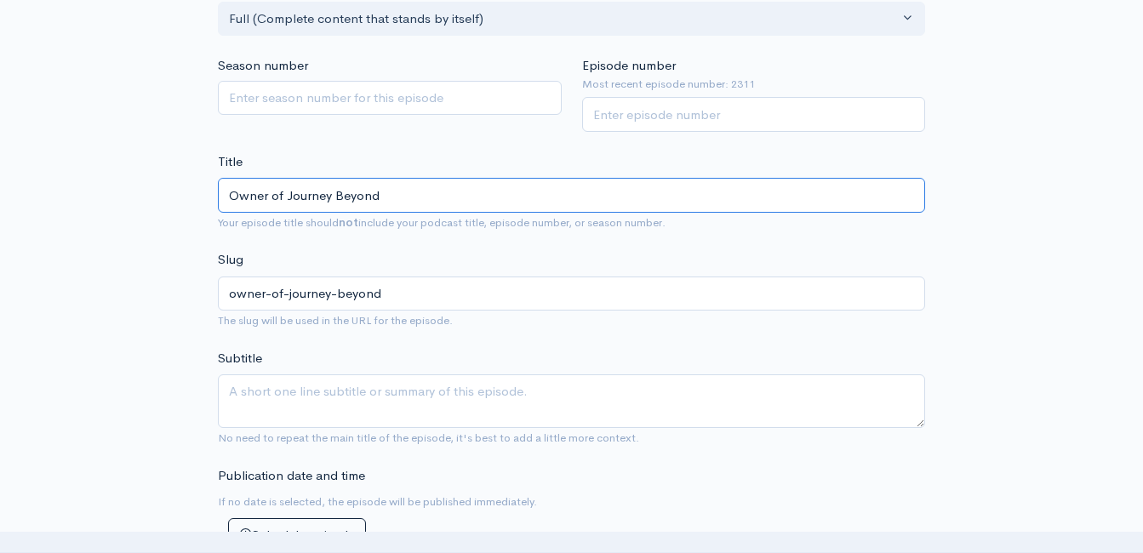
type input "Owner of Journey Beyond D"
type input "owner-of-journey-beyond-d"
type input "Owner of Journey Beyond Di"
type input "owner-of-journey-beyond-di"
type input "Owner of Journey Beyond Div"
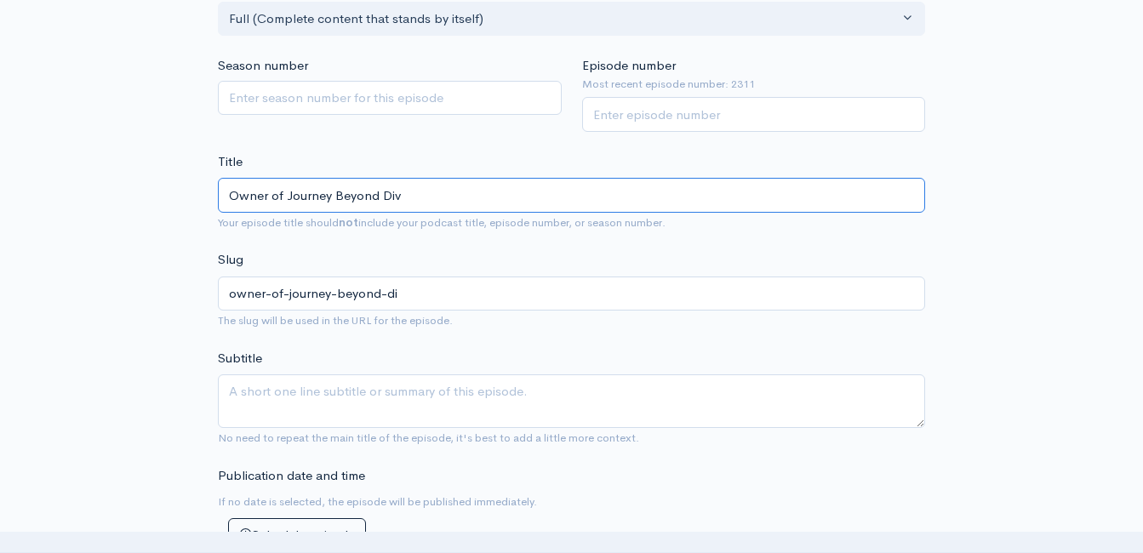
type input "owner-of-journey-beyond-div"
type input "Owner of Journey Beyond Divo"
type input "owner-of-journey-beyond-divo"
type input "Owner of Journey Beyond Divor"
type input "owner-of-journey-beyond-divor"
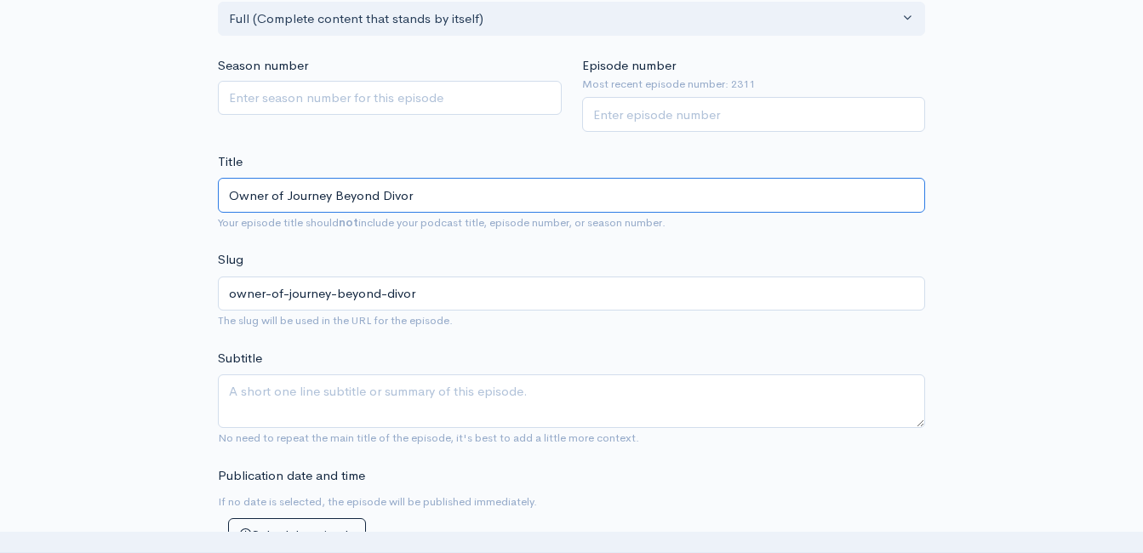
type input "Owner of Journey Beyond Divorc"
type input "owner-of-journey-beyond-divorc"
type input "Owner of Journey Beyond Divorce"
type input "owner-of-journey-beyond-divorce"
type input "Owner of Journey Beyond Divorce, K"
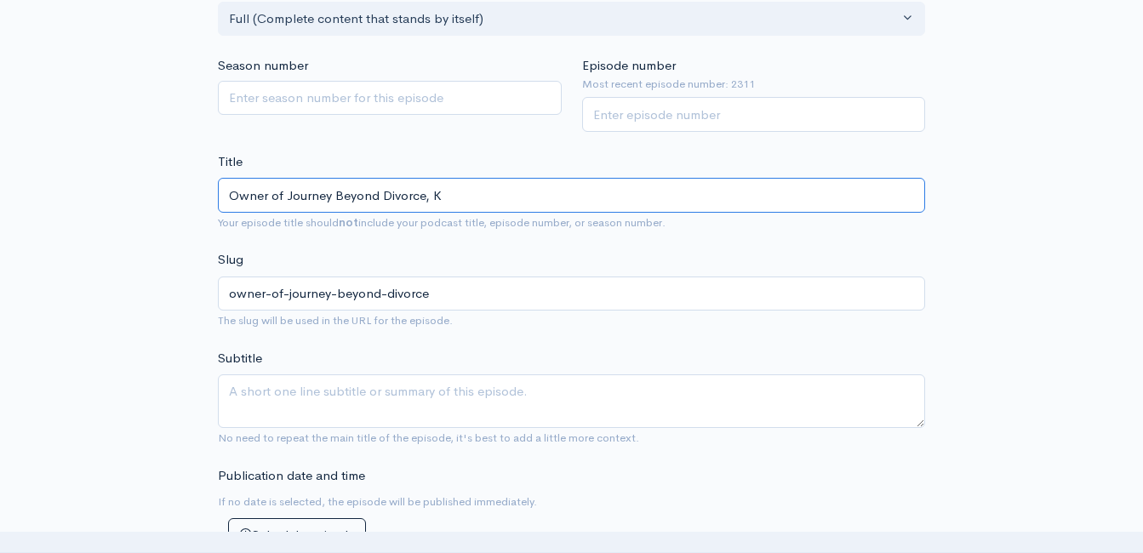
type input "owner-of-journey-beyond-divorce-k"
type input "Owner of Journey Beyond Divorce, Ka"
type input "owner-of-journey-beyond-divorce-[PERSON_NAME]"
type input "Owner of Journey Beyond Divorce, [GEOGRAPHIC_DATA]"
type input "owner-of-journey-beyond-divorce-[PERSON_NAME]"
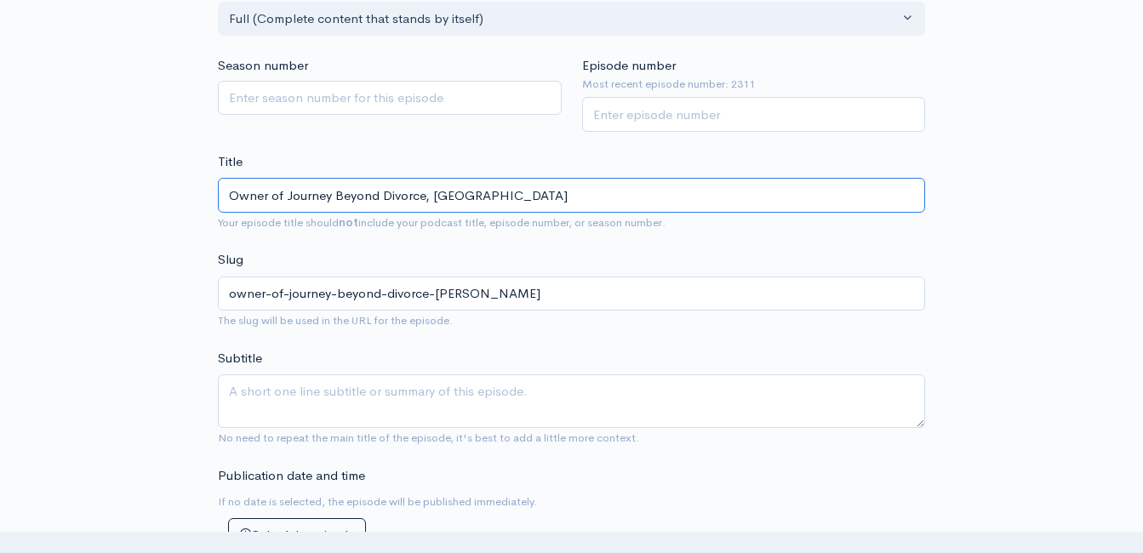
type input "Owner of Journey Beyond Divorce, Kare"
type input "owner-of-journey-beyond-divorce-[PERSON_NAME]"
type input "Owner of Journey Beyond [PERSON_NAME]"
type input "owner-of-journey-beyond-divorce-[PERSON_NAME]"
type input "Owner of Journey Beyond Divorce, [PERSON_NAME]"
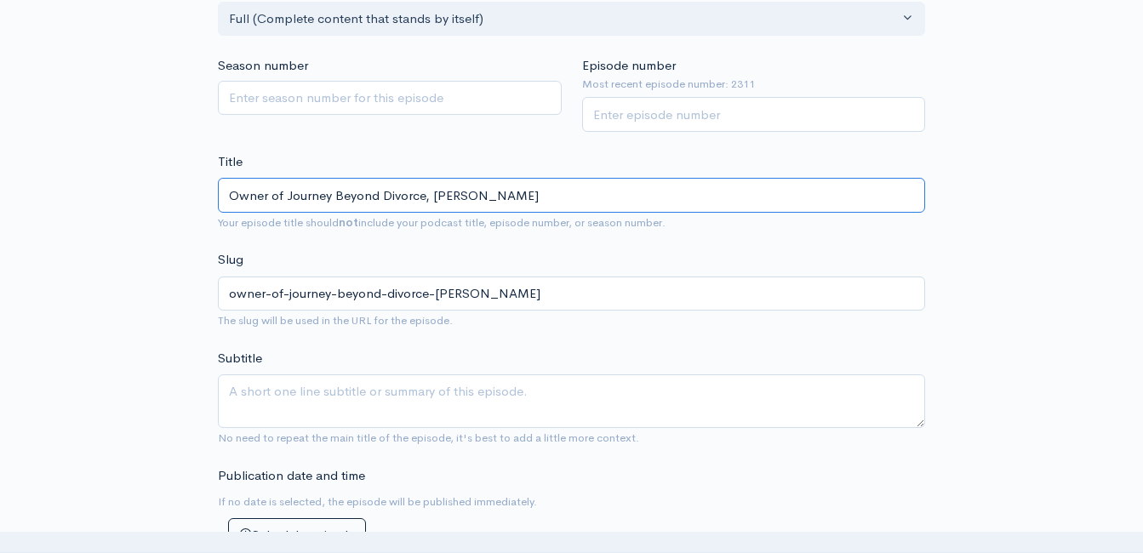
type input "owner-of-journey-beyond-divorce-[PERSON_NAME]"
type input "Owner of Journey Beyond Divorce, [PERSON_NAME]"
type input "owner-of-journey-beyond-divorce-[PERSON_NAME]"
type input "Owner of Journey Beyond Divorce, [PERSON_NAME]"
type input "owner-of-journey-beyond-divorce-[PERSON_NAME]"
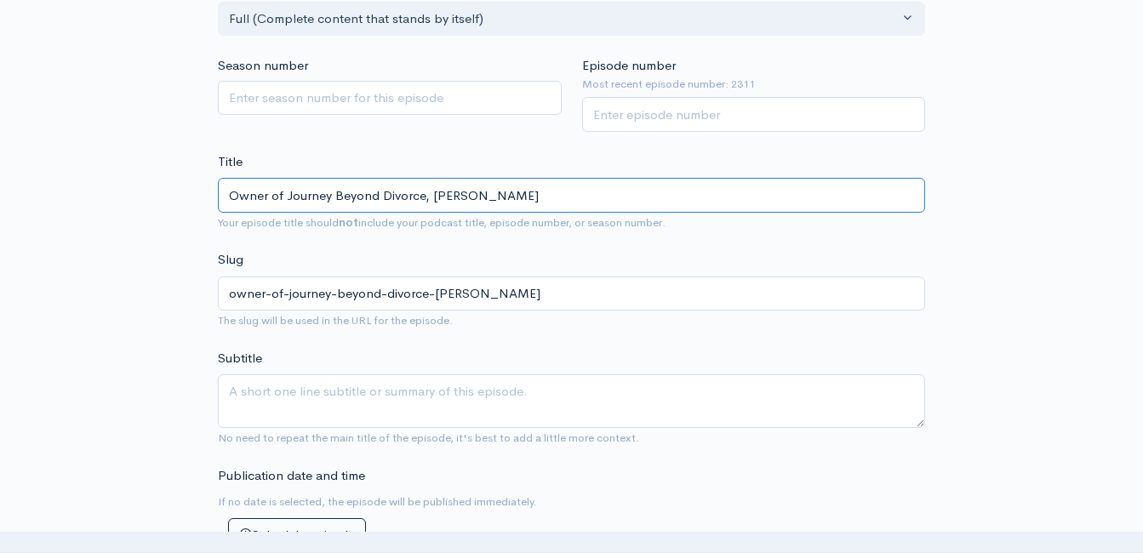
type input "Owner of Journey Beyond Divorce, [PERSON_NAME]"
type input "owner-of-journey-beyond-divorce-[PERSON_NAME]"
type input "Owner of Journey Beyond Divorce, [PERSON_NAME]"
type input "owner-of-journey-beyond-divorce-[PERSON_NAME]"
type input "Owner of Journey Beyond Divorce, [PERSON_NAME]"
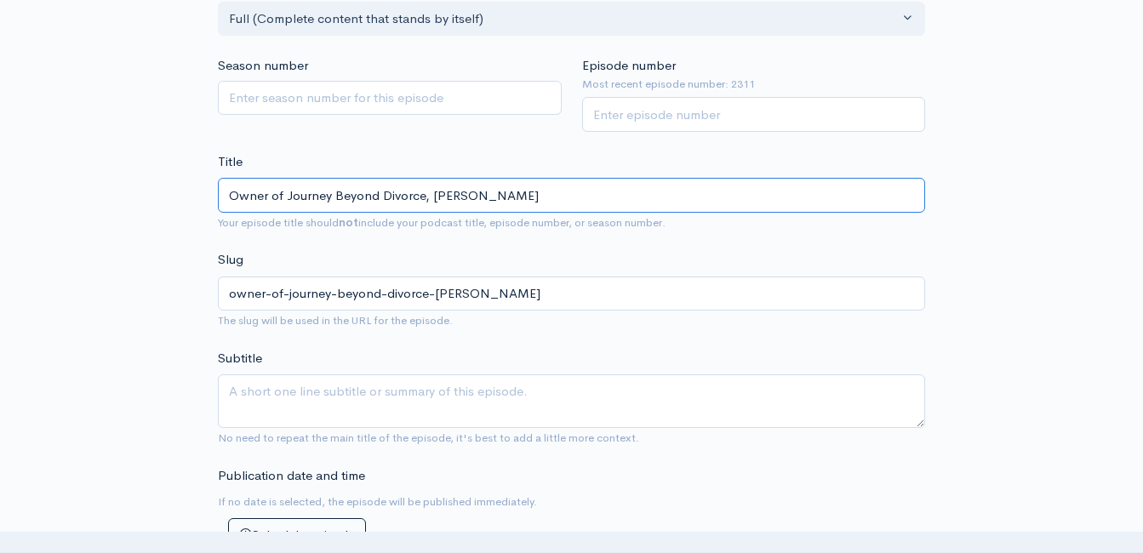
type input "owner-of-journey-beyond-divorce-[PERSON_NAME]"
type input "Owner of Journey Beyond Divorce, [PERSON_NAME]"
type input "owner-of-journey-beyond-divorce-[PERSON_NAME]"
type input "Owner of Journey Beyond Divorce, [PERSON_NAME]"
type input "owner-of-journey-beyond-divorce-[PERSON_NAME]"
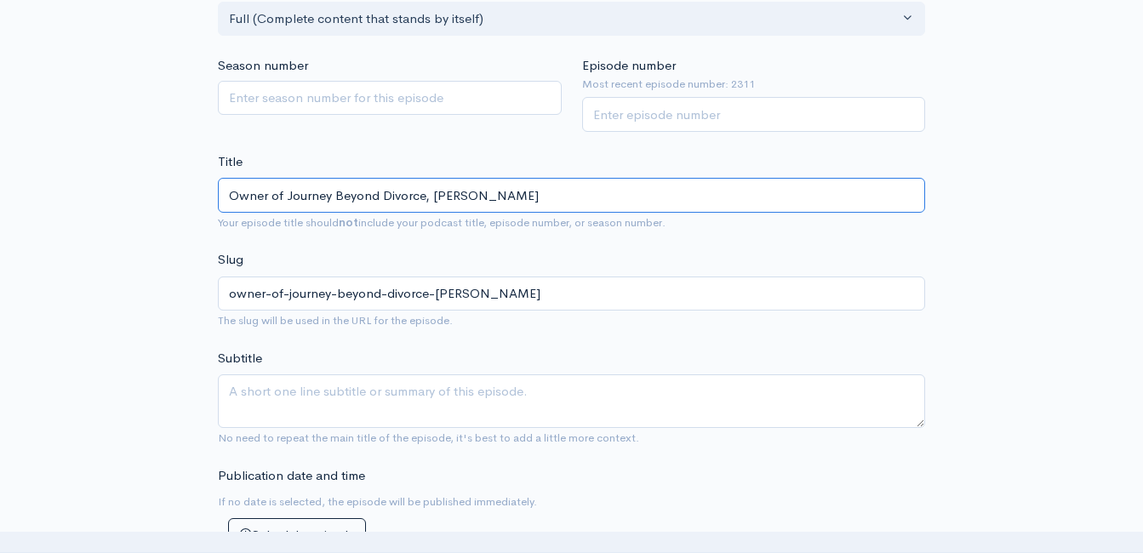
type input "Owner of Journey Beyond Divorce, [PERSON_NAME]"
type input "owner-of-journey-beyond-divorce-[PERSON_NAME]"
type input "Owner of Journey Beyond Divorce, [PERSON_NAME] a"
type input "owner-of-journey-beyond-divorce-[PERSON_NAME]-a"
type input "Owner of Journey Beyond Divorce, [PERSON_NAME] an"
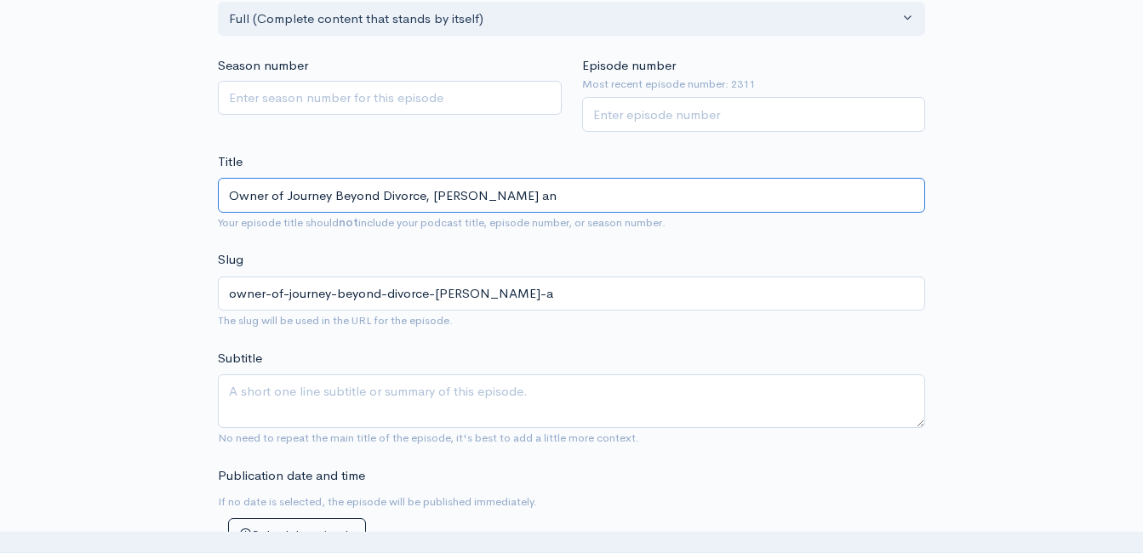
type input "owner-of-journey-beyond-divorce-[PERSON_NAME]-an"
type input "Owner of Journey Beyond Divorce, [PERSON_NAME] and"
type input "owner-of-journey-beyond-divorce-[PERSON_NAME]-and"
type input "Owner of Journey Beyond Divorce, [PERSON_NAME] and I"
type input "owner-of-journey-beyond-divorce-[PERSON_NAME]-and-i"
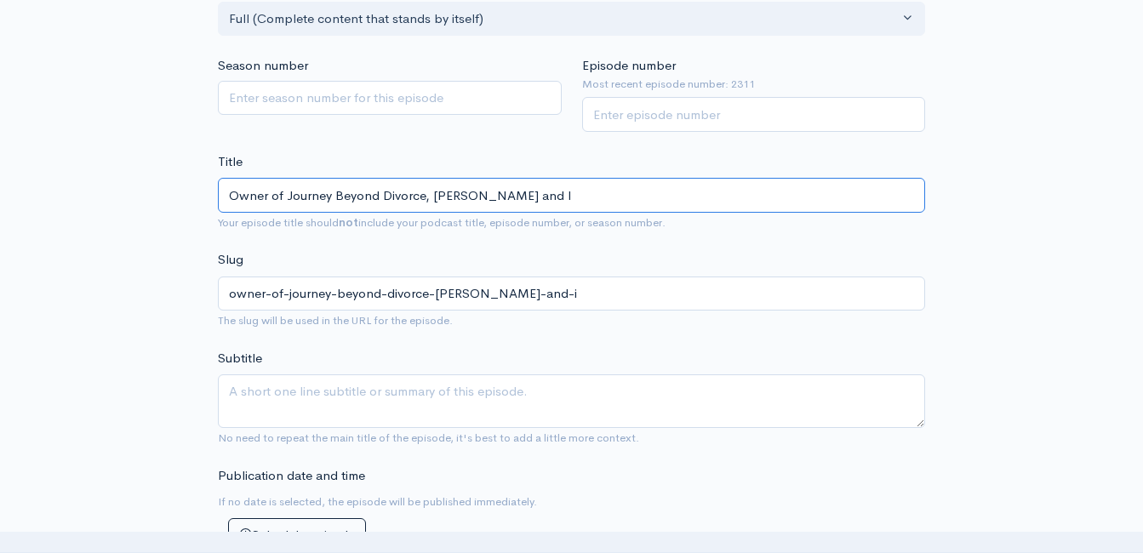
type input "Owner of Journey Beyond Divorce, [PERSON_NAME] and I t"
type input "owner-of-journey-beyond-divorce-[PERSON_NAME]-and-i-t"
type input "Owner of Journey Beyond Divorce, [PERSON_NAME] and I ta"
type input "owner-of-journey-beyond-divorce-[PERSON_NAME]-and-i-ta"
type input "Owner of Journey Beyond Divorce, [PERSON_NAME] and I tal"
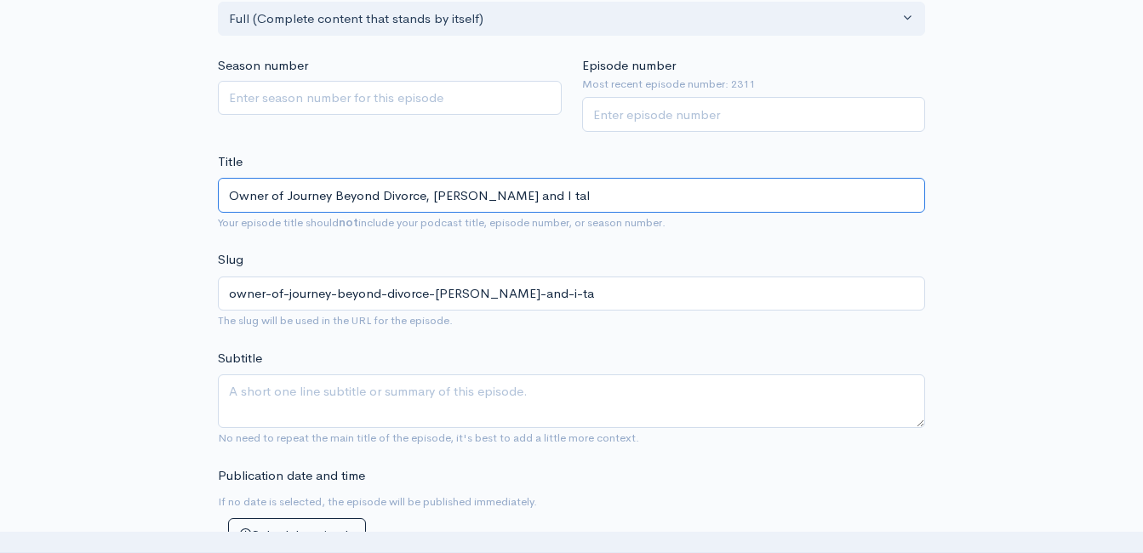
type input "owner-of-journey-beyond-divorce-[PERSON_NAME]-and-i-tal"
type input "Owner of Journey Beyond Divorce, [PERSON_NAME] and I talk"
type input "owner-of-journey-beyond-divorce-[PERSON_NAME]-and-i-talk"
type input "Owner of Journey Beyond Divorce, [PERSON_NAME] and I tal"
type input "owner-of-journey-beyond-divorce-[PERSON_NAME]-and-i-tal"
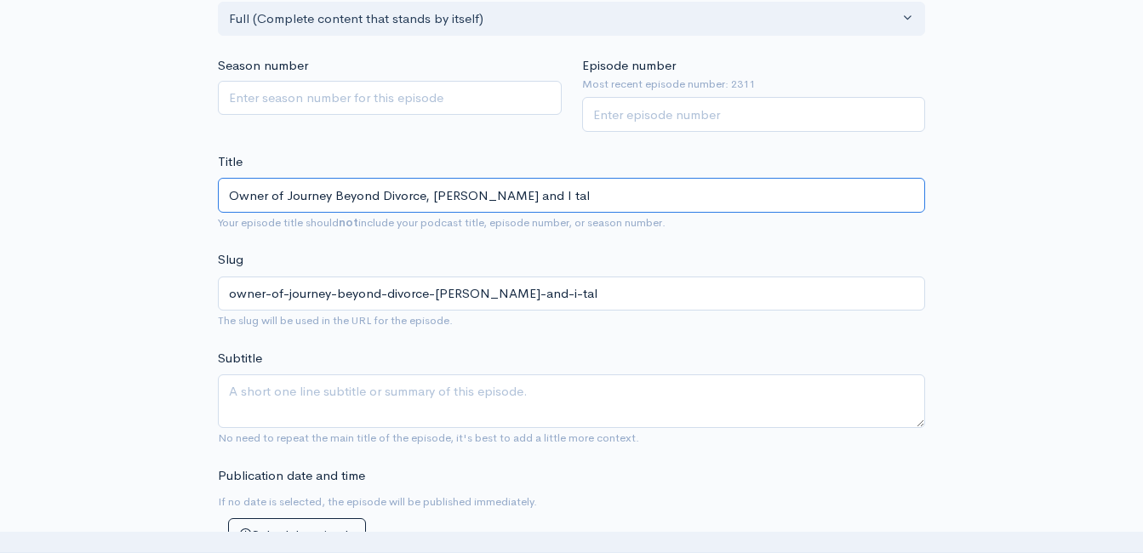
type input "Owner of Journey Beyond Divorce, [PERSON_NAME] and I ta"
type input "owner-of-journey-beyond-divorce-[PERSON_NAME]-and-i-ta"
type input "Owner of Journey Beyond Divorce, [PERSON_NAME] and I t"
type input "owner-of-journey-beyond-divorce-[PERSON_NAME]-and-i-t"
type input "Owner of Journey Beyond Divorce, [PERSON_NAME] and I"
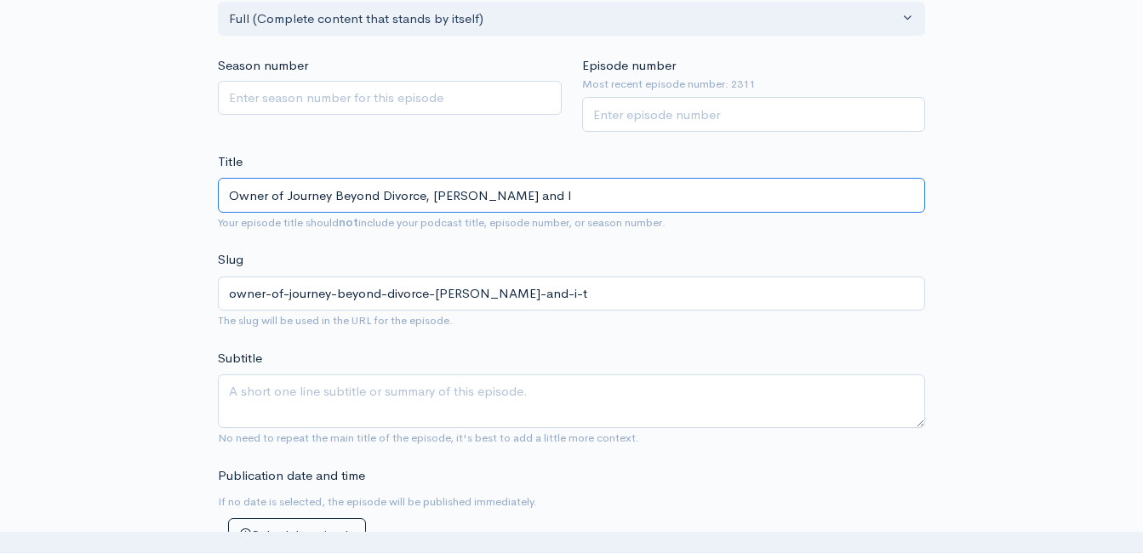
type input "owner-of-journey-beyond-divorce-[PERSON_NAME]-and-i"
click at [523, 197] on input "Owner of Journey Beyond Divorce, [PERSON_NAME] and I" at bounding box center [571, 195] width 707 height 35
click at [575, 194] on input "Owner of Journey Beyond Divorce, [PERSON_NAME], and I" at bounding box center [571, 195] width 707 height 35
type input "Owner of Journey Beyond Divorce, [PERSON_NAME], and I T"
type input "owner-of-journey-beyond-divorce-[PERSON_NAME]-and-i-t"
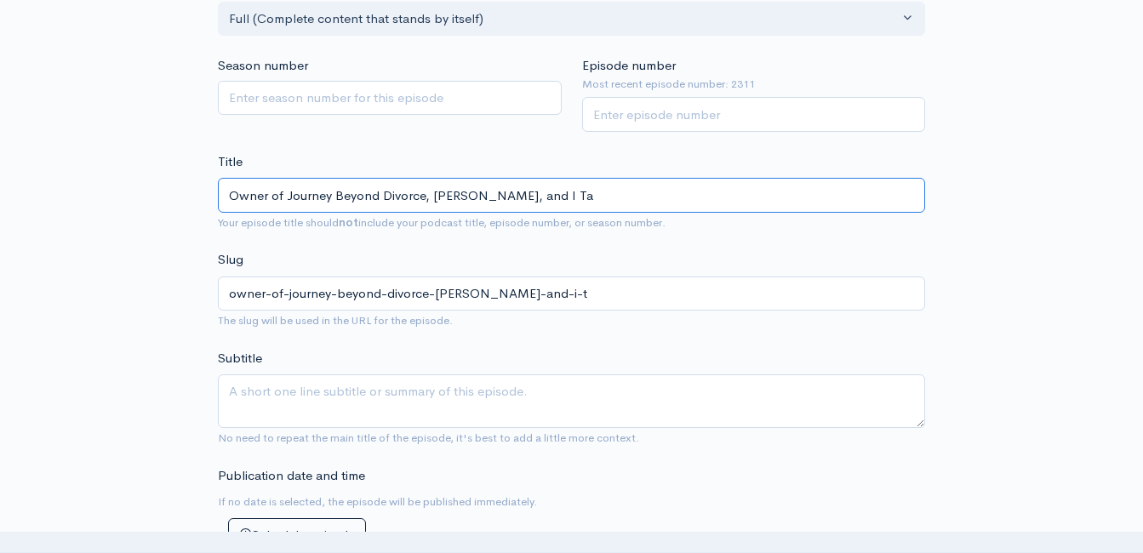
type input "Owner of Journey Beyond Divorce, [PERSON_NAME], and I [PERSON_NAME]"
type input "owner-of-journey-beyond-divorce-[PERSON_NAME]-and-i-tal"
type input "Owner of Journey Beyond Divorce, [PERSON_NAME], and I Talk"
type input "owner-of-journey-beyond-divorce-[PERSON_NAME]-and-i-talk"
type input "Owner of Journey Beyond Divorce, [PERSON_NAME], and I Talk A"
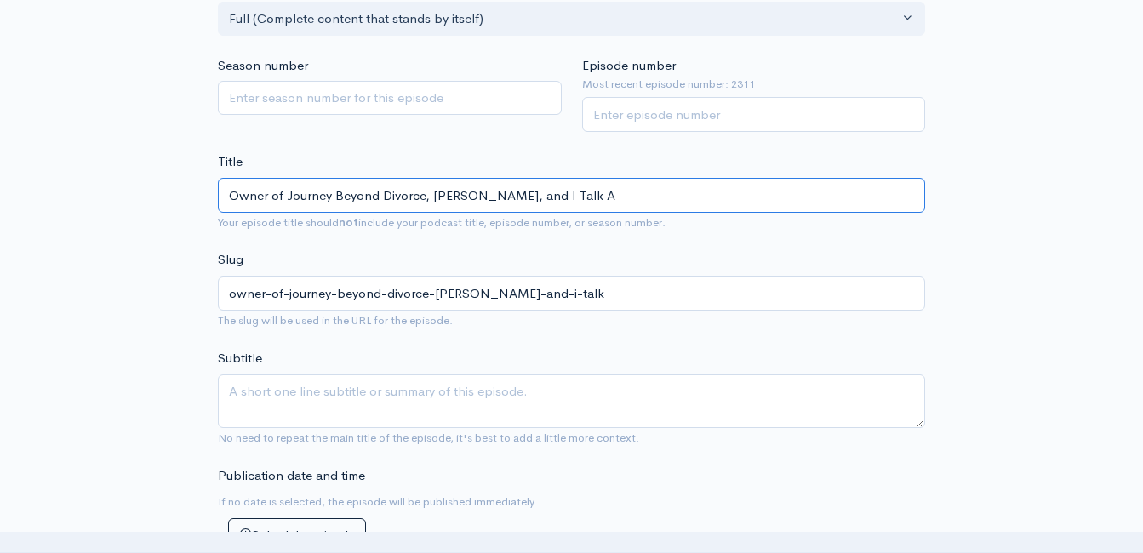
type input "owner-of-journey-beyond-divorce-[PERSON_NAME]-and-i-talk-a"
type input "Owner of Journey Beyond Divorce, [PERSON_NAME], and I Talk Ab"
type input "owner-of-journey-beyond-divorce-[PERSON_NAME]-and-i-talk-ab"
type input "Owner of Journey Beyond Divorce, [PERSON_NAME], and I Talk Abo"
type input "owner-of-journey-beyond-divorce-[PERSON_NAME]-and-i-talk-abo"
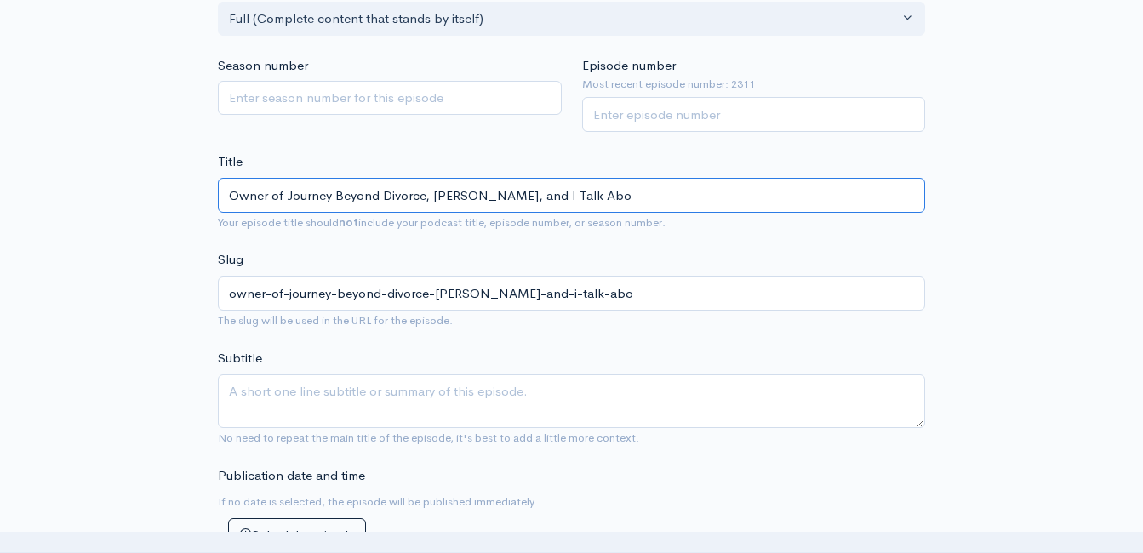
type input "Owner of Journey Beyond Divorce, [PERSON_NAME], and I Talk Abou"
type input "owner-of-journey-beyond-divorce-[PERSON_NAME]-and-i-talk-abou"
type input "Owner of Journey Beyond Divorce, [PERSON_NAME], and I Talk About"
type input "owner-of-journey-beyond-divorce-[PERSON_NAME]-and-i-talk-about"
type input "Owner of Journey Beyond Divorce, [PERSON_NAME], and I Talk About D"
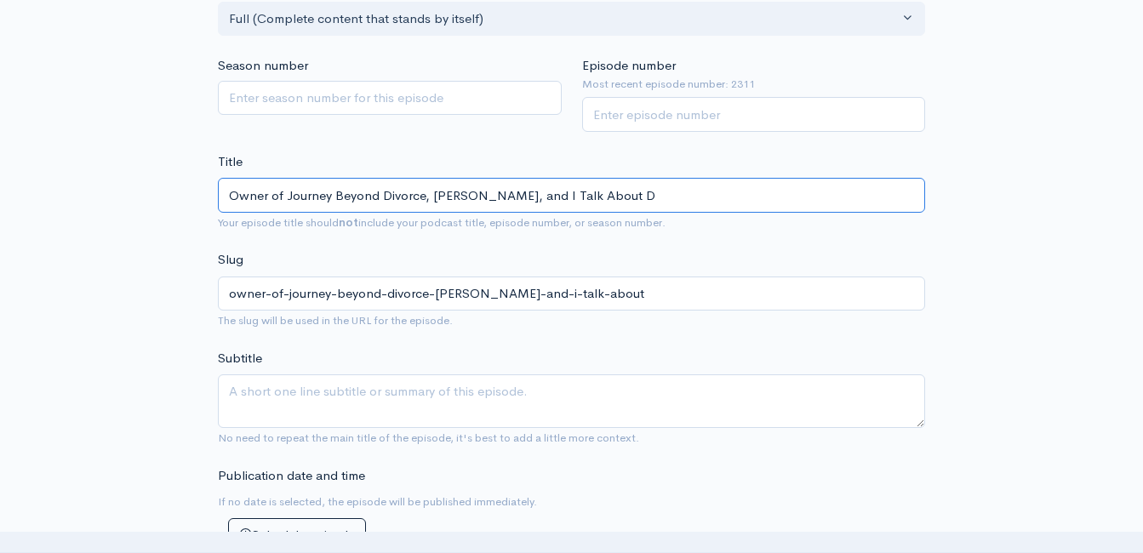
type input "owner-of-journey-beyond-divorce-[PERSON_NAME]-and-i-talk-about-d"
type input "Owner of Journey Beyond Divorce, [PERSON_NAME], and I Talk About Di"
type input "owner-of-journey-beyond-divorce-[PERSON_NAME]-and-i-talk-about-di"
type input "Owner of Journey Beyond Divorce, [PERSON_NAME], and I Talk About Div"
type input "owner-of-journey-beyond-divorce-[PERSON_NAME]-and-i-talk-about-div"
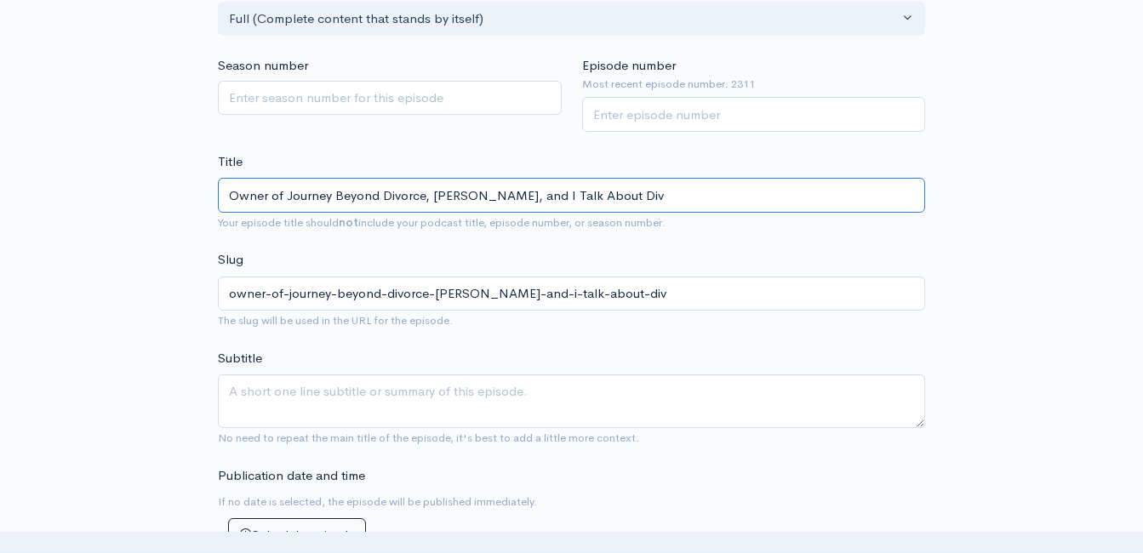
type input "Owner of Journey Beyond Divorce, [PERSON_NAME], and I Talk About Di"
type input "owner-of-journey-beyond-divorce-[PERSON_NAME]-and-i-talk-about-di"
type input "Owner of Journey Beyond Divorce, [PERSON_NAME], and I Talk About Da"
type input "owner-of-journey-beyond-divorce-[PERSON_NAME]-and-i-talk-about-da"
type input "Owner of Journey Beyond Divorce, [PERSON_NAME], and I Talk About Dad"
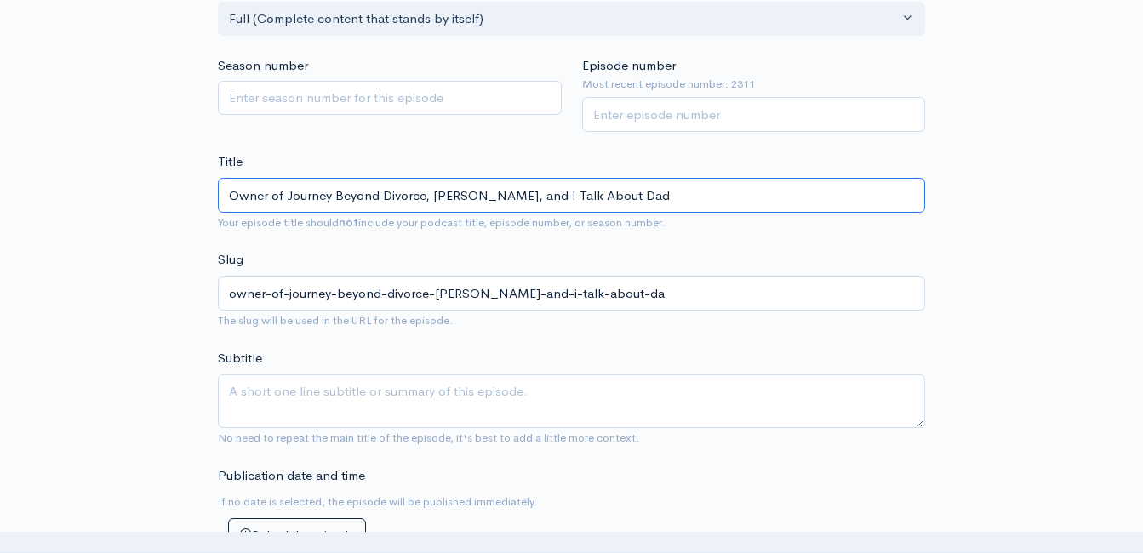
type input "owner-of-journey-beyond-divorce-[PERSON_NAME]-and-i-talk-about-dad"
type input "Owner of Journey Beyond Divorce, [PERSON_NAME], and I Talk About Dads"
type input "owner-of-journey-beyond-divorce-[PERSON_NAME]-and-i-talk-about-dads"
type input "Owner of Journey Beyond Divorce, [PERSON_NAME], and I Talk About Dads a"
type input "owner-of-journey-beyond-divorce-[PERSON_NAME]-and-i-talk-about-dads-a"
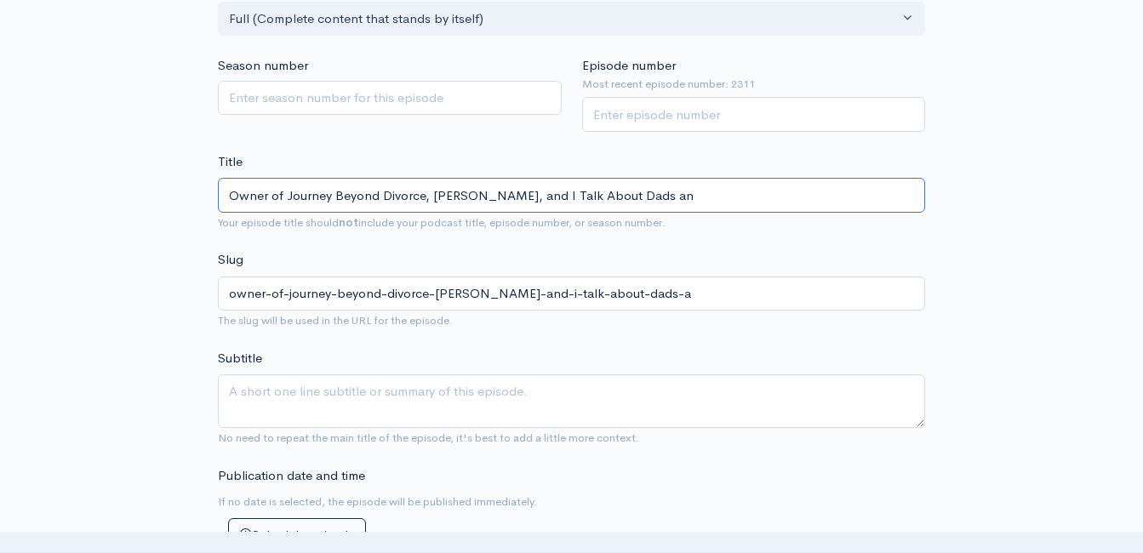
type input "Owner of Journey Beyond Divorce, [PERSON_NAME], and I Talk About Dads and"
type input "owner-of-journey-beyond-divorce-[PERSON_NAME]-and-i-talk-about-dads-and"
type input "Owner of Journey Beyond Divorce, [PERSON_NAME], and I Talk About Dads and D"
type input "owner-of-journey-beyond-divorce-[PERSON_NAME]-and-i-talk-about-dads-and-d"
type input "Owner of Journey Beyond Divorce, [PERSON_NAME], and I Talk About Dads and Di"
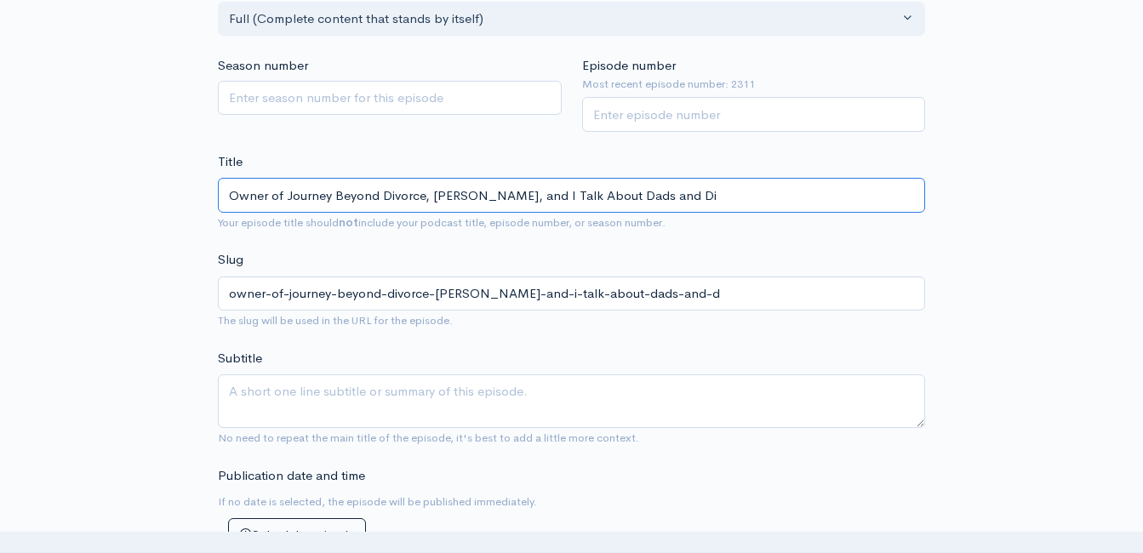
type input "owner-of-journey-beyond-divorce-[PERSON_NAME]-and-i-talk-about-dads-and-di"
type input "Owner of Journey Beyond Divorce, [PERSON_NAME], and I Talk About Dads and Dir"
type input "owner-of-journey-beyond-divorce-[PERSON_NAME]-and-i-talk-about-dads-and-dir"
type input "Owner of Journey Beyond Divorce, [PERSON_NAME], and I Talk About Dads and Di"
type input "owner-of-journey-beyond-divorce-[PERSON_NAME]-and-i-talk-about-dads-and-di"
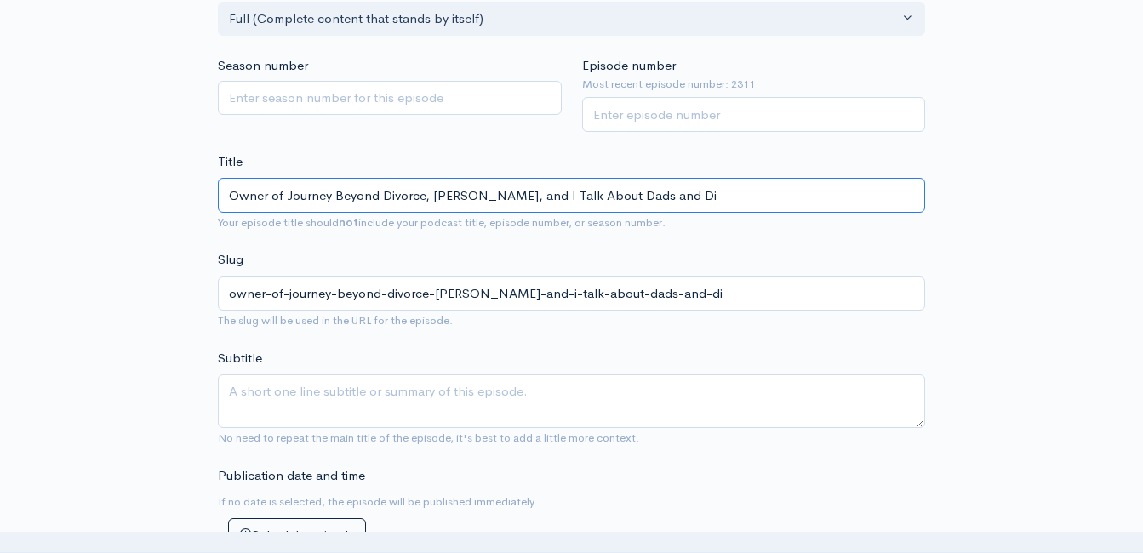
type input "Owner of Journey Beyond Divorce, [PERSON_NAME], and I Talk About Dads and D"
type input "owner-of-journey-beyond-divorce-[PERSON_NAME]-and-i-talk-about-dads-and-d"
type input "Owner of Journey Beyond Divorce, [PERSON_NAME], and I Talk About Dads and"
type input "owner-of-journey-beyond-divorce-[PERSON_NAME]-and-i-talk-about-dads-and"
type input "Owner of Journey Beyond Divorce, [PERSON_NAME], and I Talk About Dads an"
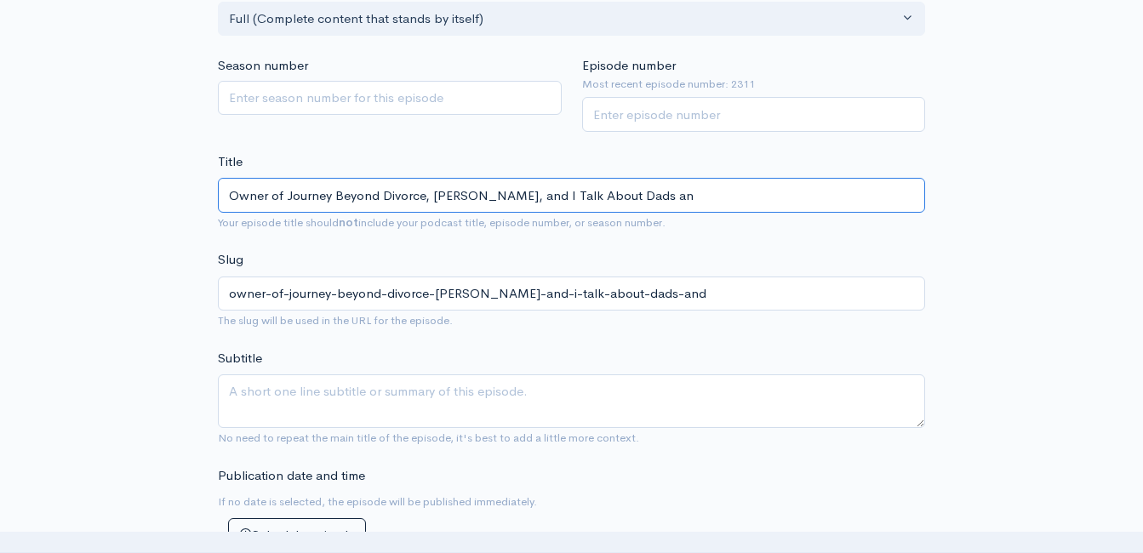
type input "owner-of-journey-beyond-divorce-[PERSON_NAME]-and-i-talk-about-dads-an"
type input "Owner of Journey Beyond Divorce, [PERSON_NAME], and I Talk About Dads a"
type input "owner-of-journey-beyond-divorce-[PERSON_NAME]-and-i-talk-about-dads-a"
type input "Owner of Journey Beyond Divorce, [PERSON_NAME], and I Talk About Dads"
type input "owner-of-journey-beyond-divorce-[PERSON_NAME]-and-i-talk-about-dads"
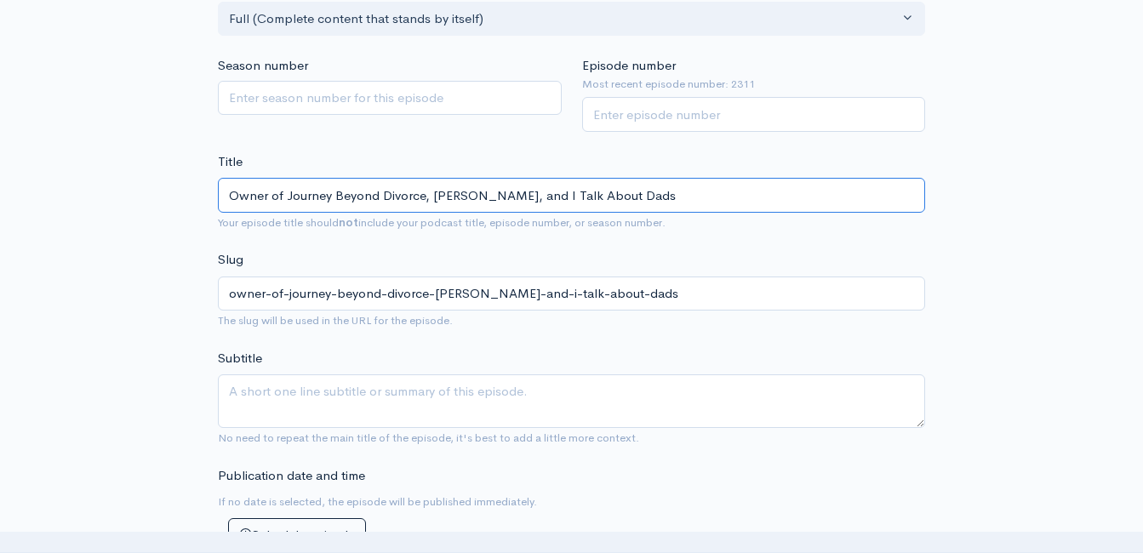
type input "Owner of Journey Beyond Divorce, [PERSON_NAME], and I Talk About Dad"
type input "owner-of-journey-beyond-divorce-[PERSON_NAME]-and-i-talk-about-dad"
type input "Owner of Journey Beyond Divorce, [PERSON_NAME], and I Talk About Dads"
type input "owner-of-journey-beyond-divorce-[PERSON_NAME]-and-i-talk-about-dads"
type input "Owner of Journey Beyond Divorce, [PERSON_NAME], and I Talk About Dads a"
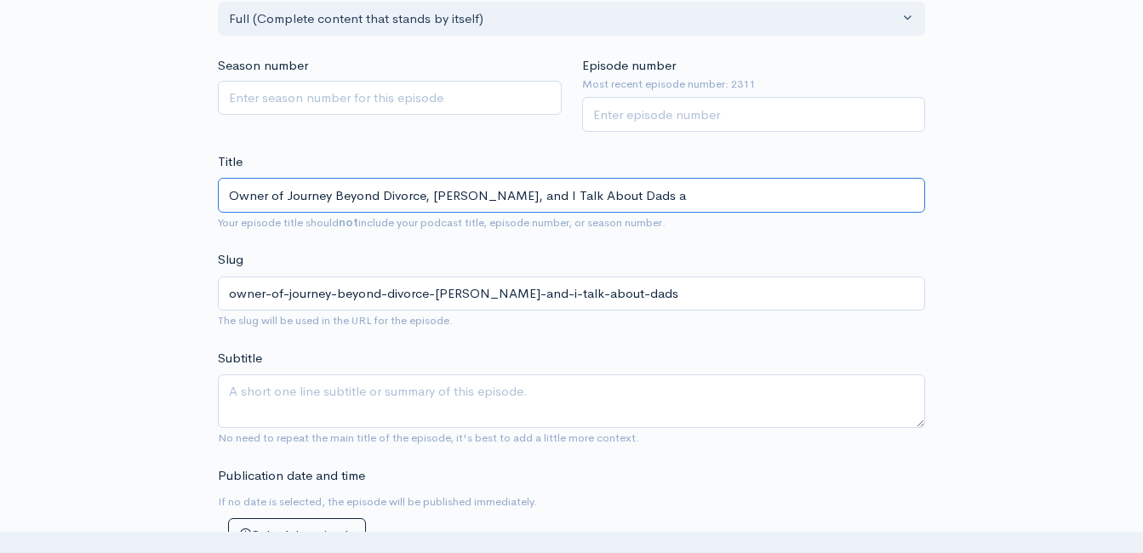
type input "owner-of-journey-beyond-divorce-[PERSON_NAME]-and-i-talk-about-dads-a"
type input "Owner of Journey Beyond Divorce, [PERSON_NAME], and I Talk About Dads and"
type input "owner-of-journey-beyond-divorce-[PERSON_NAME]-and-i-talk-about-dads-and"
type input "Owner of Journey Beyond Divorce, [PERSON_NAME], and I Talk About Dads and D"
type input "owner-of-journey-beyond-divorce-[PERSON_NAME]-and-i-talk-about-dads-and-d"
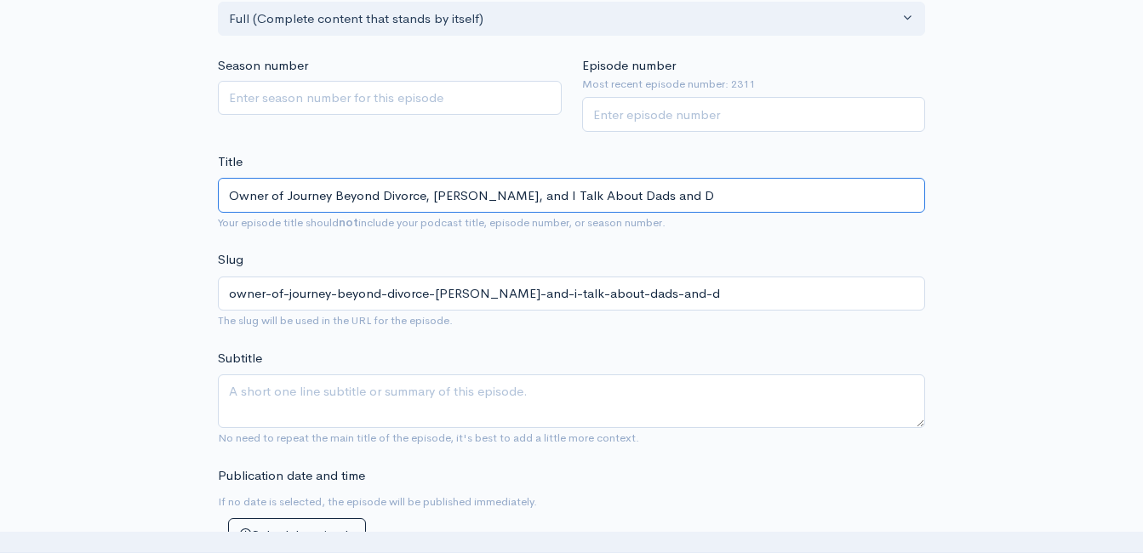
type input "Owner of Journey Beyond Divorce, [PERSON_NAME], and I Talk About Dads and Df"
type input "owner-of-journey-beyond-divorce-[PERSON_NAME]-and-i-talk-about-dads-and-df"
type input "Owner of Journey Beyond Divorce, [PERSON_NAME], and I Talk About Dads and Dfi"
type input "owner-of-journey-beyond-divorce-[PERSON_NAME]-and-i-talk-about-dads-and-dfi"
type input "Owner of Journey Beyond Divorce, [PERSON_NAME], and I Talk About Dads and [PERS…"
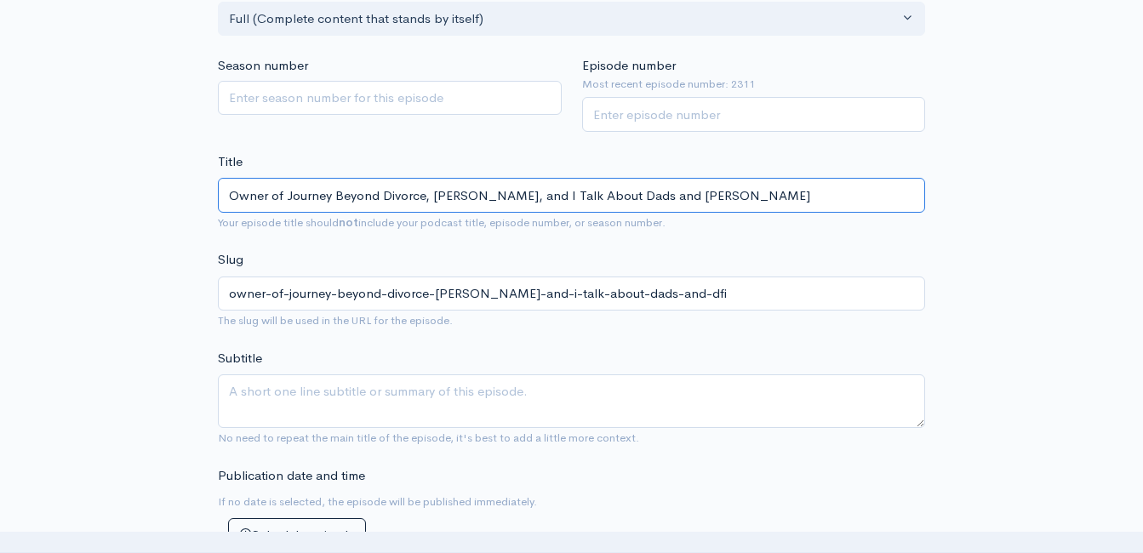
type input "owner-of-journey-beyond-divorce-[PERSON_NAME]-and-i-talk-about-dads-and-dfiv"
type input "Owner of Journey Beyond Divorce, [PERSON_NAME], and I Talk About Dads and [PERS…"
type input "owner-of-journey-beyond-divorce-[PERSON_NAME]-and-i-talk-about-dads-and-dfivo"
type input "Owner of Journey Beyond Divorce, [PERSON_NAME], and I Talk About Dads and [PERS…"
type input "owner-of-journey-beyond-divorce-[PERSON_NAME]-and-i-talk-about-dads-and-dfiv"
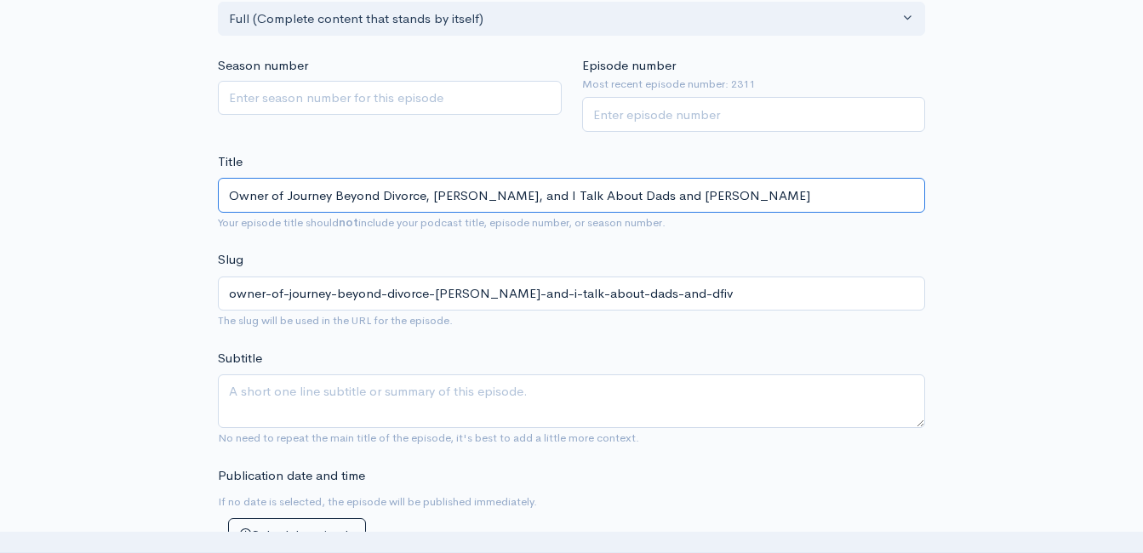
type input "Owner of Journey Beyond Divorce, [PERSON_NAME], and I Talk About Dads and Dfi"
type input "owner-of-journey-beyond-divorce-[PERSON_NAME]-and-i-talk-about-dads-and-dfi"
type input "Owner of Journey Beyond Divorce, [PERSON_NAME], and I Talk About Dads and Df"
type input "owner-of-journey-beyond-divorce-[PERSON_NAME]-and-i-talk-about-dads-and-df"
type input "Owner of Journey Beyond Divorce, [PERSON_NAME], and I Talk About Dads and D"
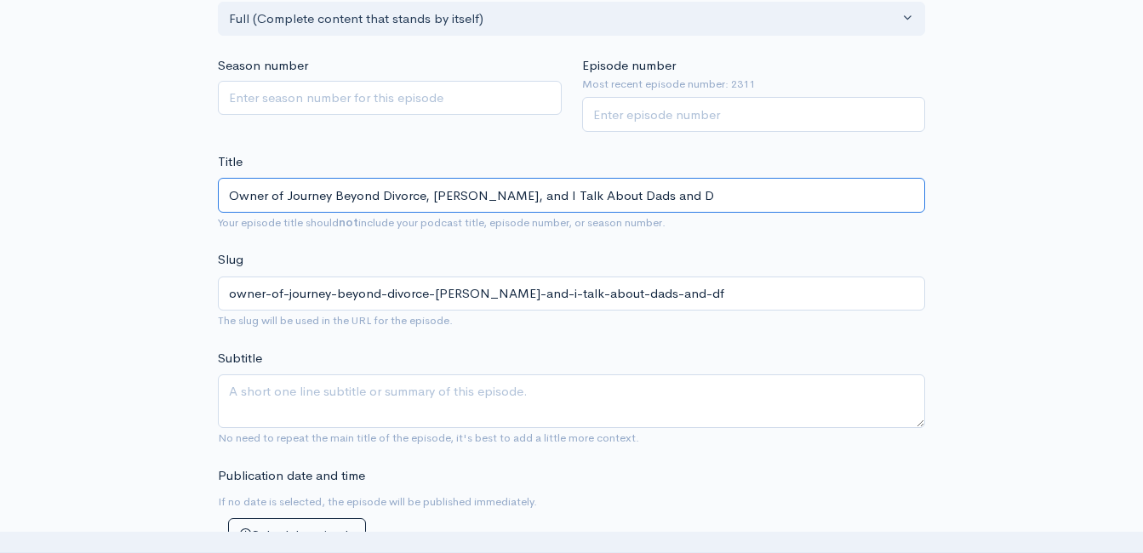
type input "owner-of-journey-beyond-divorce-[PERSON_NAME]-and-i-talk-about-dads-and-d"
type input "Owner of Journey Beyond Divorce, [PERSON_NAME], and I Talk About Dads and Di"
type input "owner-of-journey-beyond-divorce-[PERSON_NAME]-and-i-talk-about-dads-and-di"
type input "Owner of Journey Beyond Divorce, [PERSON_NAME], and I Talk About Dads and Dir"
type input "owner-of-journey-beyond-divorce-[PERSON_NAME]-and-i-talk-about-dads-and-dir"
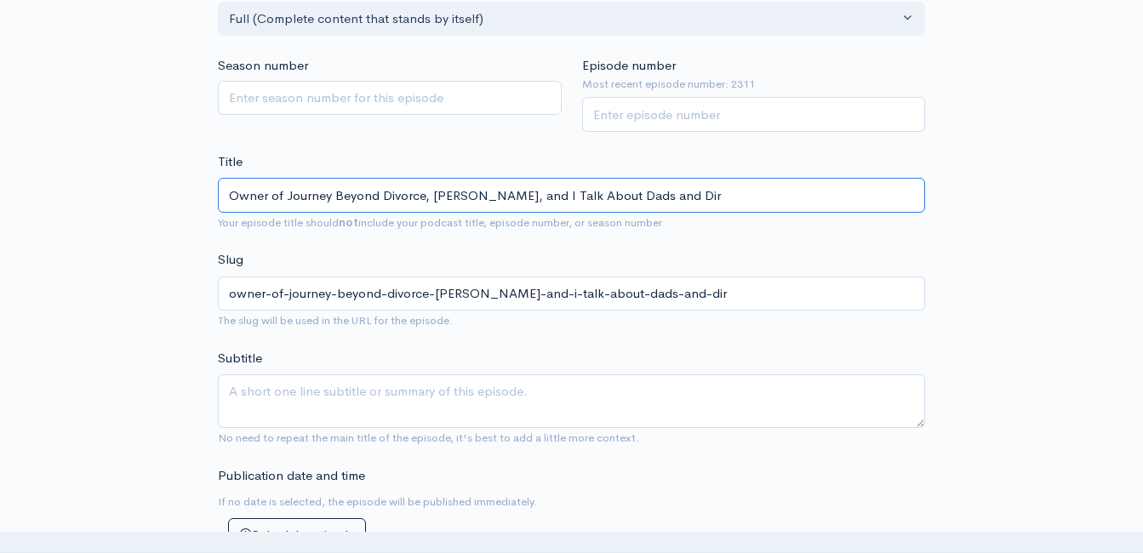
type input "Owner of Journey Beyond Divorce, [PERSON_NAME], and I Talk About Dads and Dirv"
type input "owner-of-journey-beyond-divorce-[PERSON_NAME]-and-i-talk-about-dads-and-dirv"
type input "Owner of Journey Beyond Divorce, [PERSON_NAME], and I Talk About Dads and Dirvo"
type input "owner-of-journey-beyond-divorce-[PERSON_NAME]-and-i-talk-about-dads-and-dirvo"
type input "Owner of Journey Beyond Divorce, [PERSON_NAME], and I Talk About Dads and Dirvor"
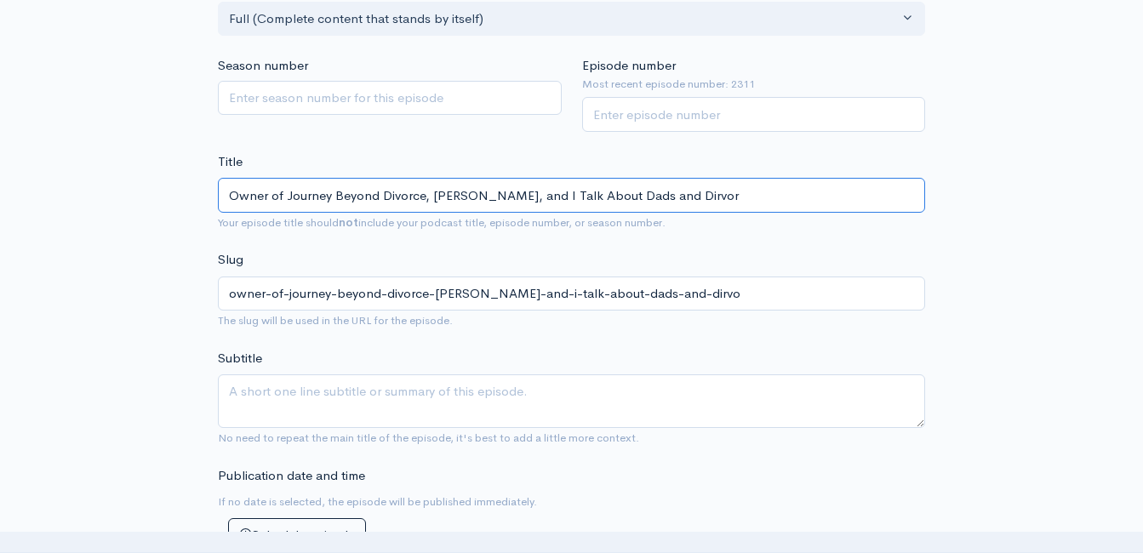
type input "owner-of-journey-beyond-divorce-[PERSON_NAME]-and-i-talk-about-dads-and-dirvor"
type input "Owner of Journey Beyond Divorce, [PERSON_NAME], and I Talk About Dads and Dirvo"
type input "owner-of-journey-beyond-divorce-[PERSON_NAME]-and-i-talk-about-dads-and-dirvo"
click at [586, 198] on input "Owner of Journey Beyond Divorce, [PERSON_NAME], and I Talk About Dads and Divor…" at bounding box center [571, 195] width 707 height 35
click at [586, 200] on input "Owner of Journey Beyond Divorce, [PERSON_NAME], and I Talk About Dads and Divor…" at bounding box center [571, 195] width 707 height 35
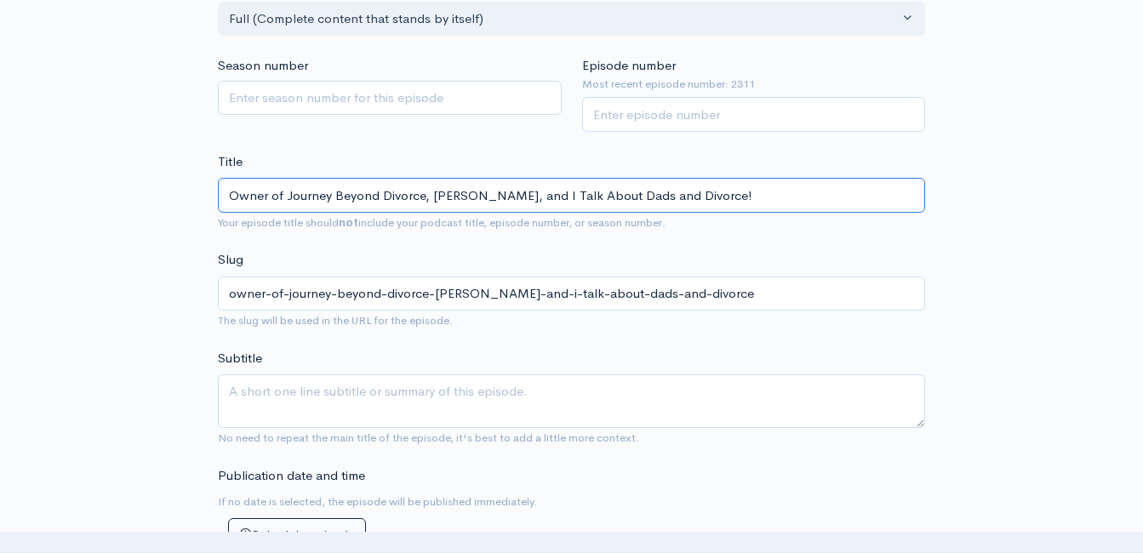
click at [586, 200] on input "Owner of Journey Beyond Divorce, [PERSON_NAME], and I Talk About Dads and Divor…" at bounding box center [571, 195] width 707 height 35
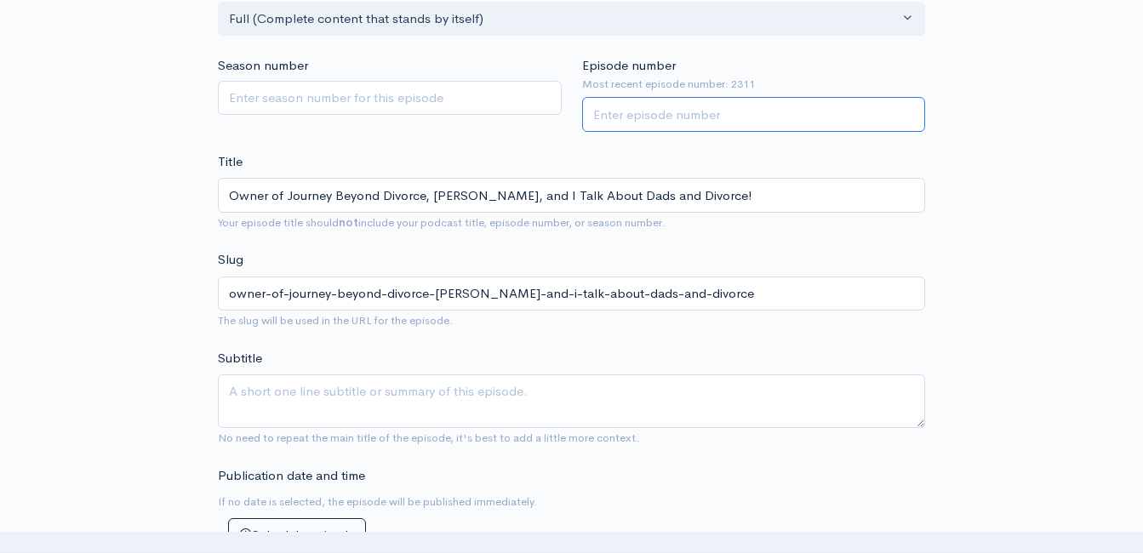
click at [686, 121] on input "Episode number" at bounding box center [754, 114] width 344 height 35
click at [549, 155] on div "Title Owner of Journey Beyond Divorce, [PERSON_NAME], and I Talk About Dads and…" at bounding box center [571, 192] width 707 height 80
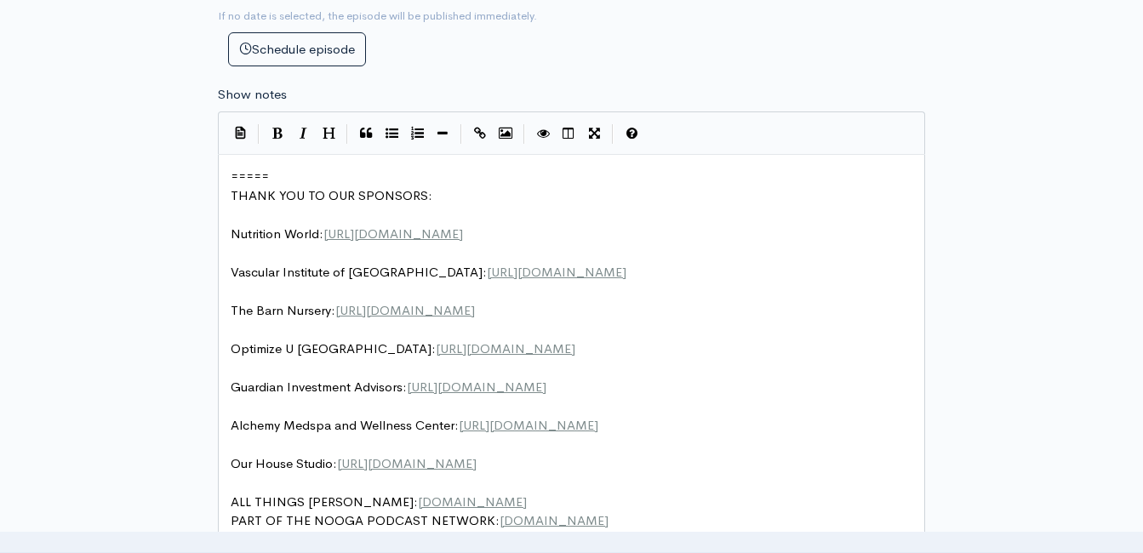
scroll to position [777, 0]
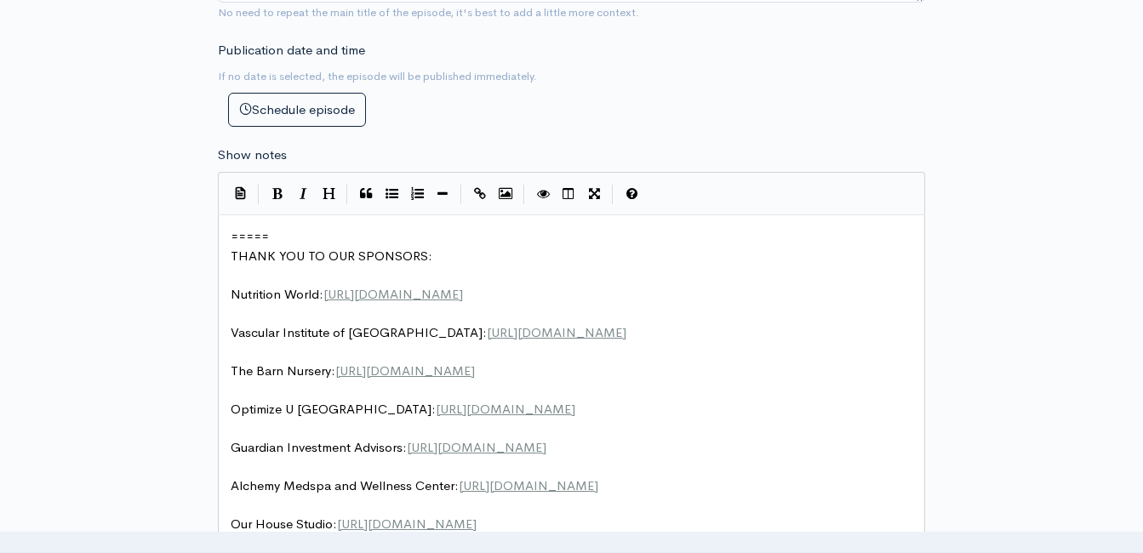
click at [229, 233] on pre "=====" at bounding box center [577, 237] width 701 height 20
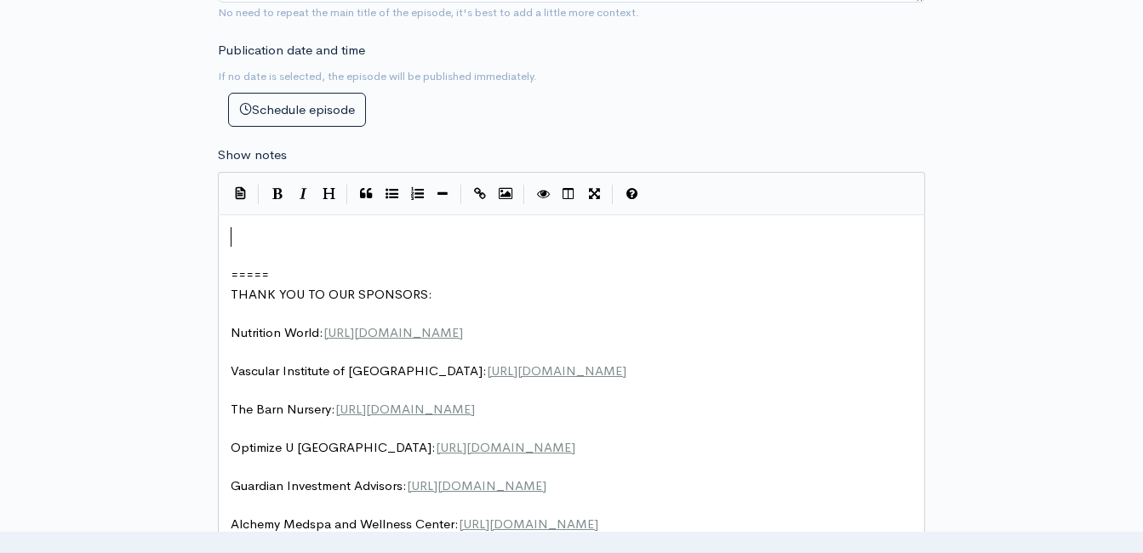
click at [291, 237] on pre "​" at bounding box center [577, 237] width 701 height 20
paste textarea
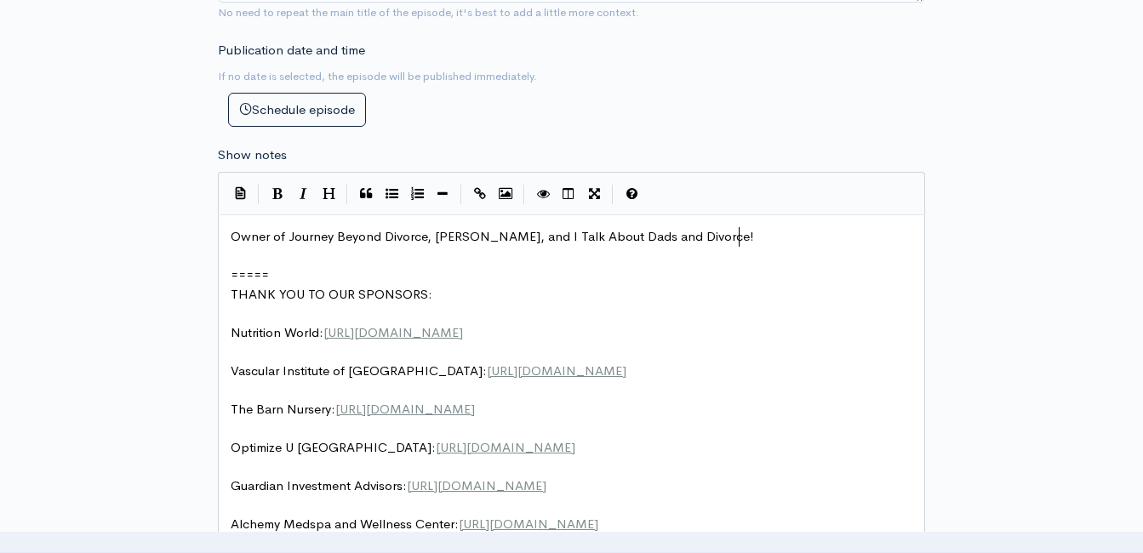
click at [531, 237] on span "Owner of Journey Beyond Divorce, [PERSON_NAME], and I Talk About Dads and Divor…" at bounding box center [492, 236] width 523 height 16
click at [650, 237] on span "Owner of Journey Beyond Divorce, [PERSON_NAME] is BACK on DTB! and I Talk About…" at bounding box center [541, 236] width 620 height 16
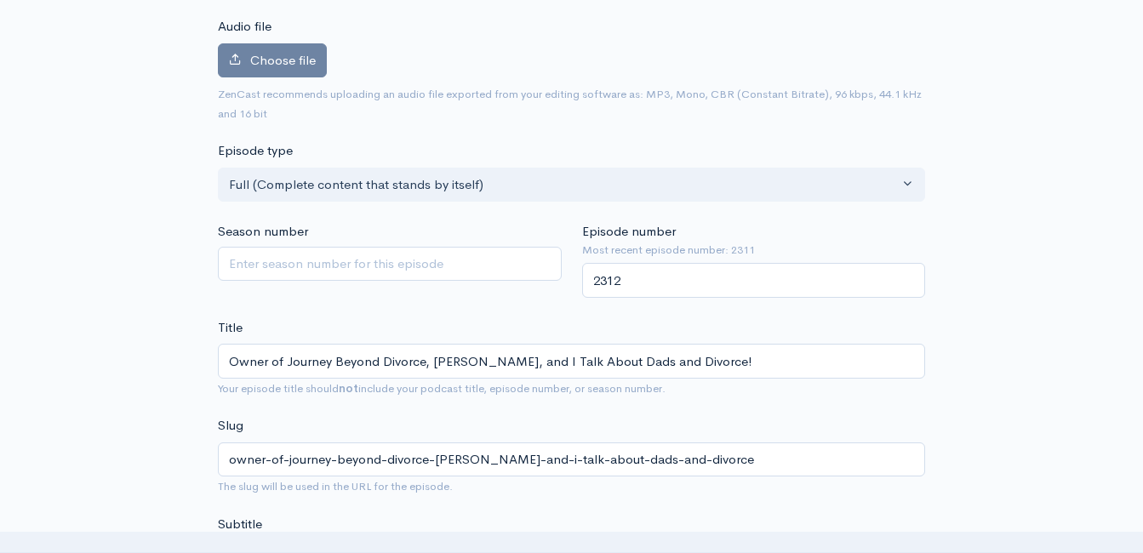
scroll to position [11, 0]
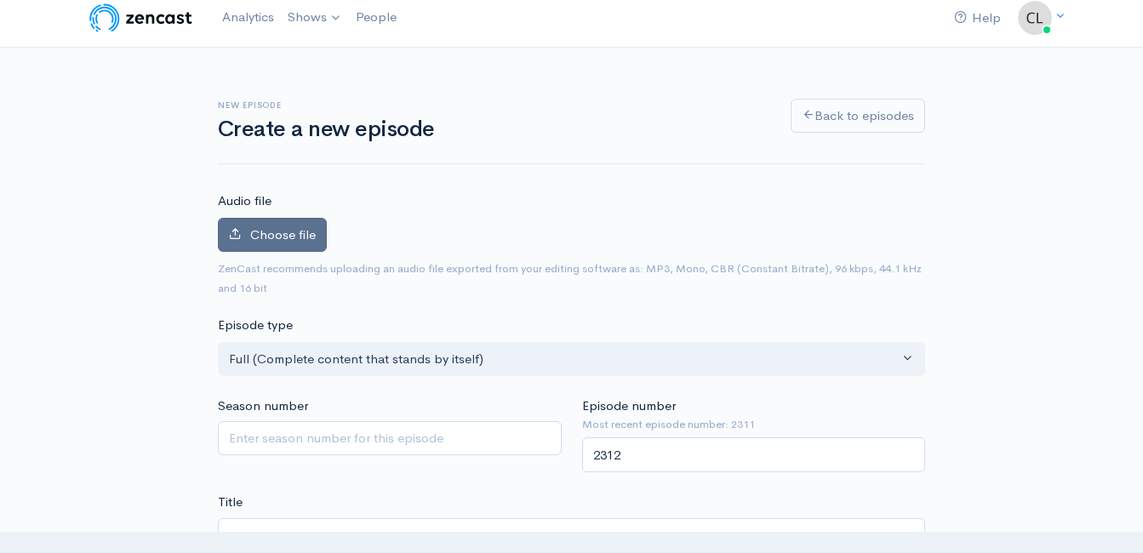
click at [297, 237] on span "Choose file" at bounding box center [283, 234] width 66 height 16
click at [0, 0] on input "Choose file" at bounding box center [0, 0] width 0 height 0
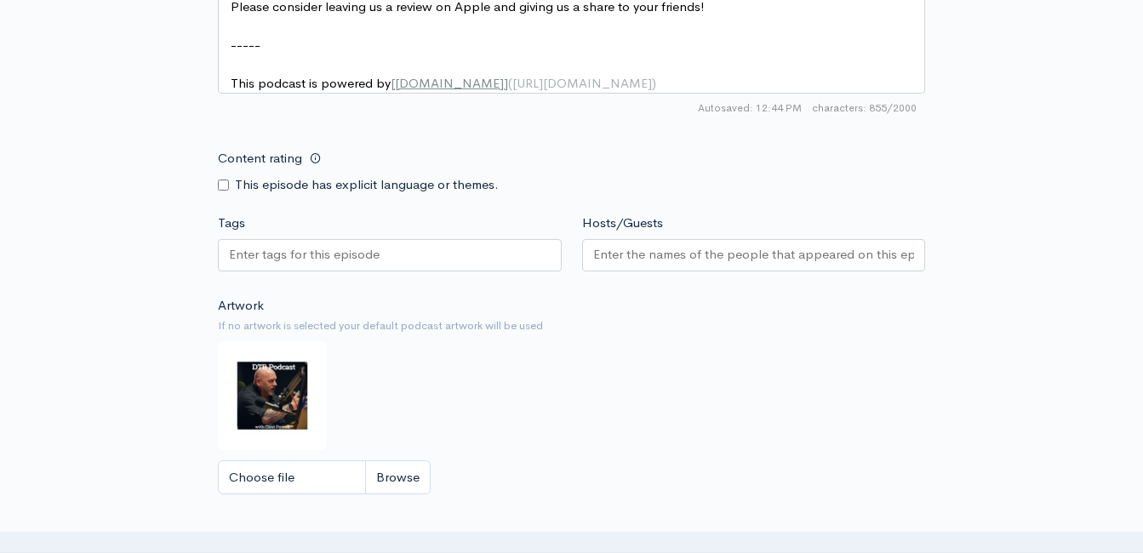
scroll to position [1582, 0]
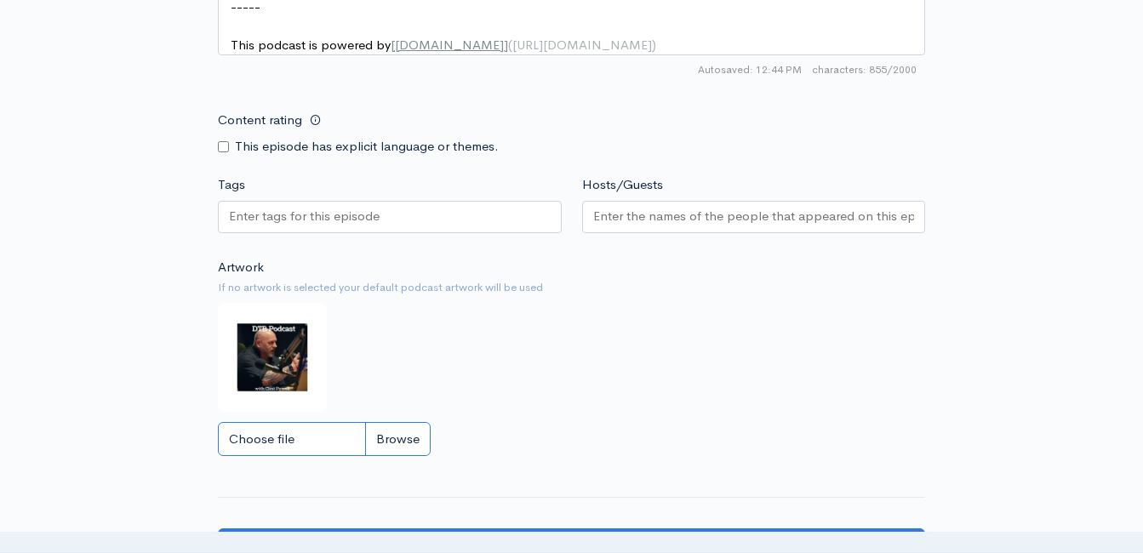
click at [402, 455] on input "Choose file" at bounding box center [324, 439] width 213 height 35
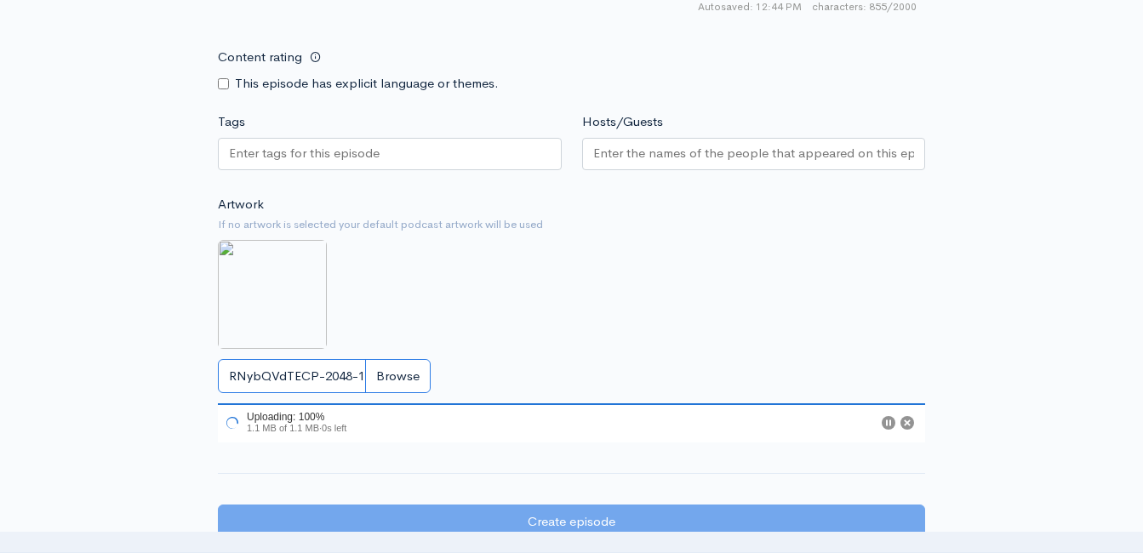
scroll to position [1752, 0]
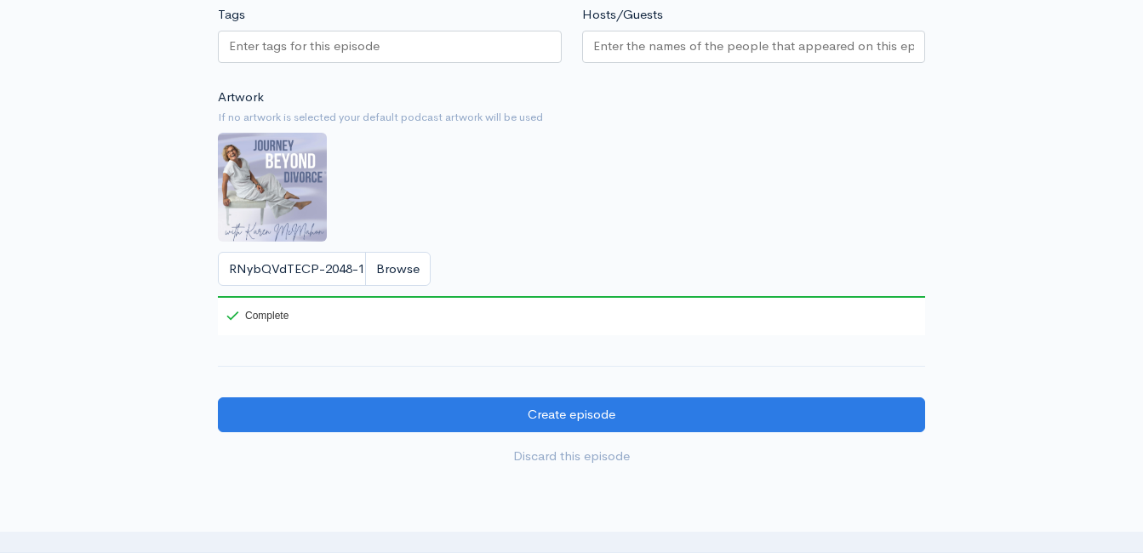
click at [646, 56] on input "Hosts/Guests" at bounding box center [754, 47] width 322 height 20
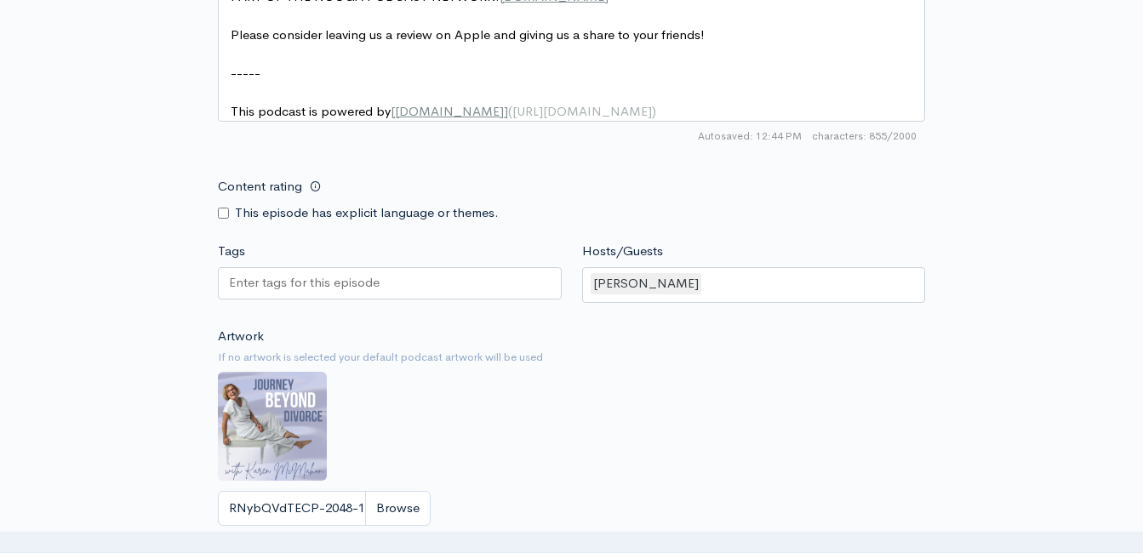
scroll to position [1930, 0]
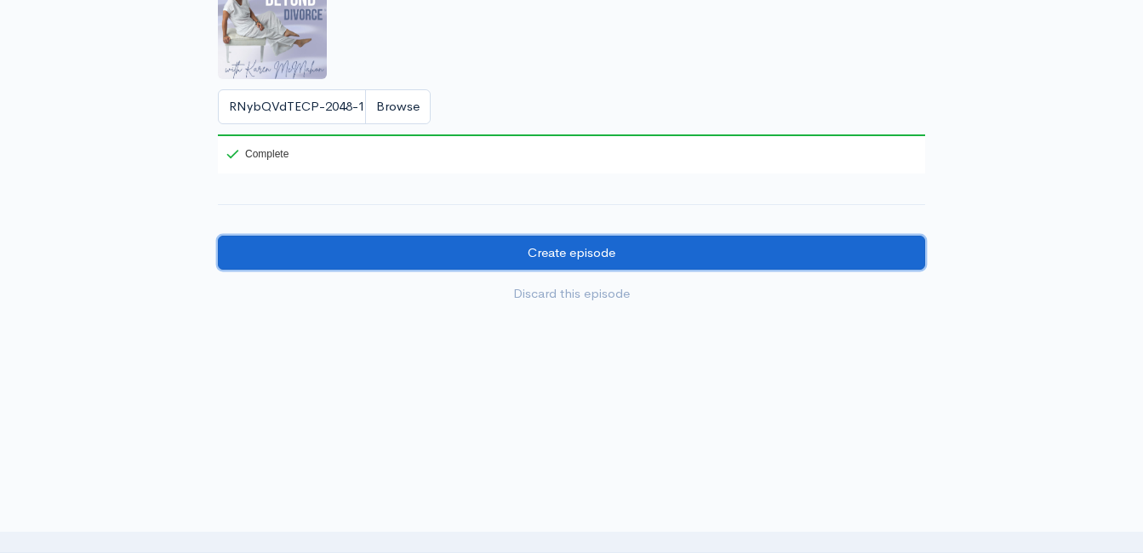
click at [440, 257] on input "Create episode" at bounding box center [571, 253] width 707 height 35
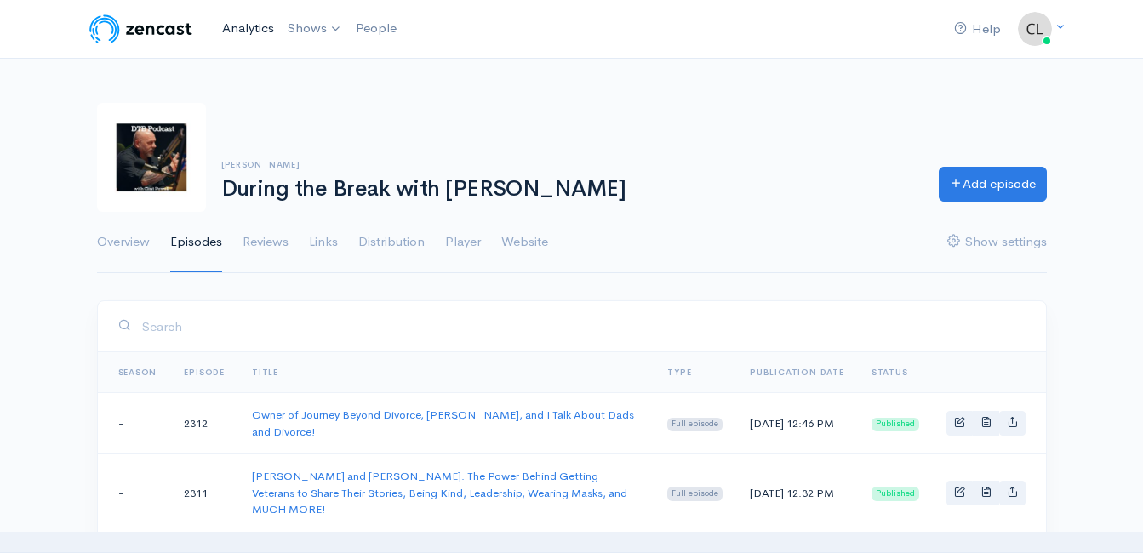
click at [262, 28] on link "Analytics" at bounding box center [248, 28] width 66 height 37
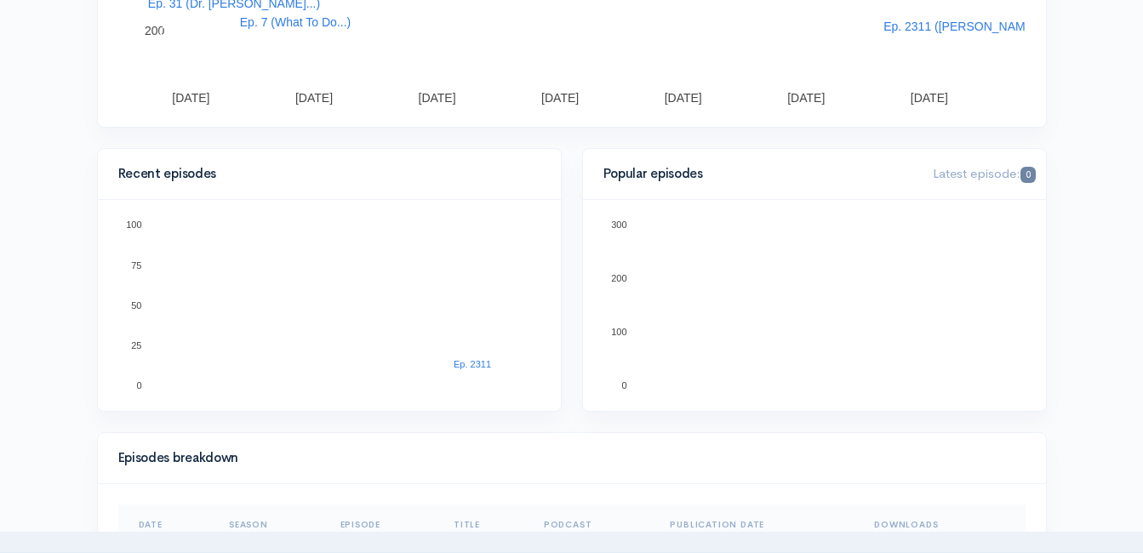
scroll to position [426, 0]
